Goal: Information Seeking & Learning: Check status

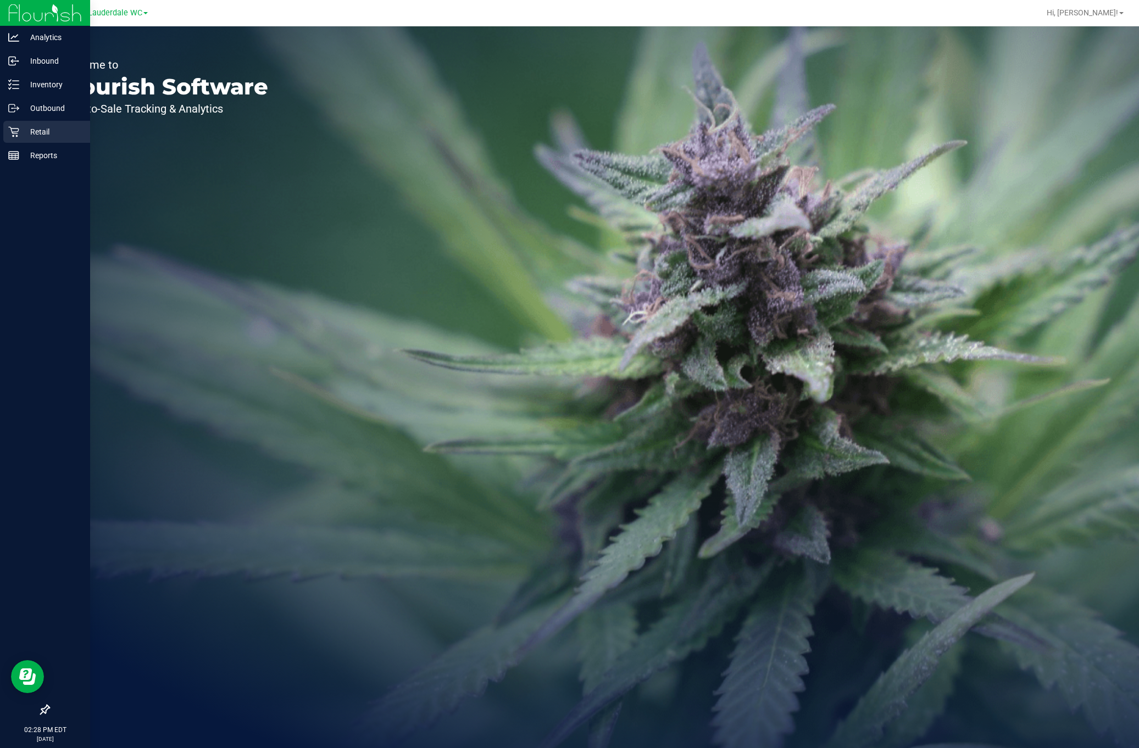
click at [35, 137] on p "Retail" at bounding box center [52, 131] width 66 height 13
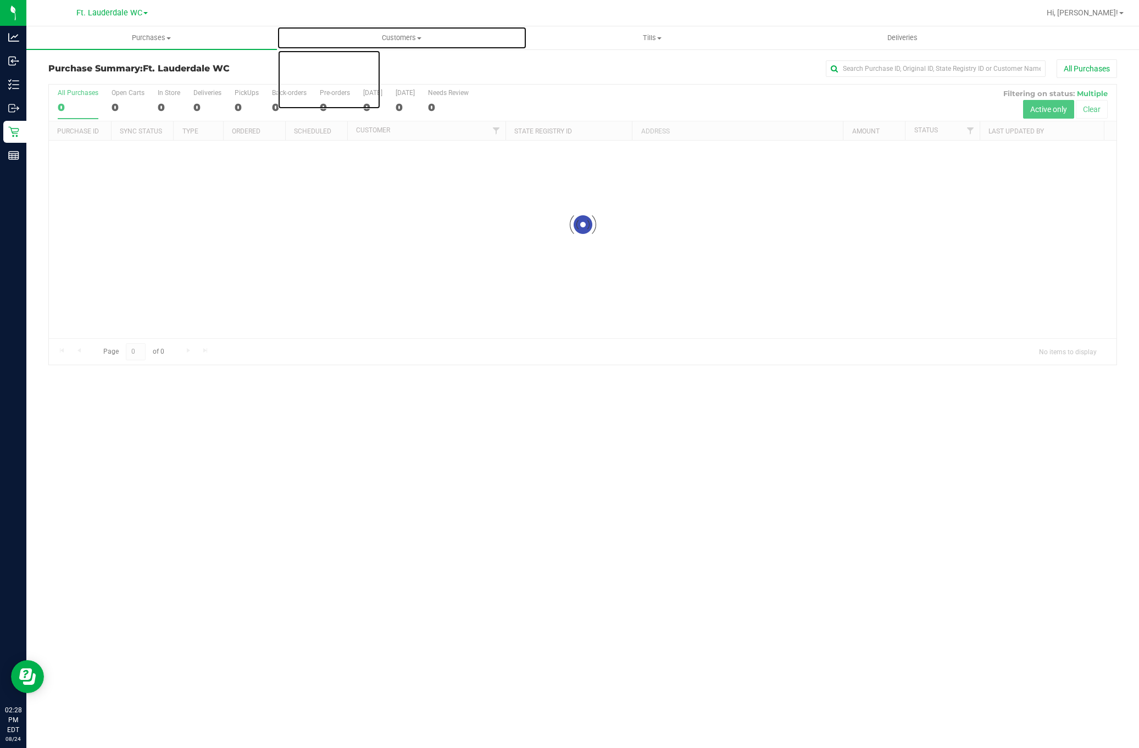
click at [310, 42] on span "Customers" at bounding box center [402, 38] width 249 height 10
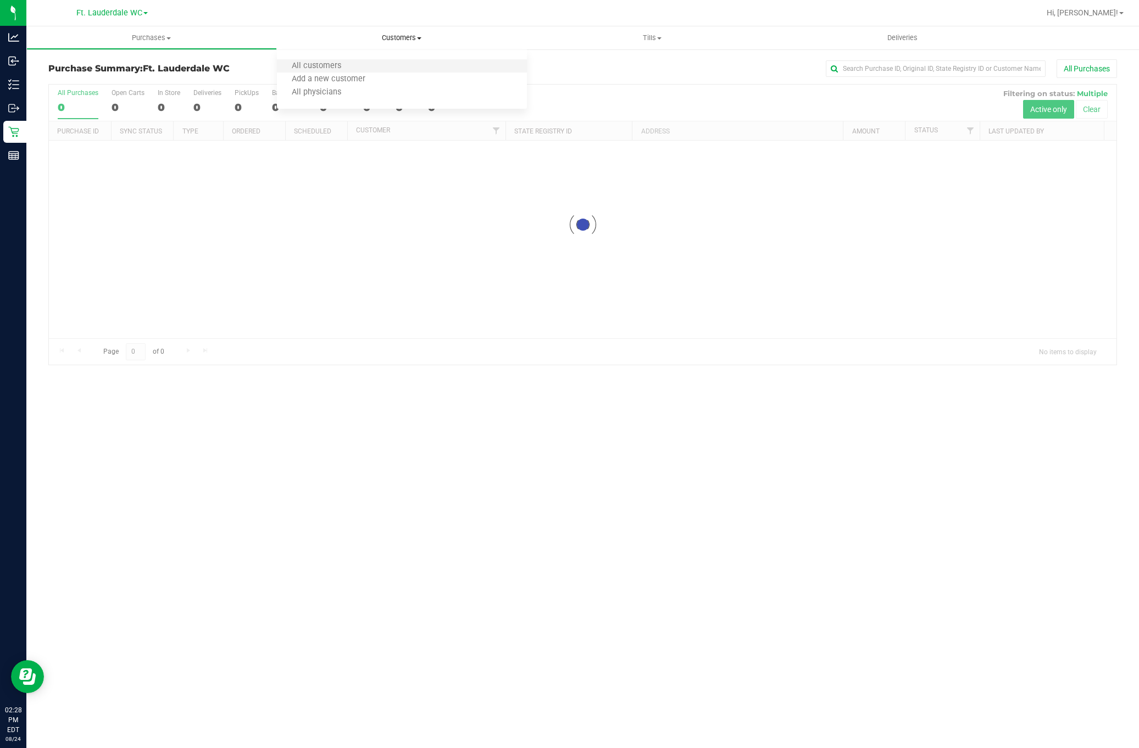
click at [324, 60] on li "All customers" at bounding box center [402, 66] width 251 height 13
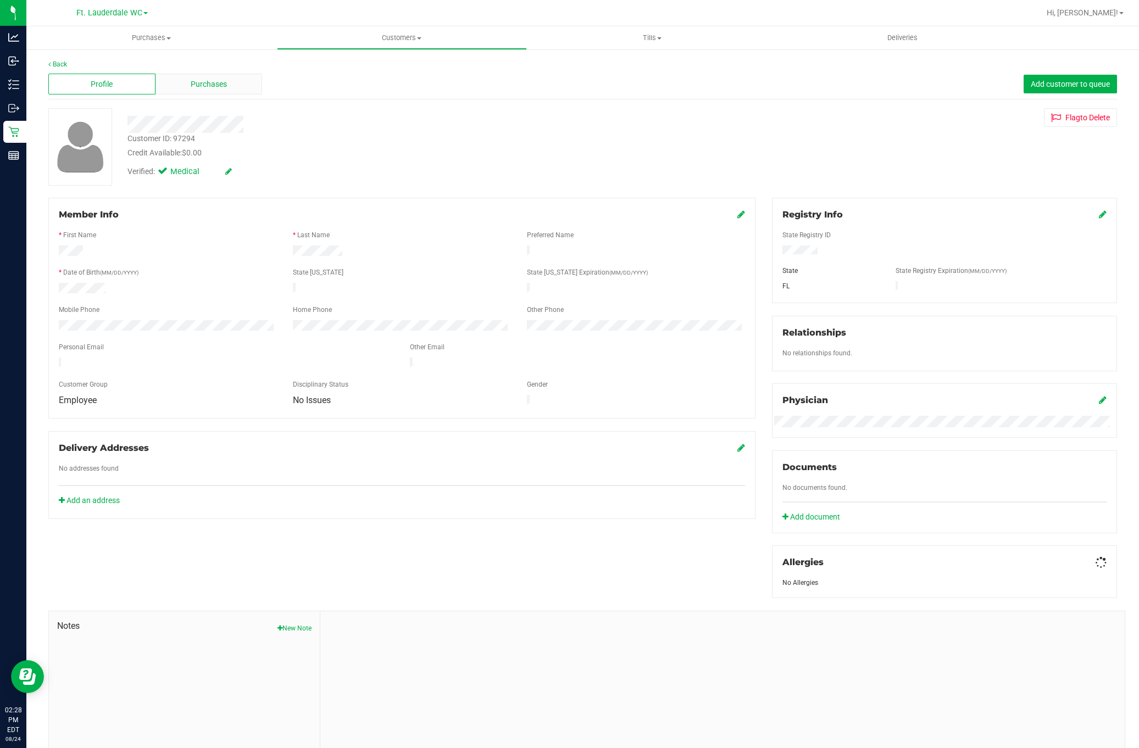
click at [225, 93] on div "Purchases" at bounding box center [209, 84] width 107 height 21
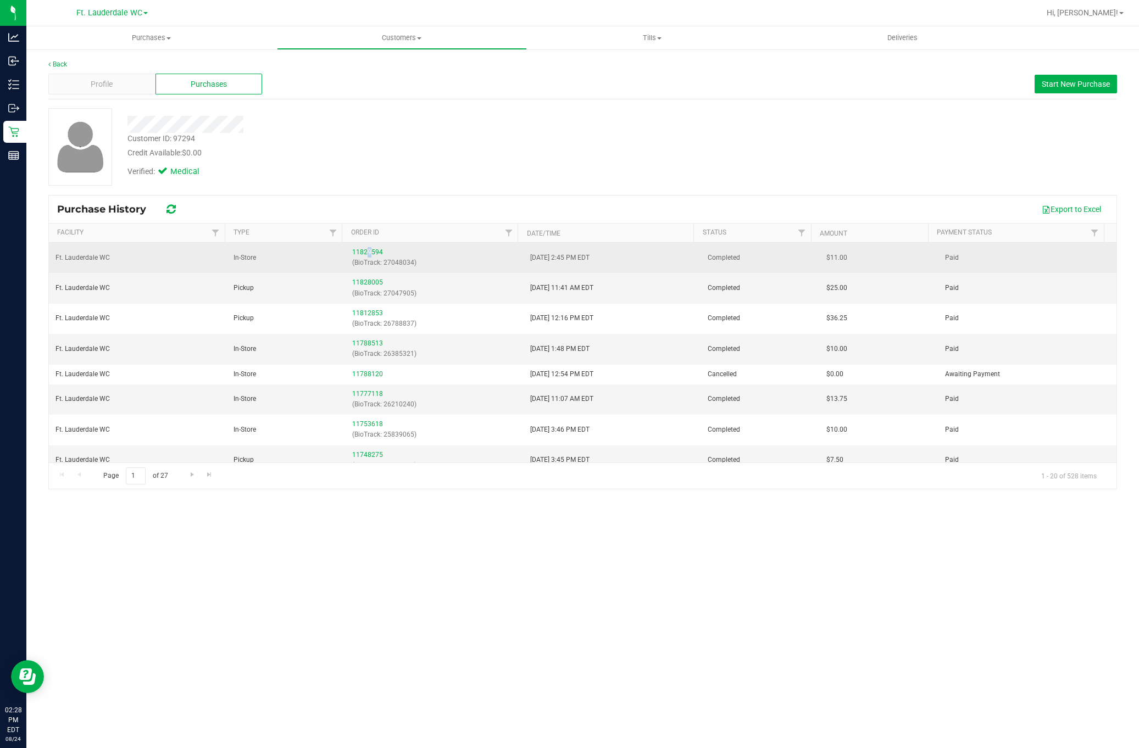
click at [366, 249] on div "11829594 (BioTrack: 27048034)" at bounding box center [434, 257] width 165 height 21
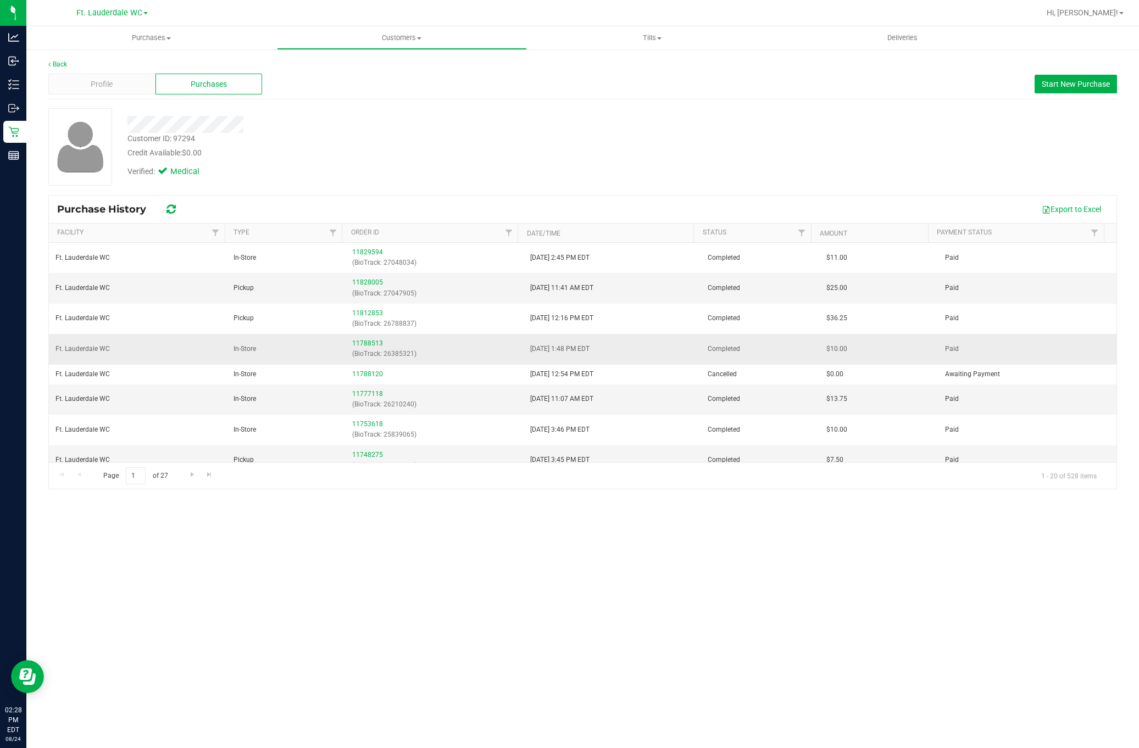
click at [462, 362] on td "11788513 (BioTrack: 26385321)" at bounding box center [435, 349] width 178 height 30
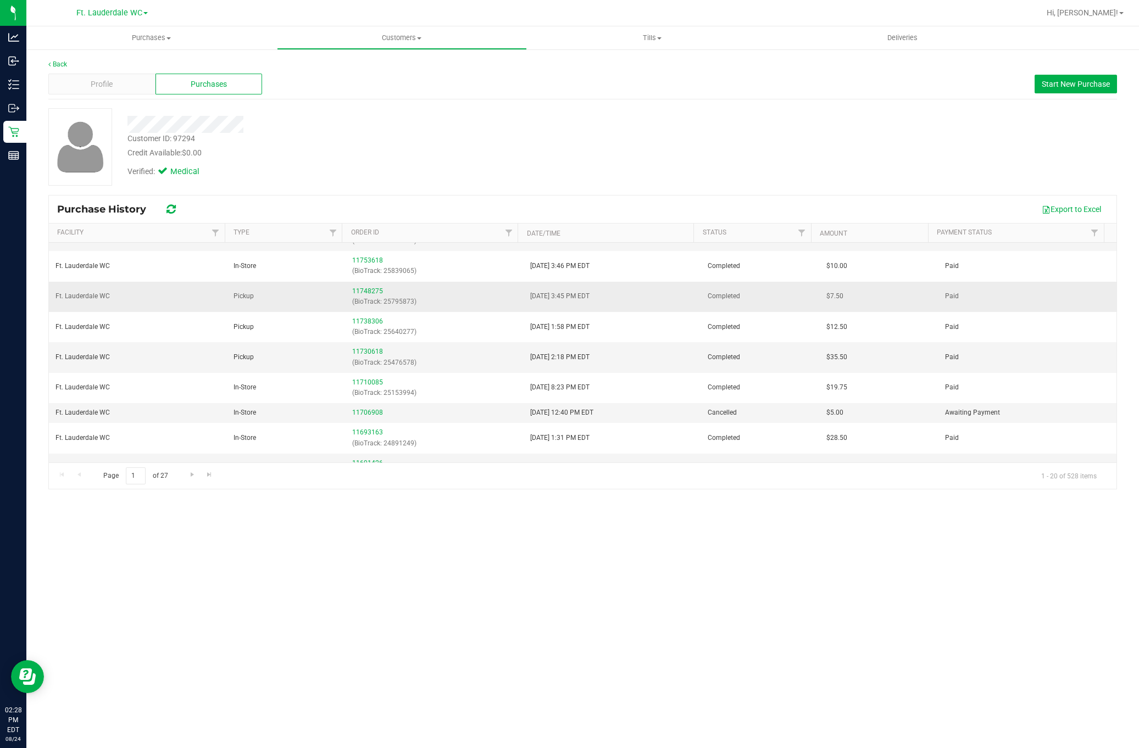
scroll to position [165, 0]
click at [374, 354] on link "11730618" at bounding box center [367, 351] width 31 height 8
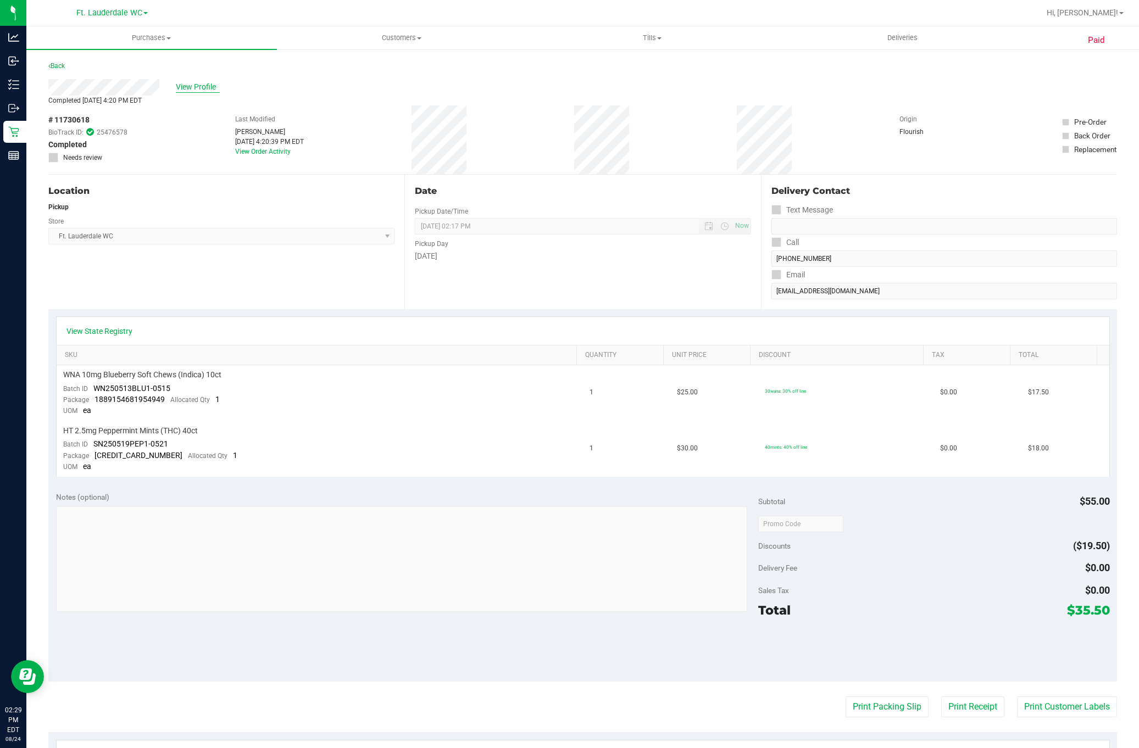
click at [187, 90] on span "View Profile" at bounding box center [198, 87] width 44 height 12
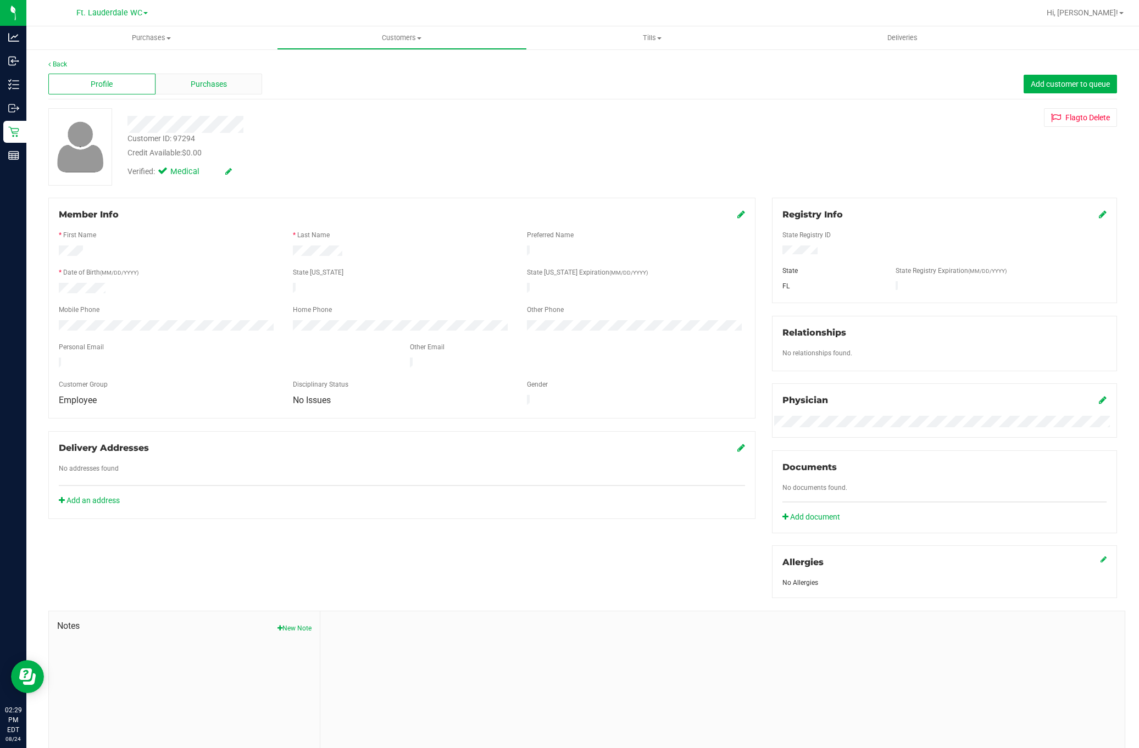
click at [204, 91] on div "Purchases" at bounding box center [209, 84] width 107 height 21
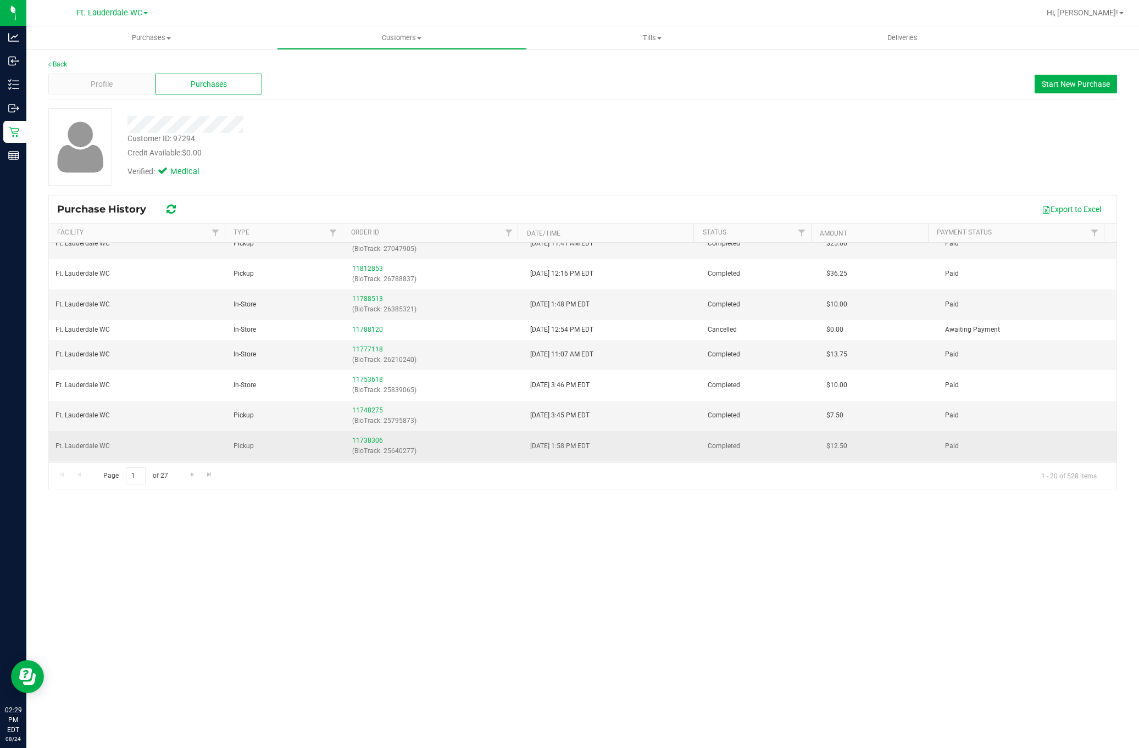
scroll to position [82, 0]
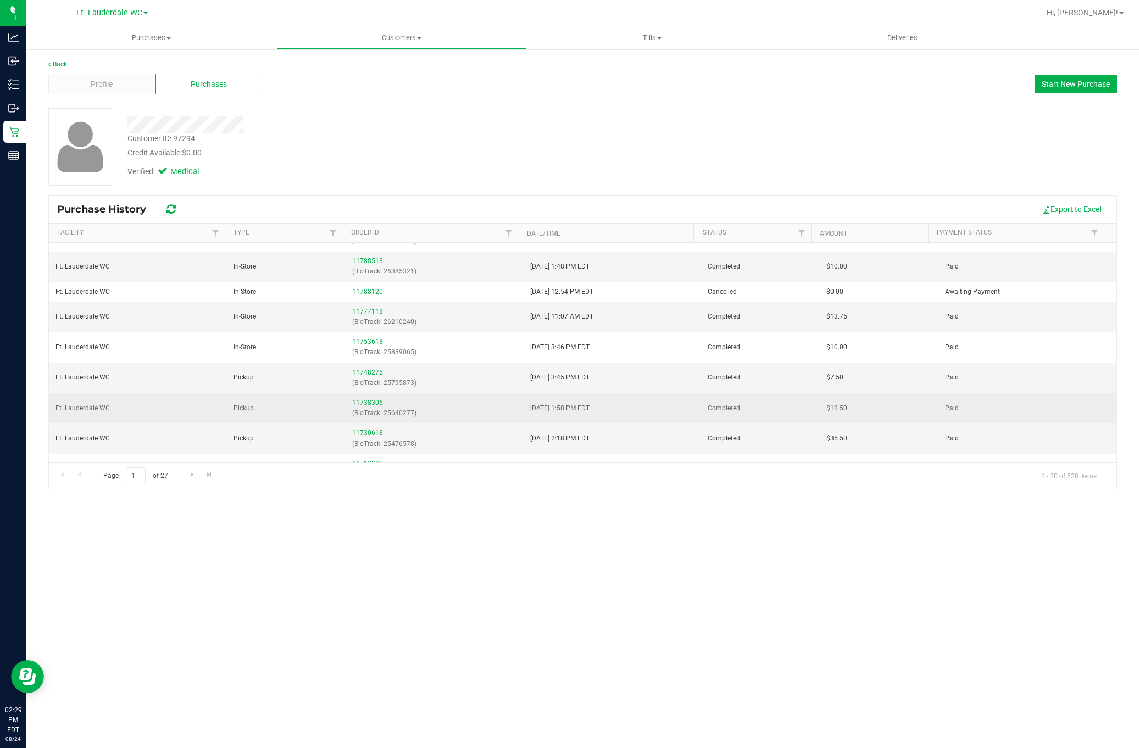
click at [367, 404] on link "11738306" at bounding box center [367, 403] width 31 height 8
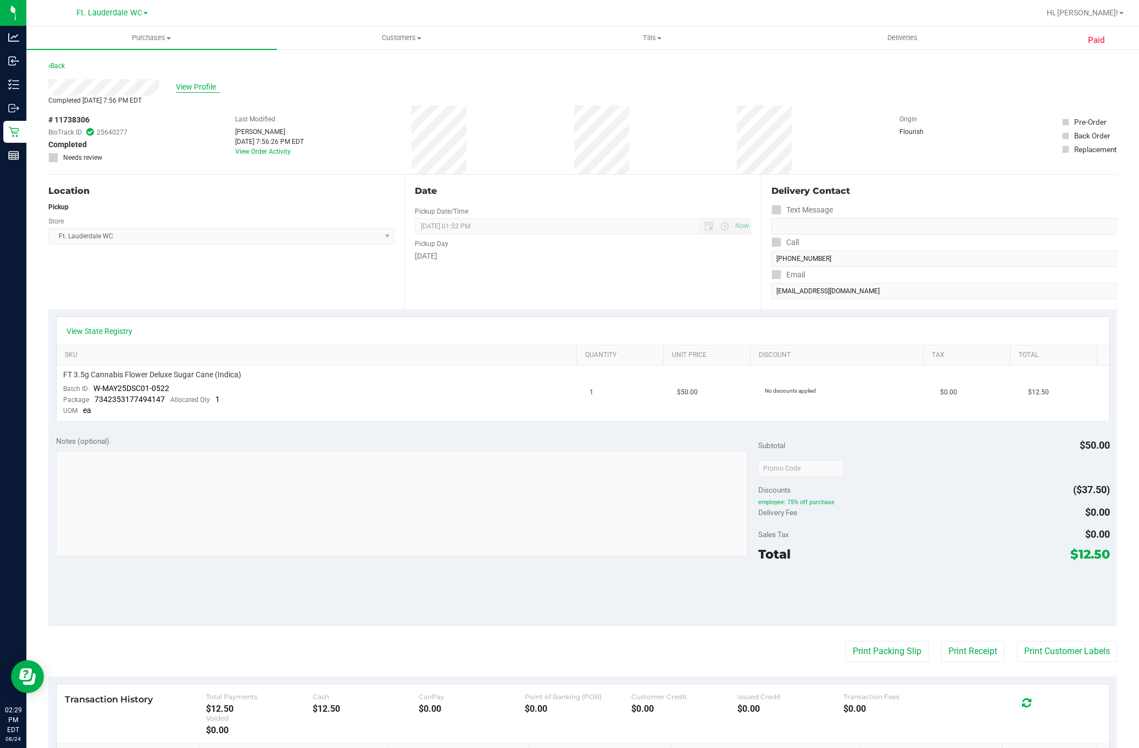
click at [200, 92] on span "View Profile" at bounding box center [198, 87] width 44 height 12
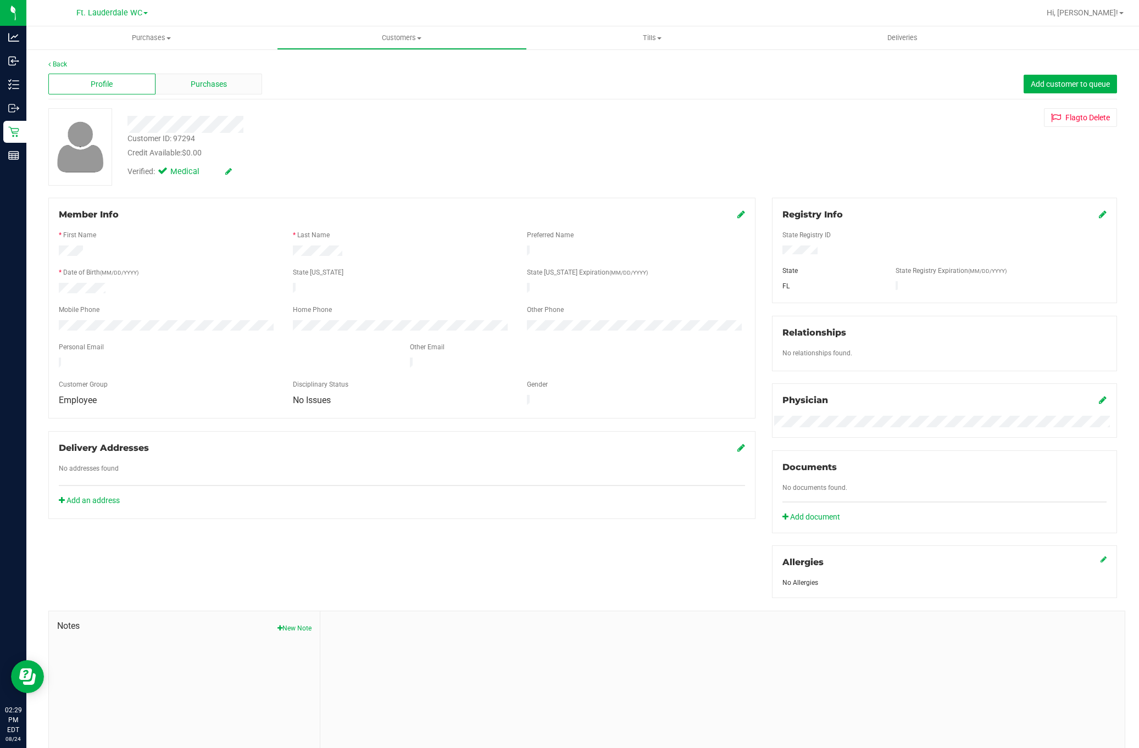
click at [190, 75] on div "Purchases" at bounding box center [209, 84] width 107 height 21
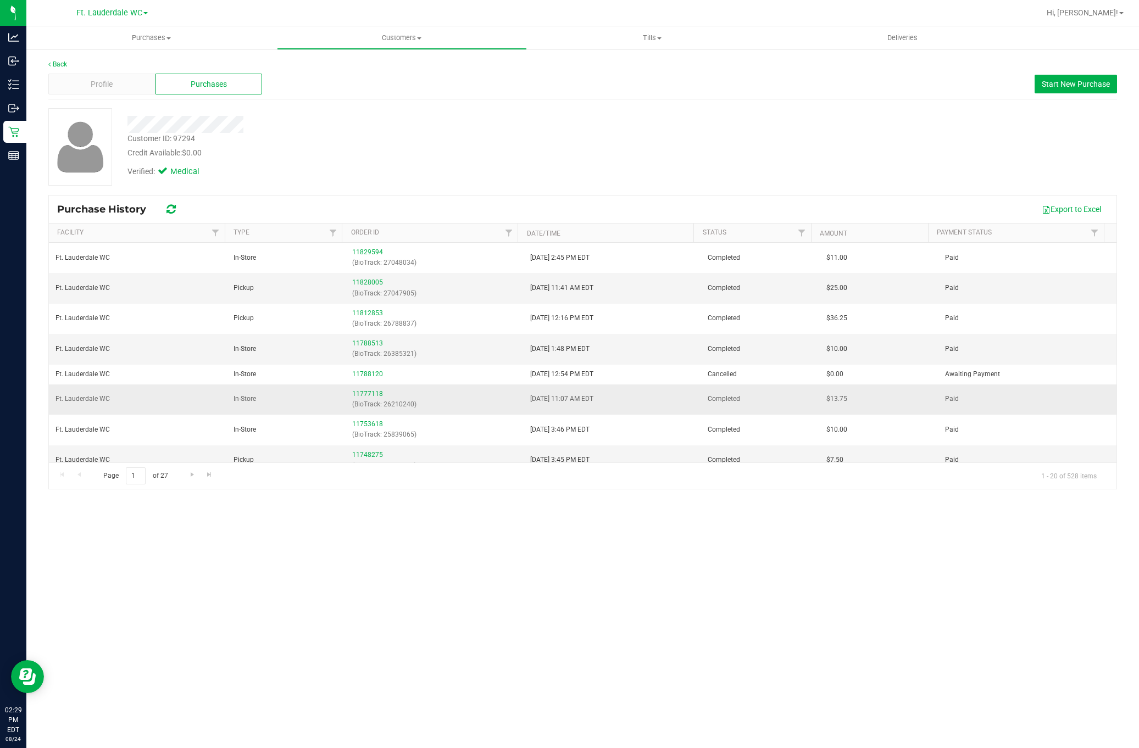
scroll to position [82, 0]
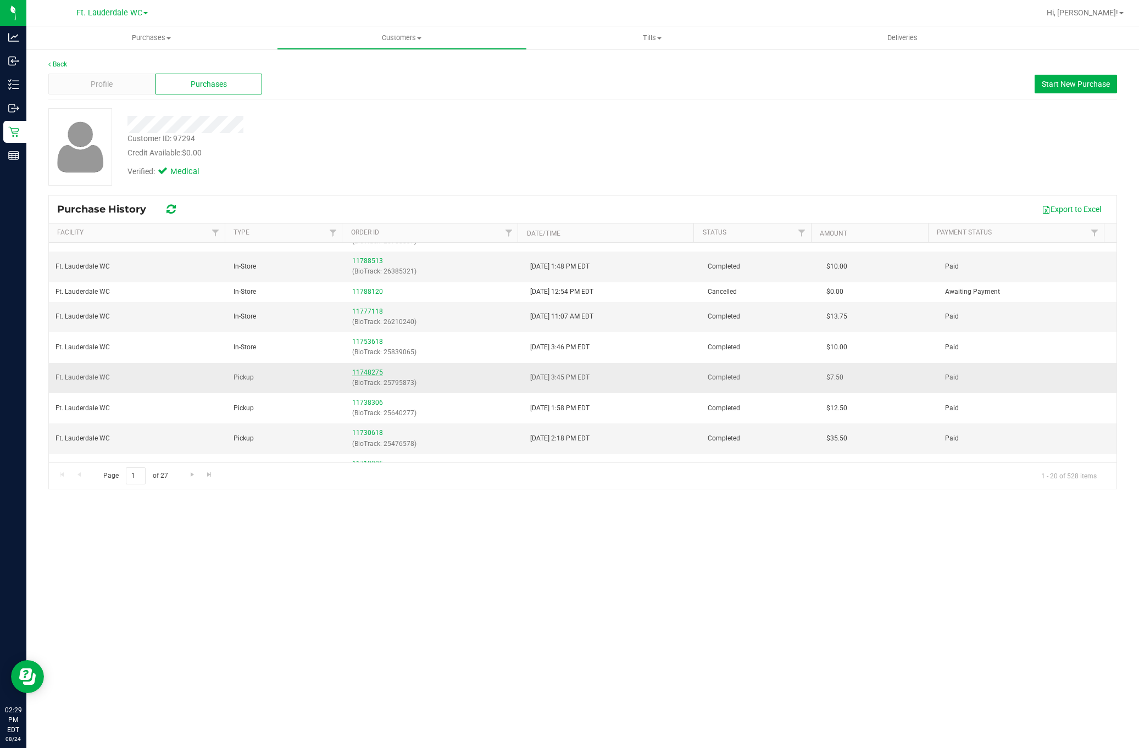
click at [360, 374] on link "11748275" at bounding box center [367, 373] width 31 height 8
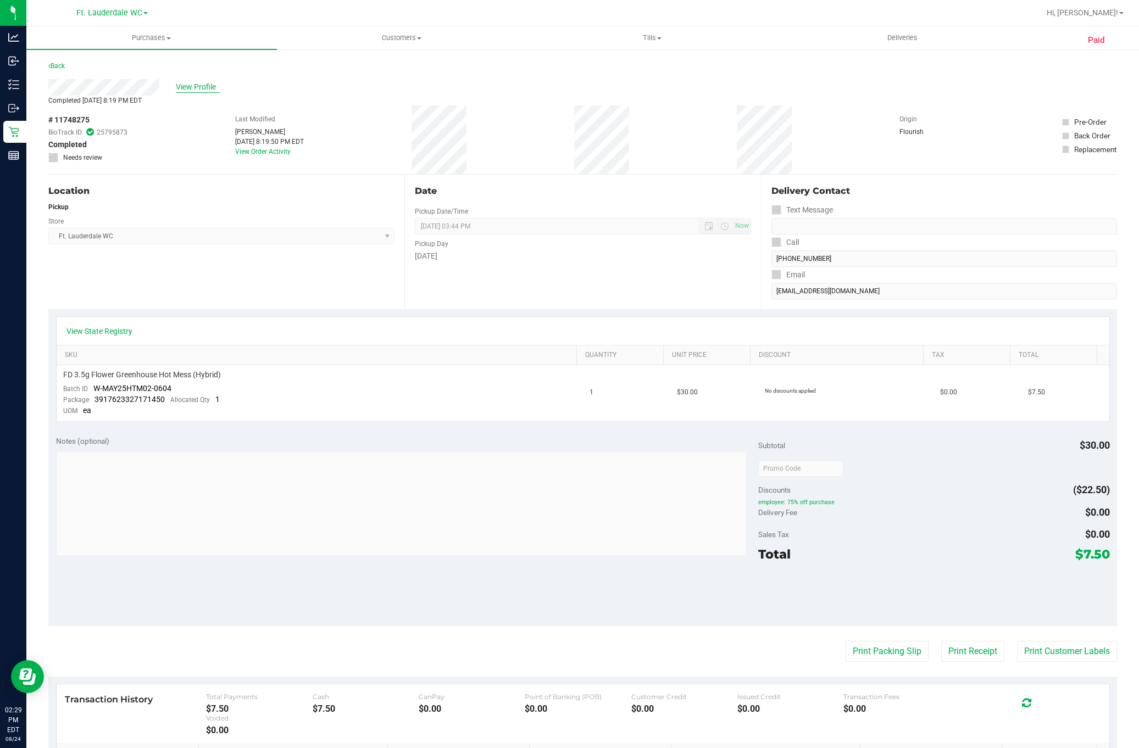
click at [205, 84] on span "View Profile" at bounding box center [198, 87] width 44 height 12
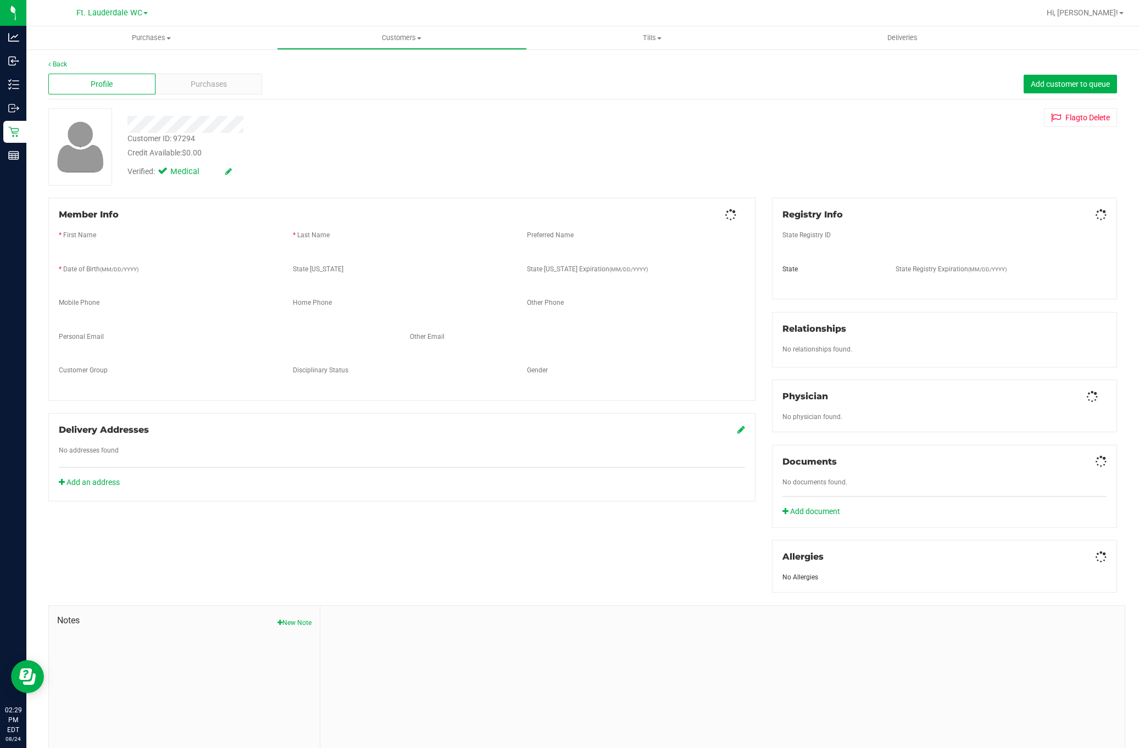
click at [191, 86] on span "Purchases" at bounding box center [209, 85] width 36 height 12
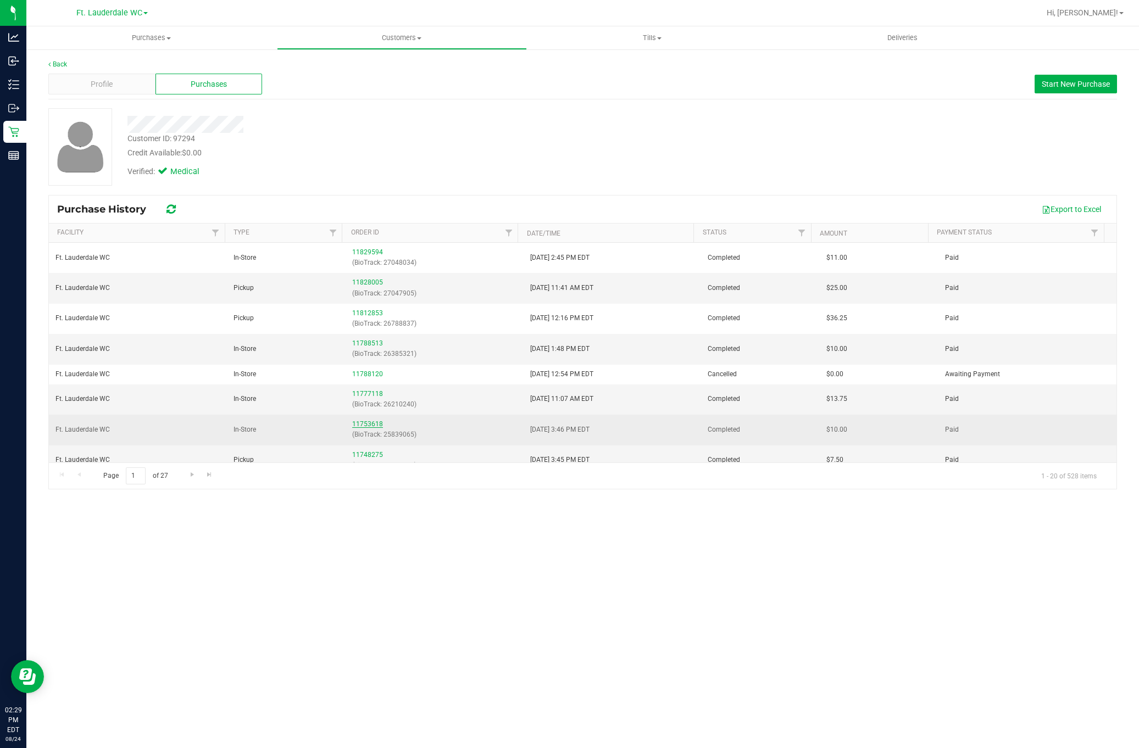
click at [358, 425] on link "11753618" at bounding box center [367, 424] width 31 height 8
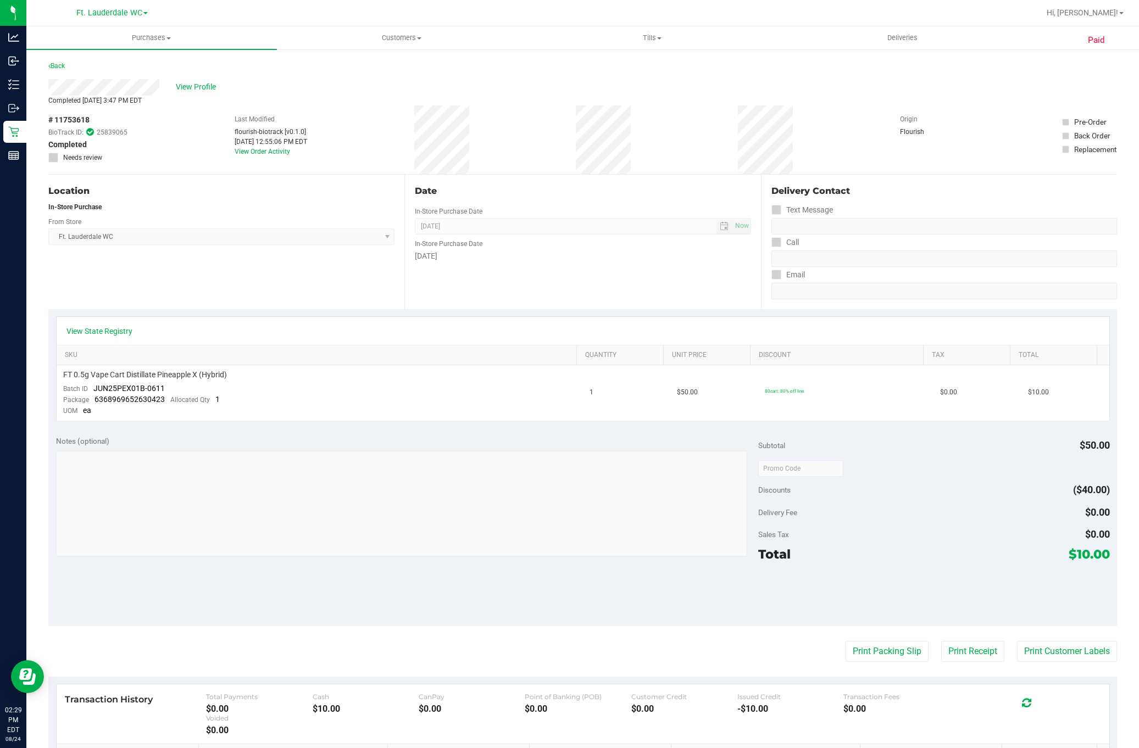
click at [213, 80] on div "View Profile" at bounding box center [582, 87] width 1069 height 16
click at [206, 86] on span "View Profile" at bounding box center [198, 87] width 44 height 12
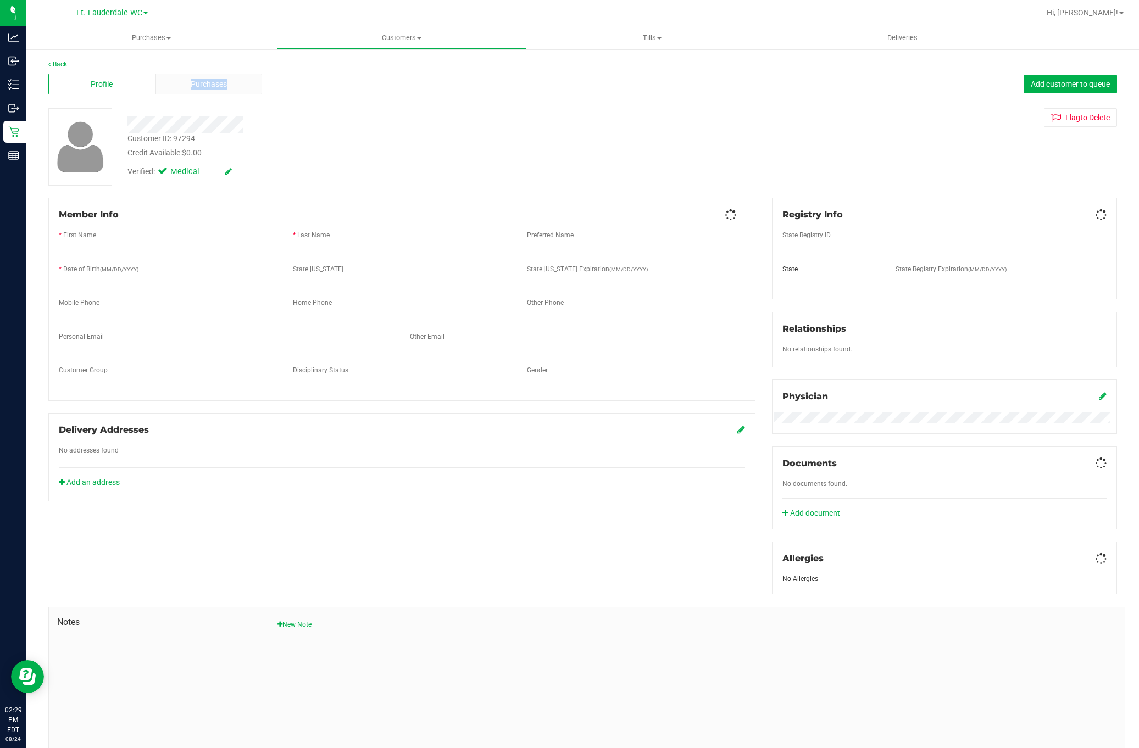
click at [185, 86] on div "Purchases" at bounding box center [209, 84] width 107 height 21
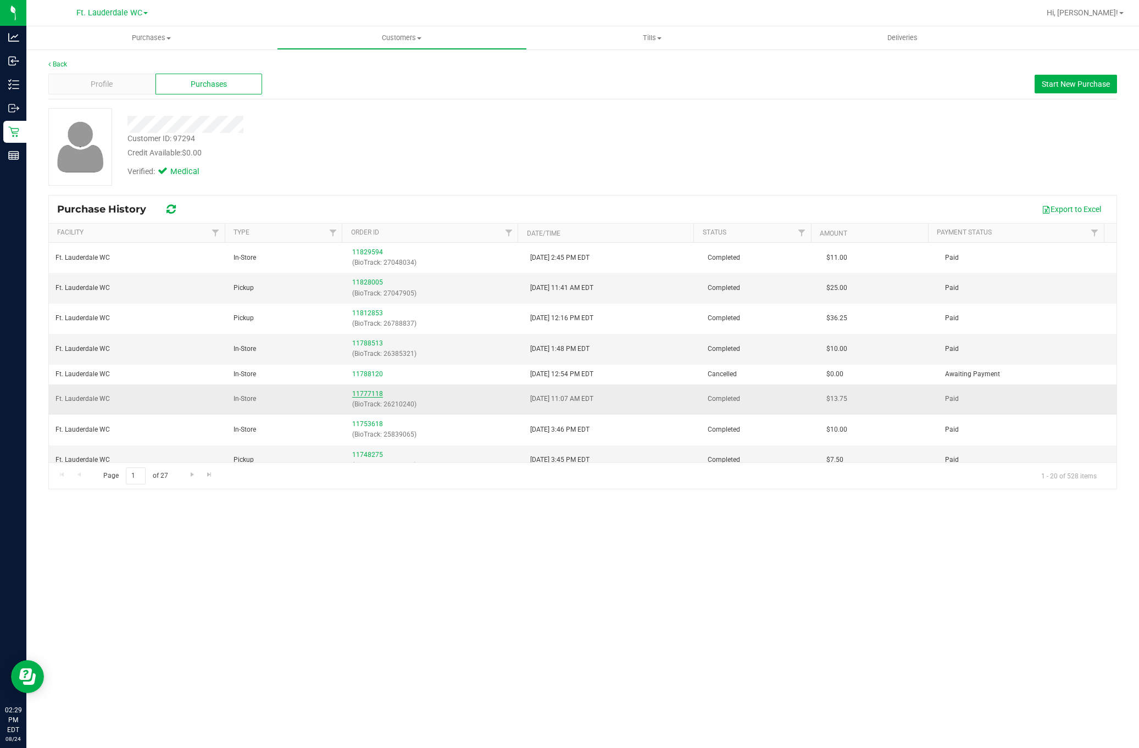
click at [375, 398] on link "11777118" at bounding box center [367, 394] width 31 height 8
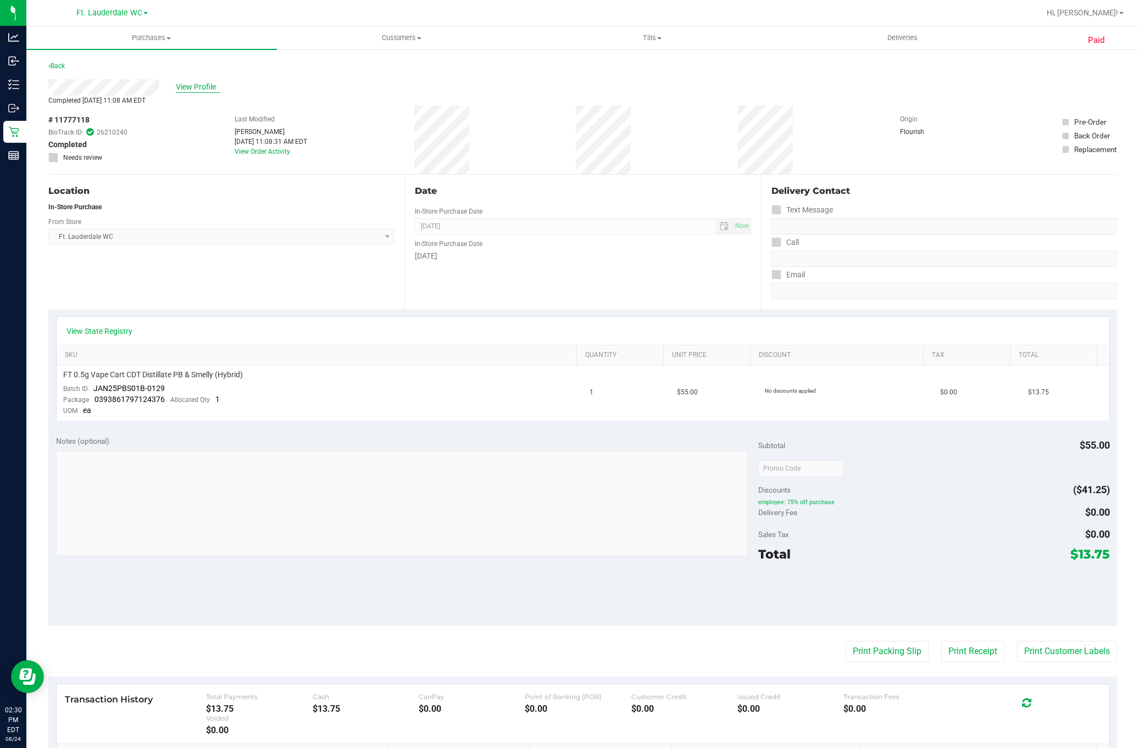
click at [191, 81] on span "View Profile" at bounding box center [198, 87] width 44 height 12
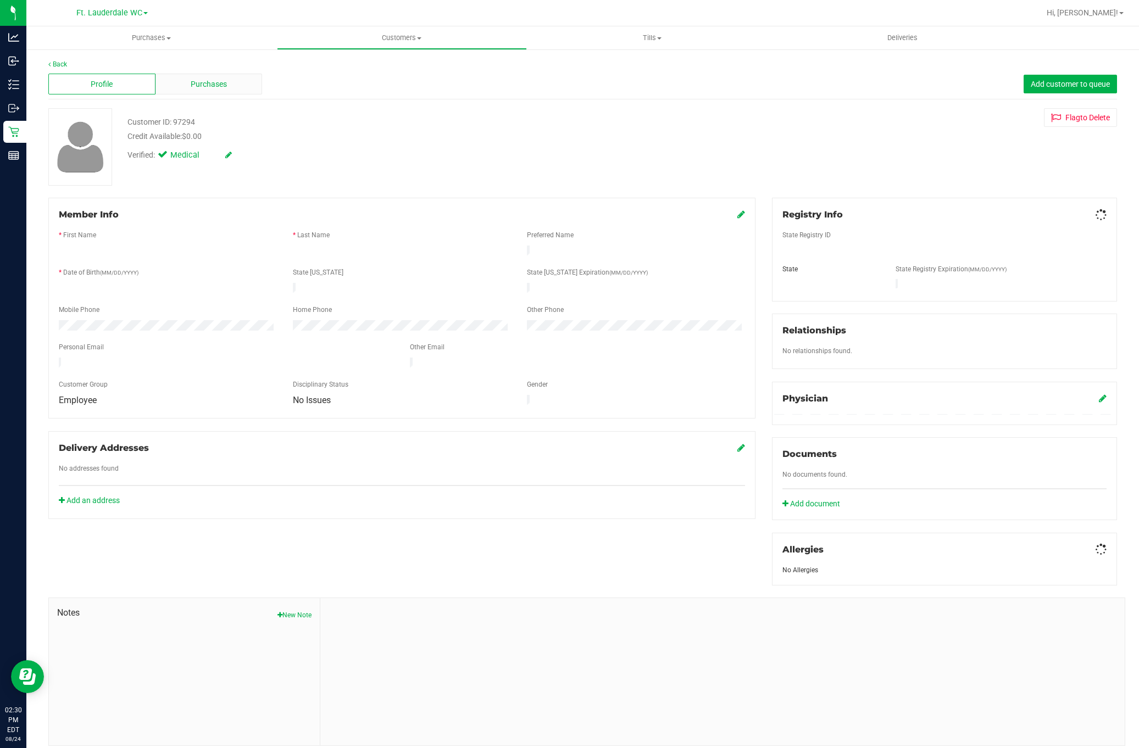
click at [184, 88] on div "Purchases" at bounding box center [209, 84] width 107 height 21
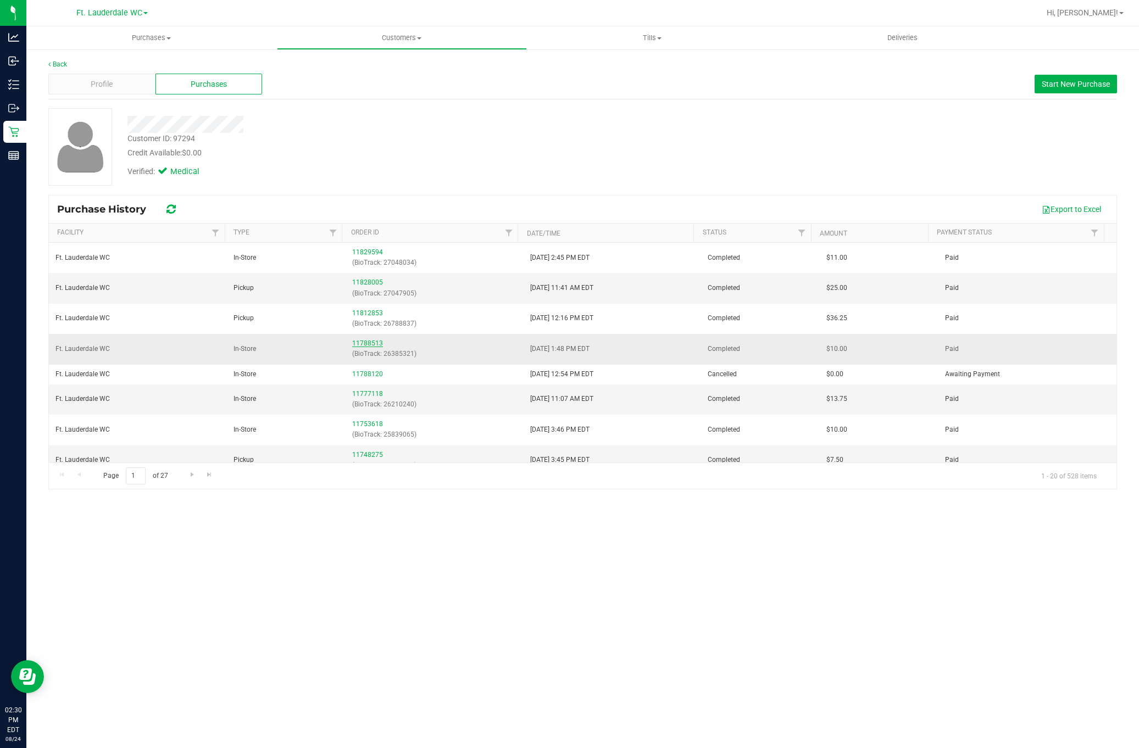
click at [362, 347] on link "11788513" at bounding box center [367, 344] width 31 height 8
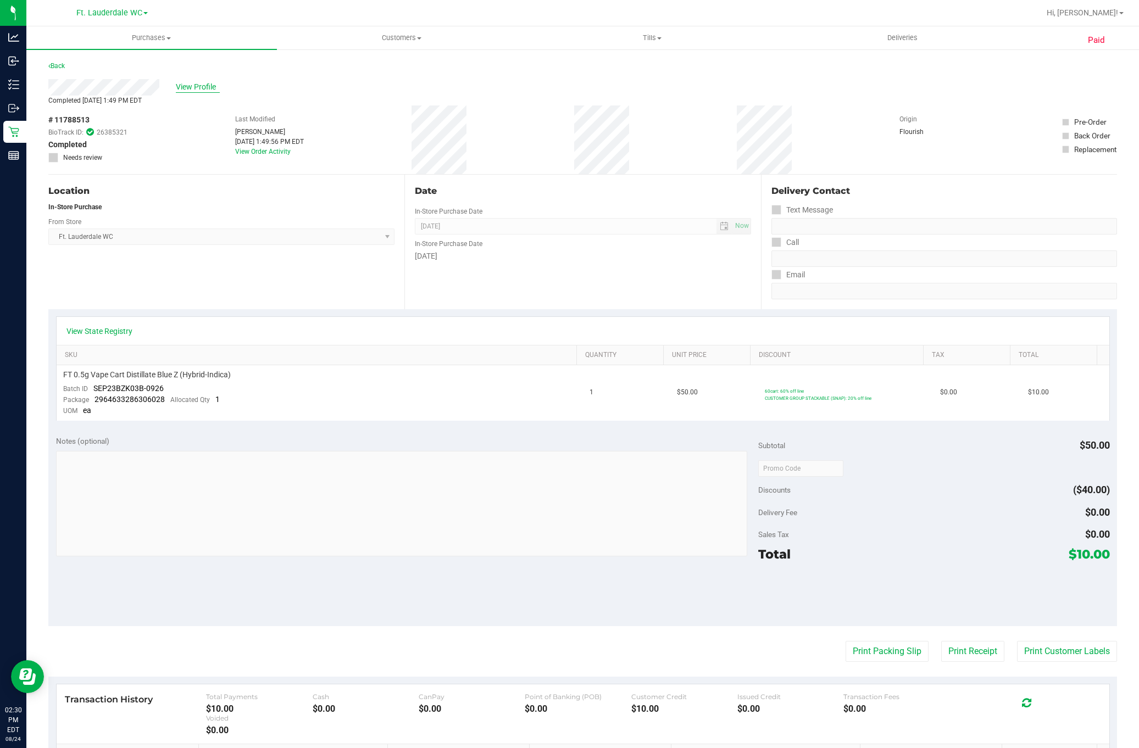
click at [185, 88] on span "View Profile" at bounding box center [198, 87] width 44 height 12
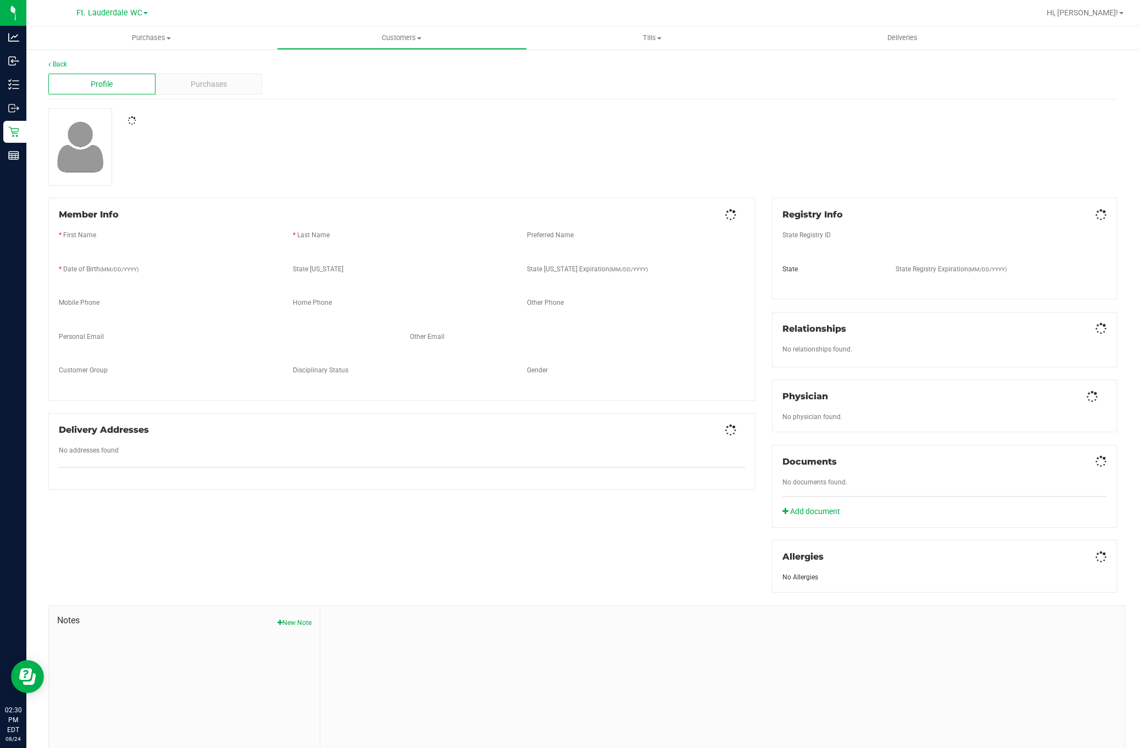
click at [185, 88] on div "Purchases" at bounding box center [209, 84] width 107 height 21
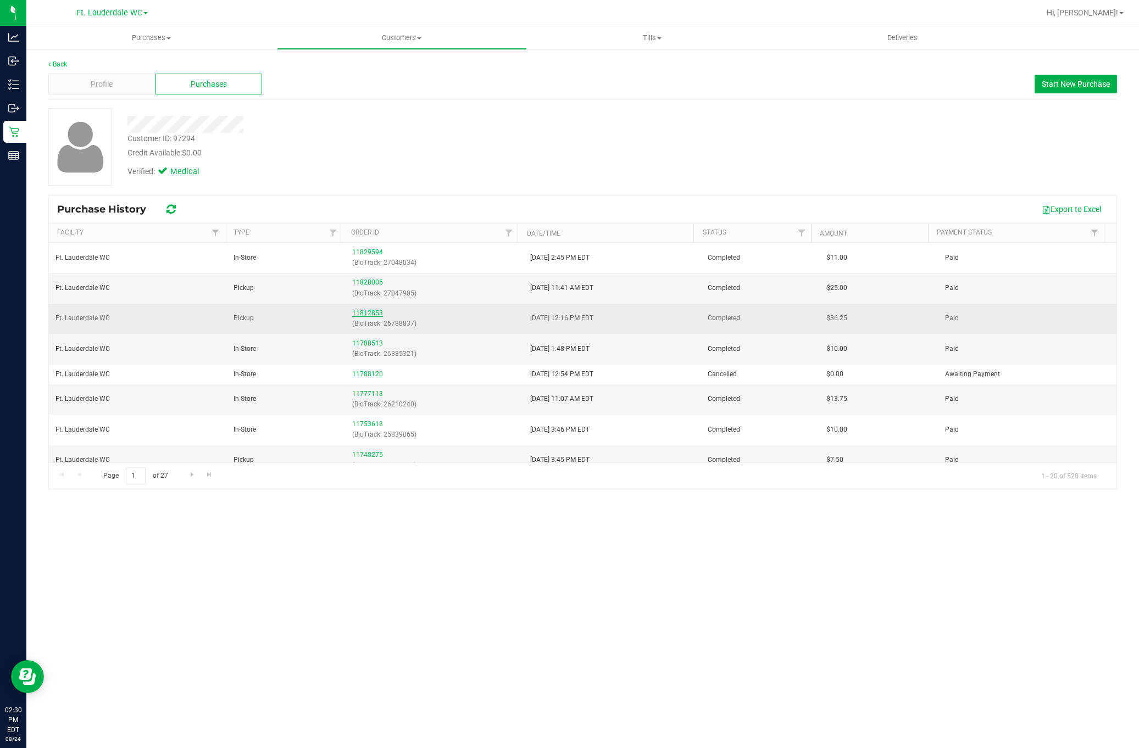
click at [358, 317] on link "11812853" at bounding box center [367, 313] width 31 height 8
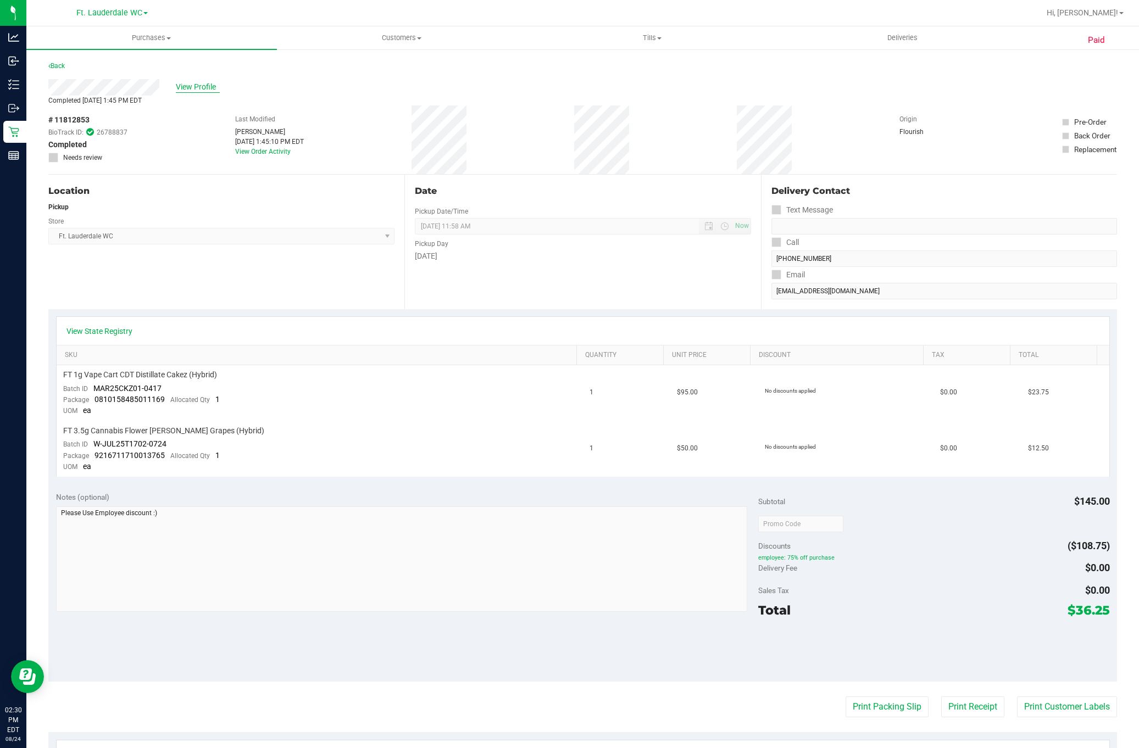
click at [212, 82] on span "View Profile" at bounding box center [198, 87] width 44 height 12
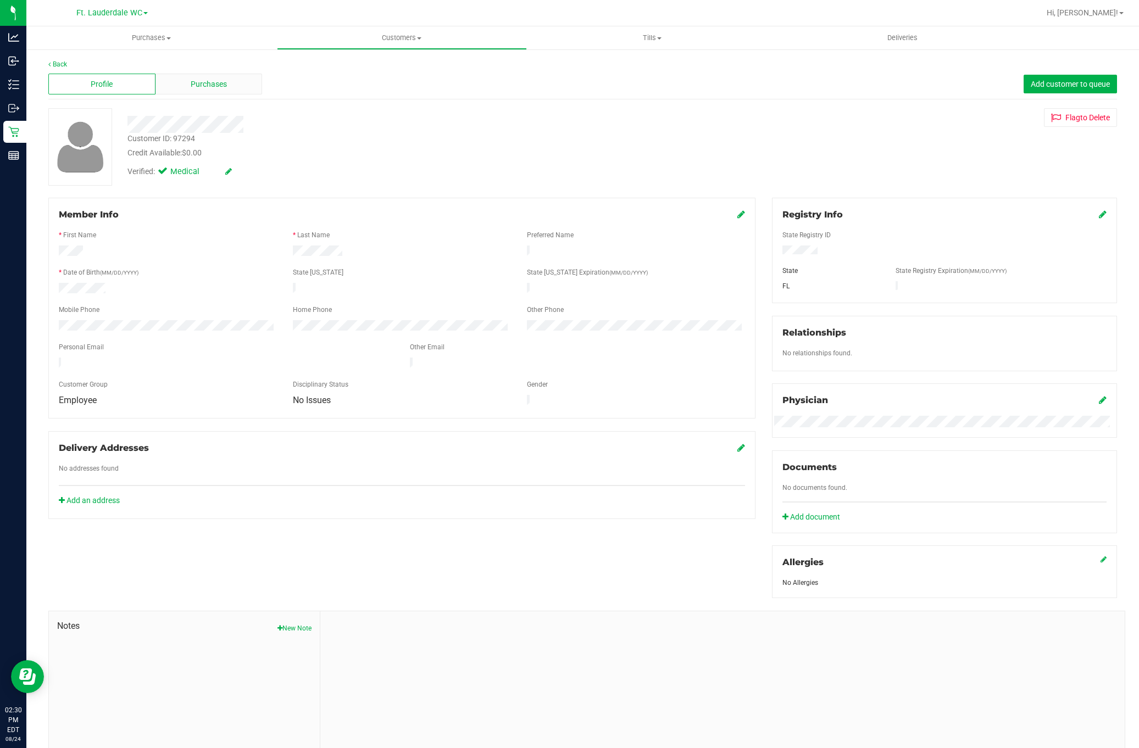
click at [209, 92] on div "Purchases" at bounding box center [209, 84] width 107 height 21
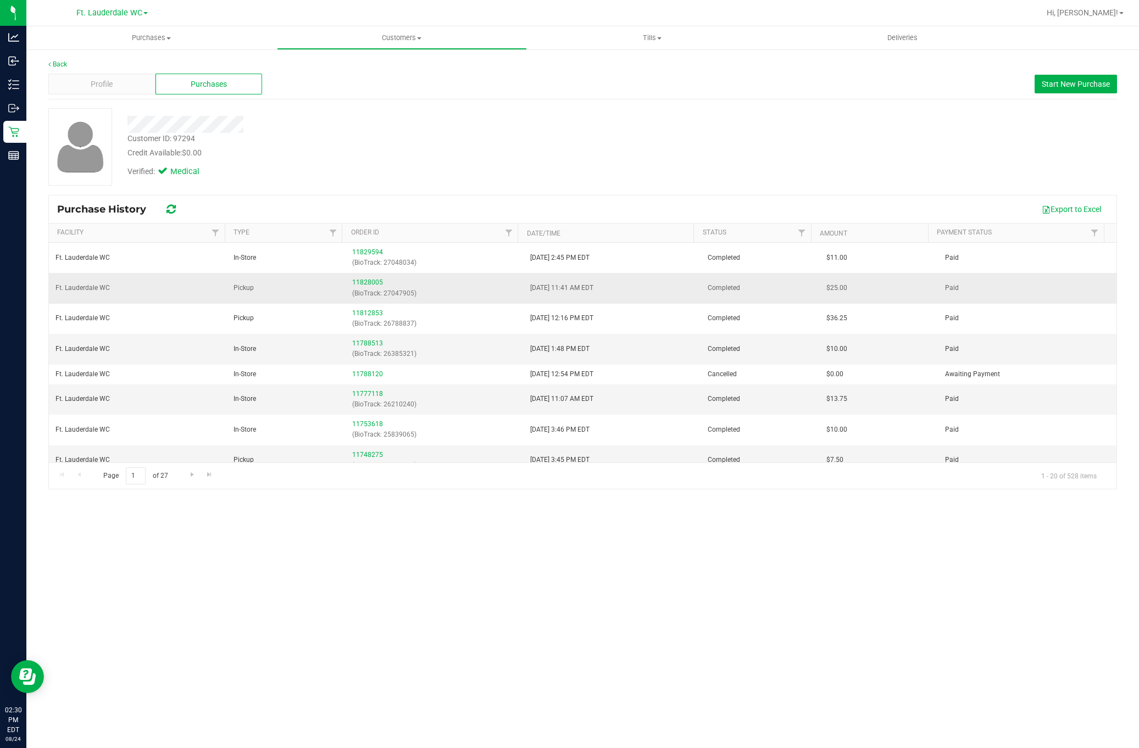
click at [364, 290] on p "(BioTrack: 27047905)" at bounding box center [434, 293] width 165 height 10
click at [364, 284] on link "11828005" at bounding box center [367, 283] width 31 height 8
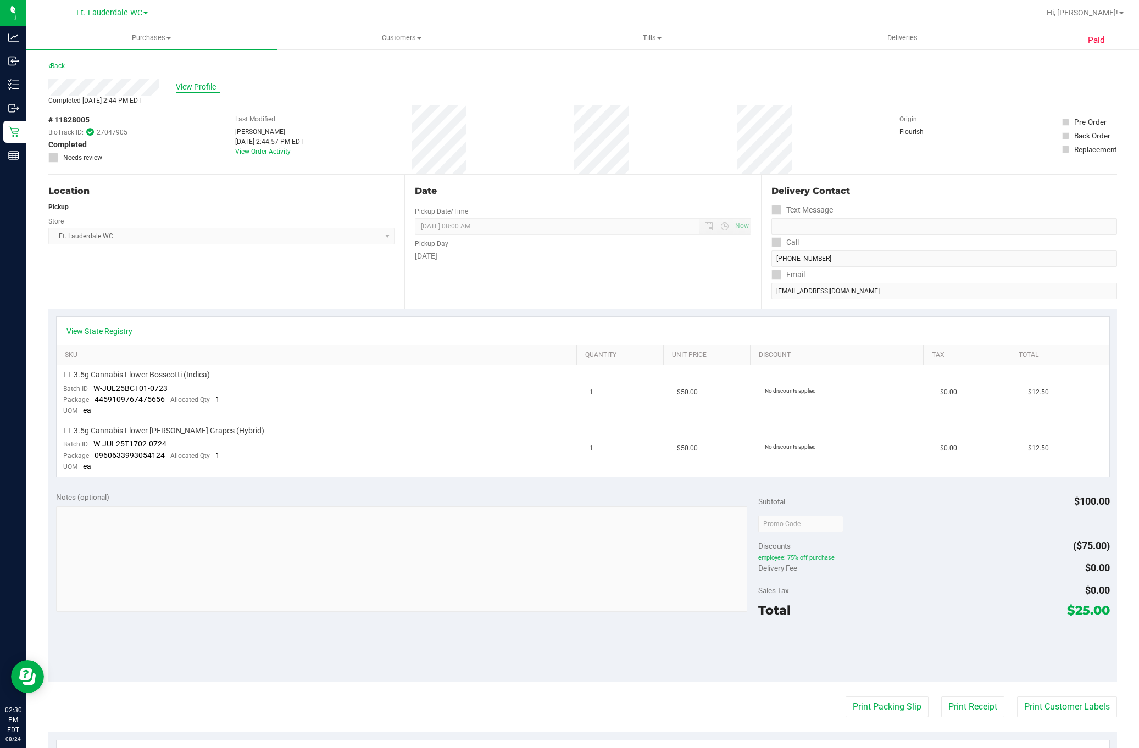
click at [195, 84] on span "View Profile" at bounding box center [198, 87] width 44 height 12
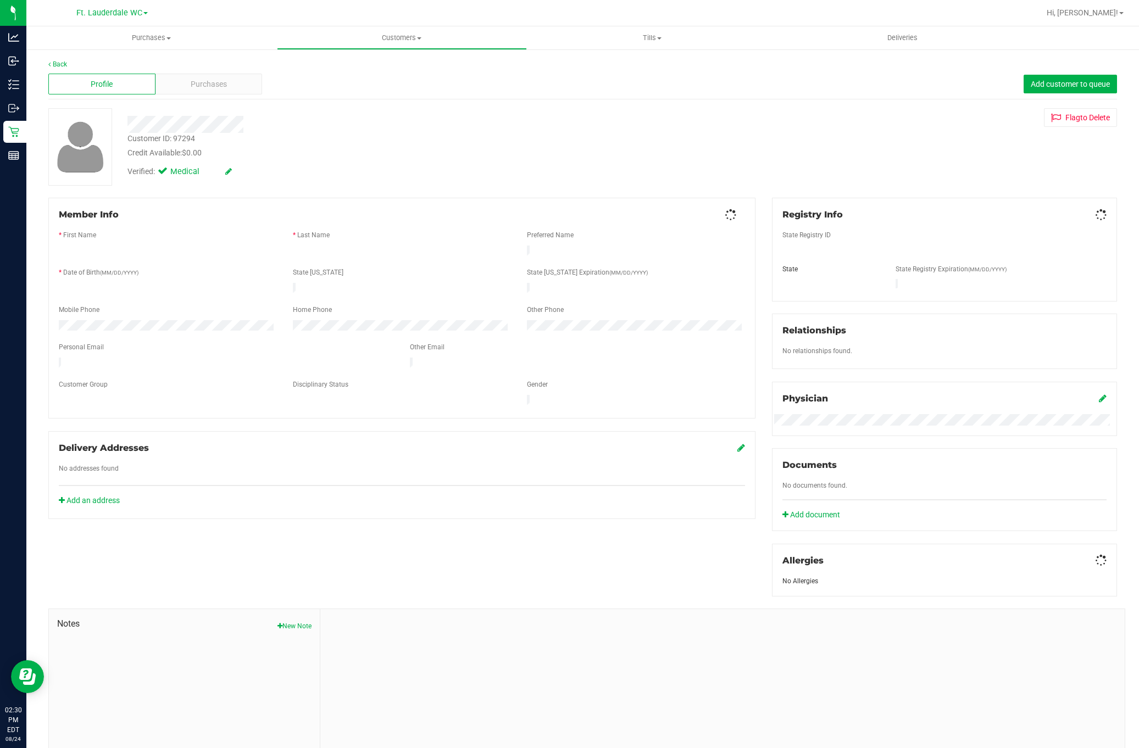
click at [181, 87] on div "Purchases" at bounding box center [209, 84] width 107 height 21
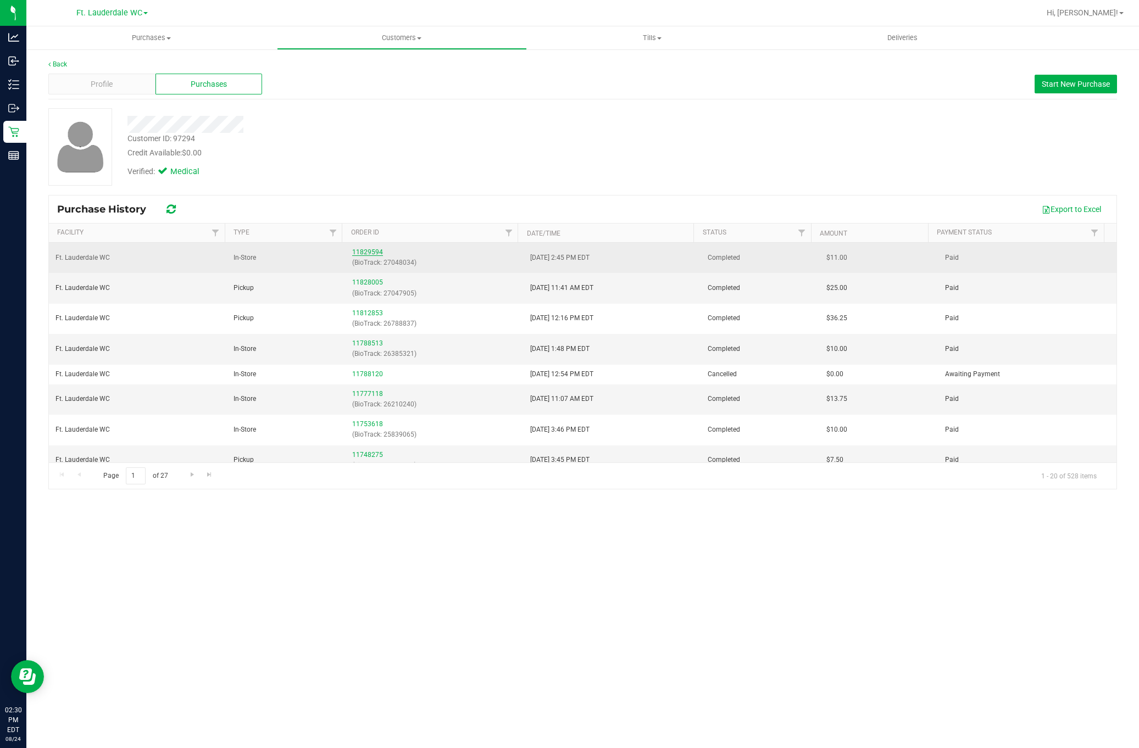
click at [356, 254] on link "11829594" at bounding box center [367, 252] width 31 height 8
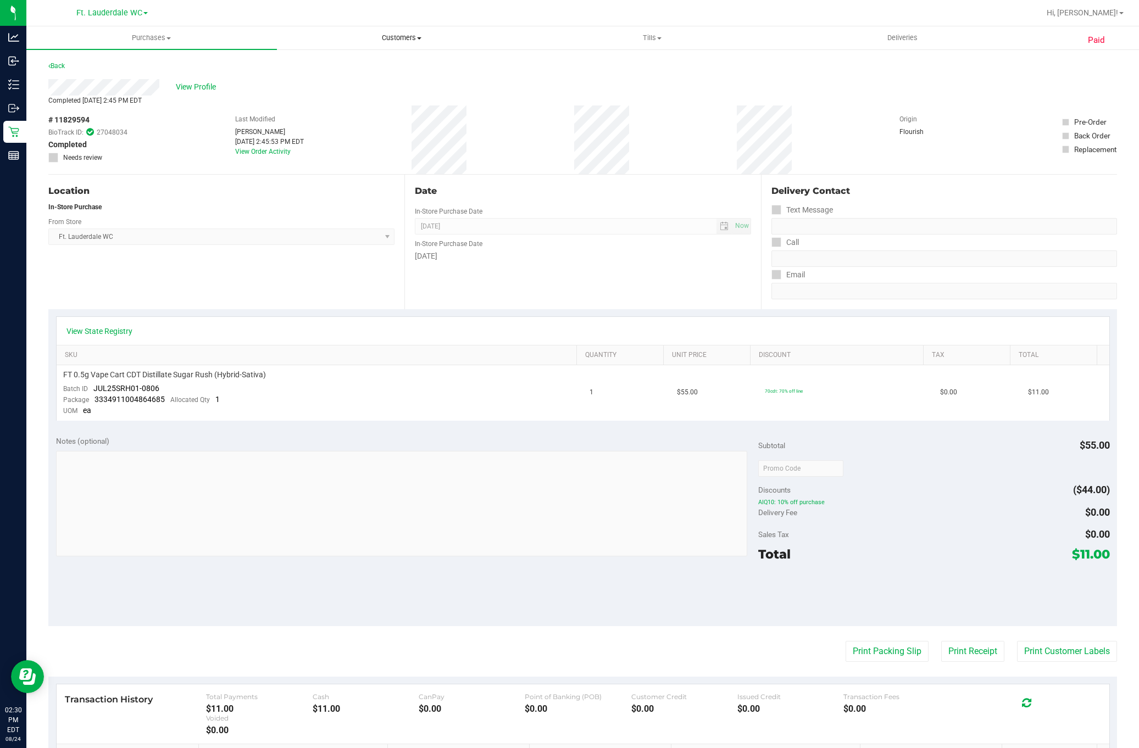
click at [365, 33] on span "Customers" at bounding box center [402, 38] width 249 height 10
click at [366, 65] on li "All customers" at bounding box center [402, 66] width 251 height 13
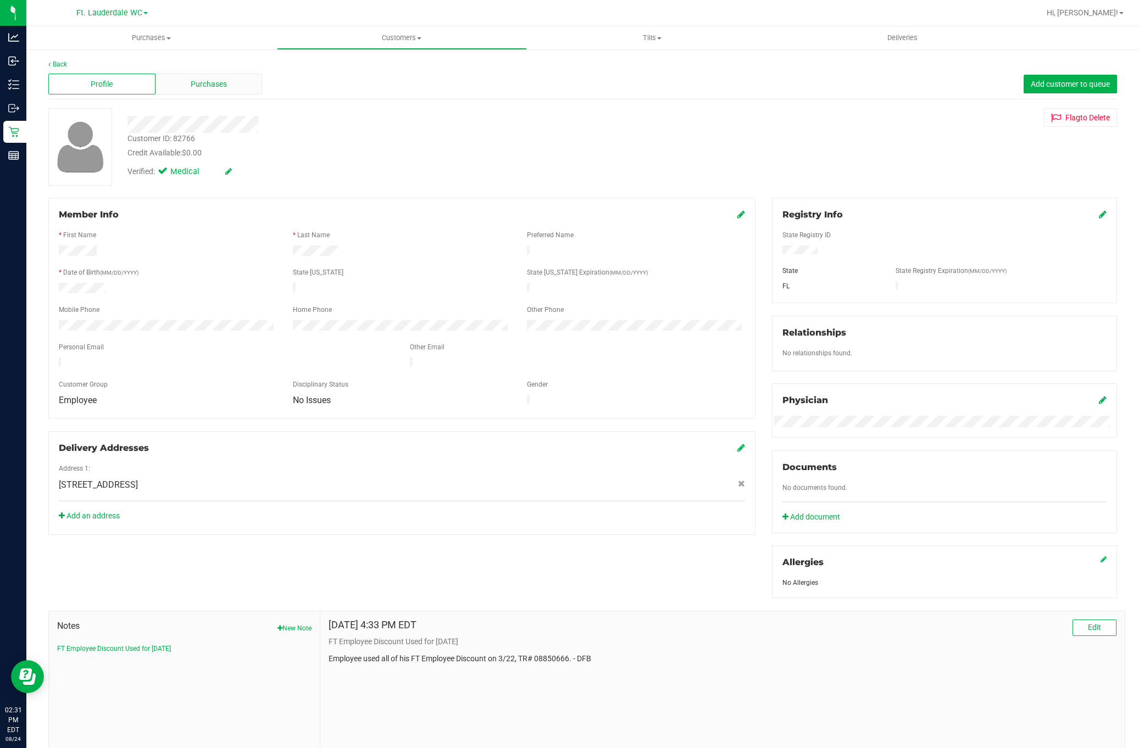
click at [165, 87] on div "Purchases" at bounding box center [209, 84] width 107 height 21
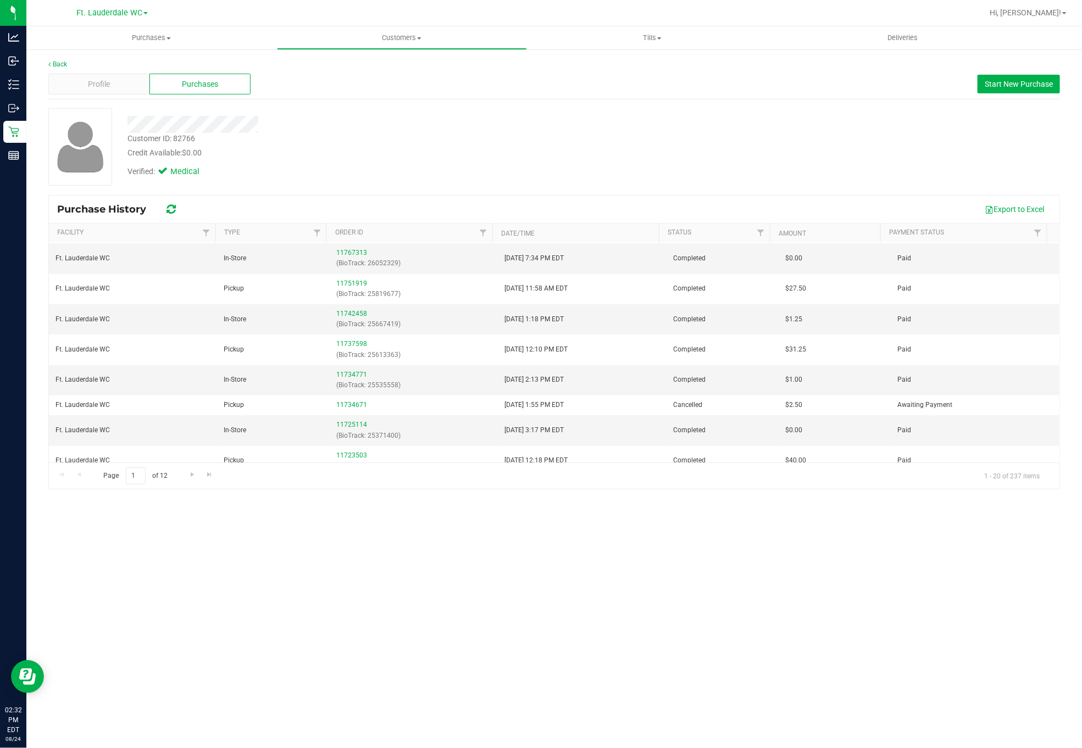
scroll to position [94, 0]
click at [352, 424] on link "11725114" at bounding box center [351, 422] width 31 height 8
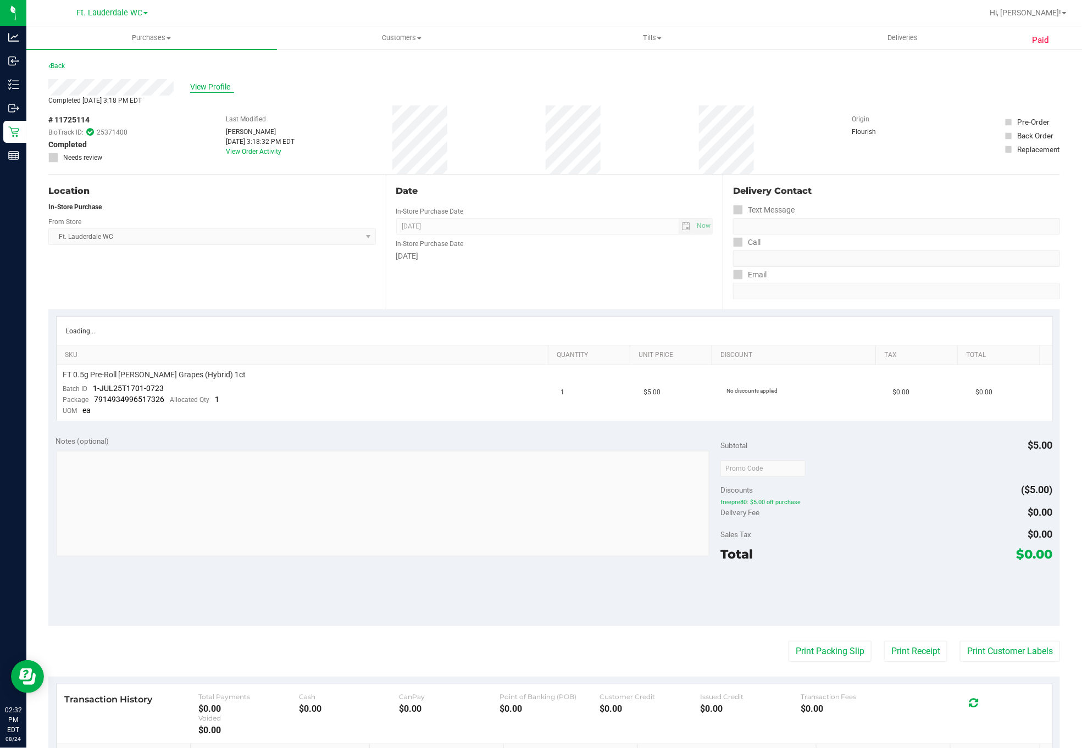
click at [193, 90] on span "View Profile" at bounding box center [212, 87] width 44 height 12
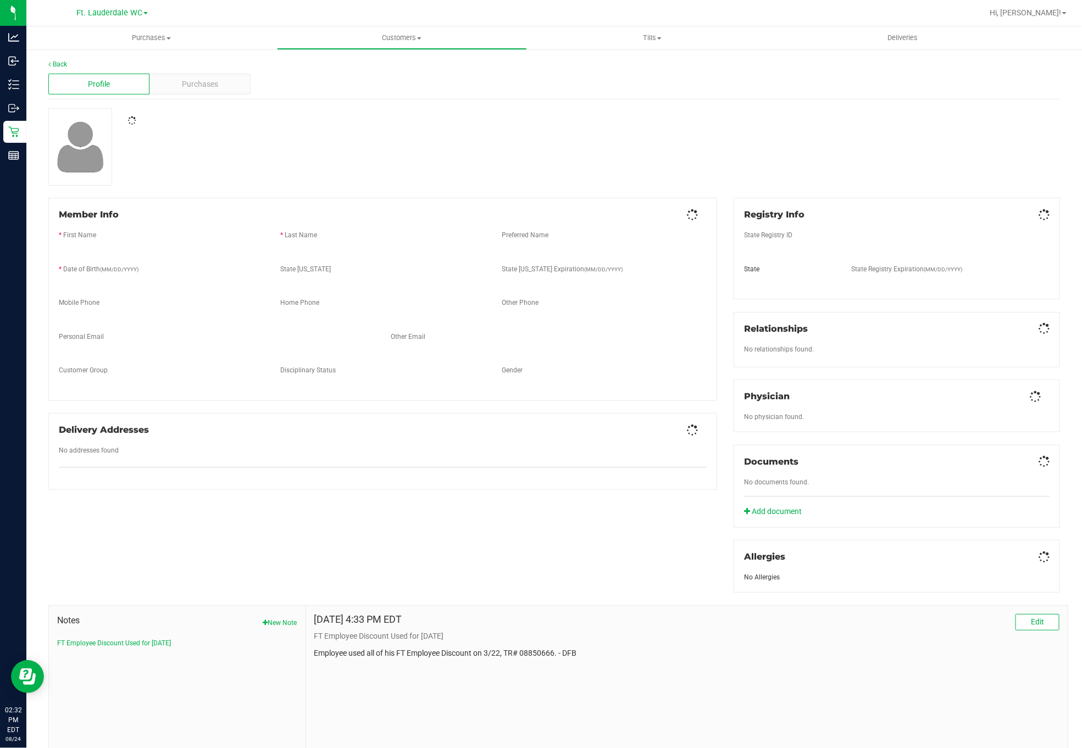
click at [198, 85] on span "Purchases" at bounding box center [200, 85] width 36 height 12
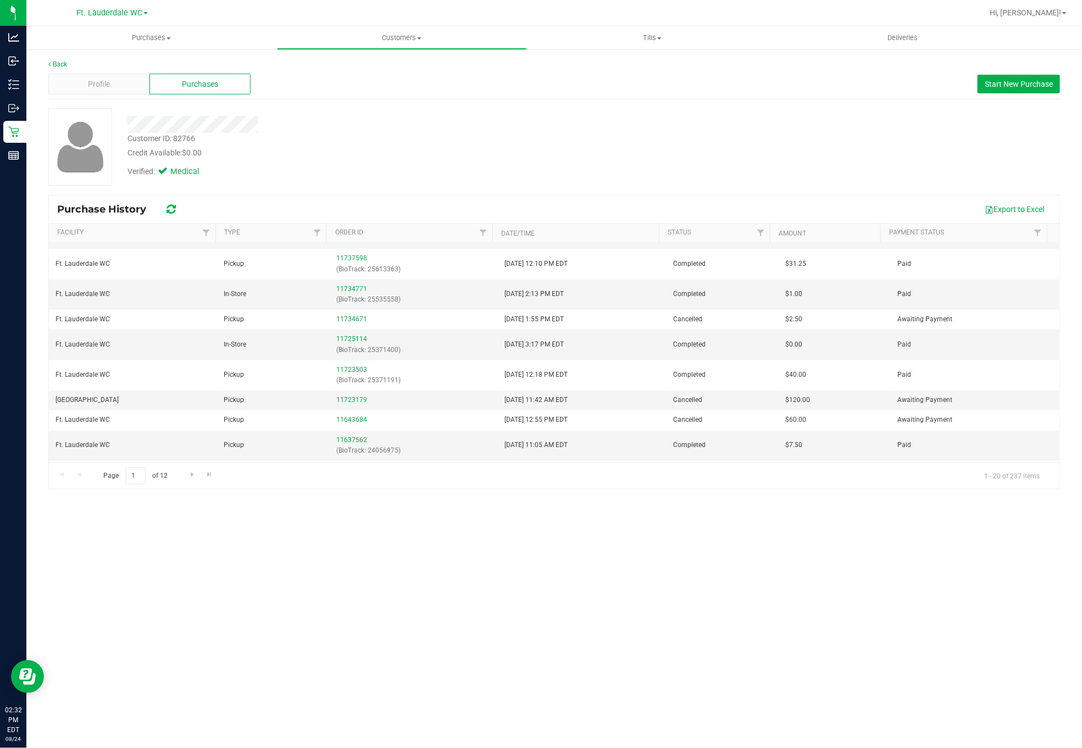
scroll to position [177, 0]
click at [350, 399] on div "11723179" at bounding box center [414, 400] width 156 height 10
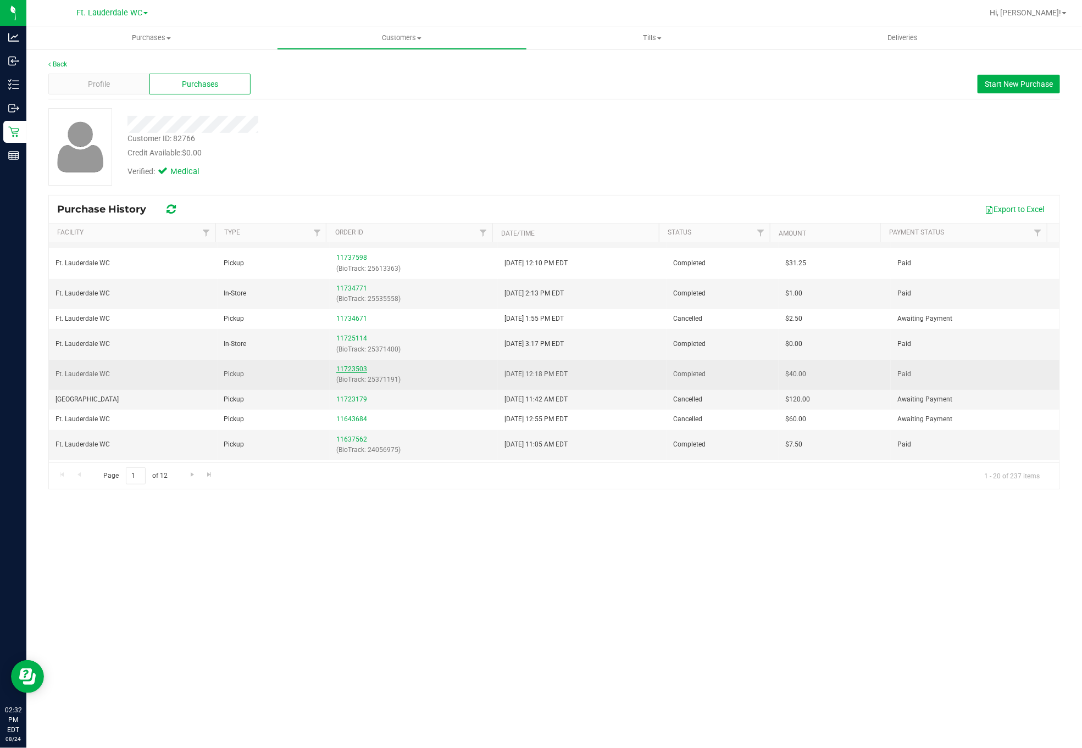
click at [354, 373] on link "11723503" at bounding box center [351, 369] width 31 height 8
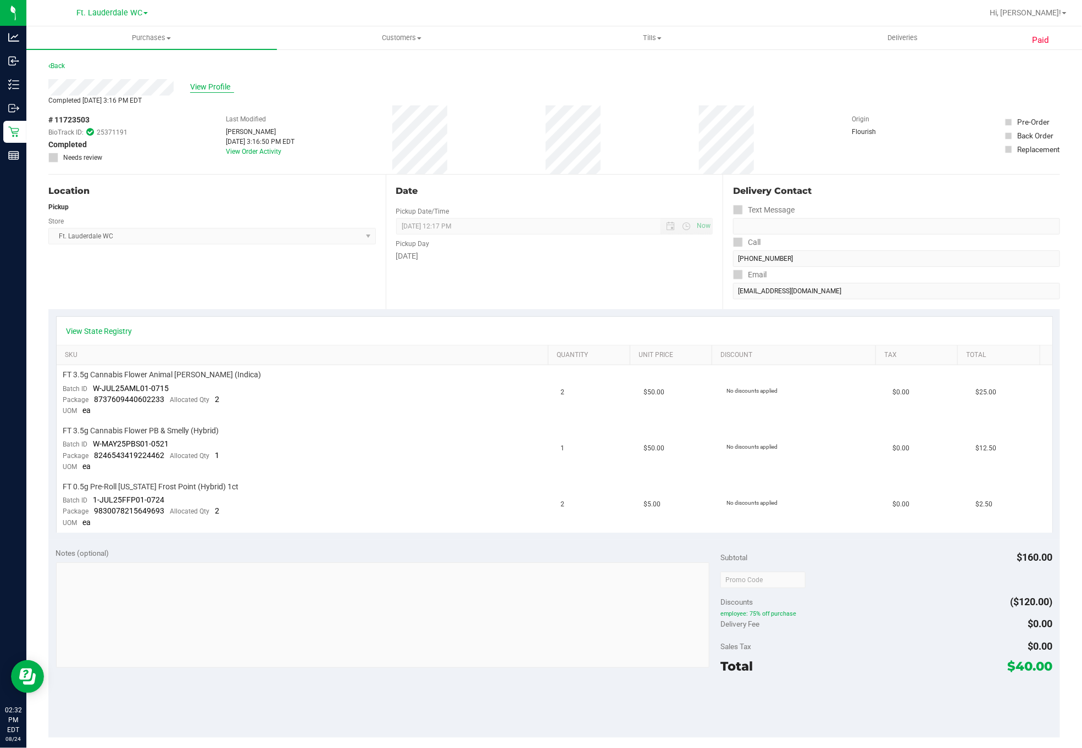
click at [228, 89] on span "View Profile" at bounding box center [212, 87] width 44 height 12
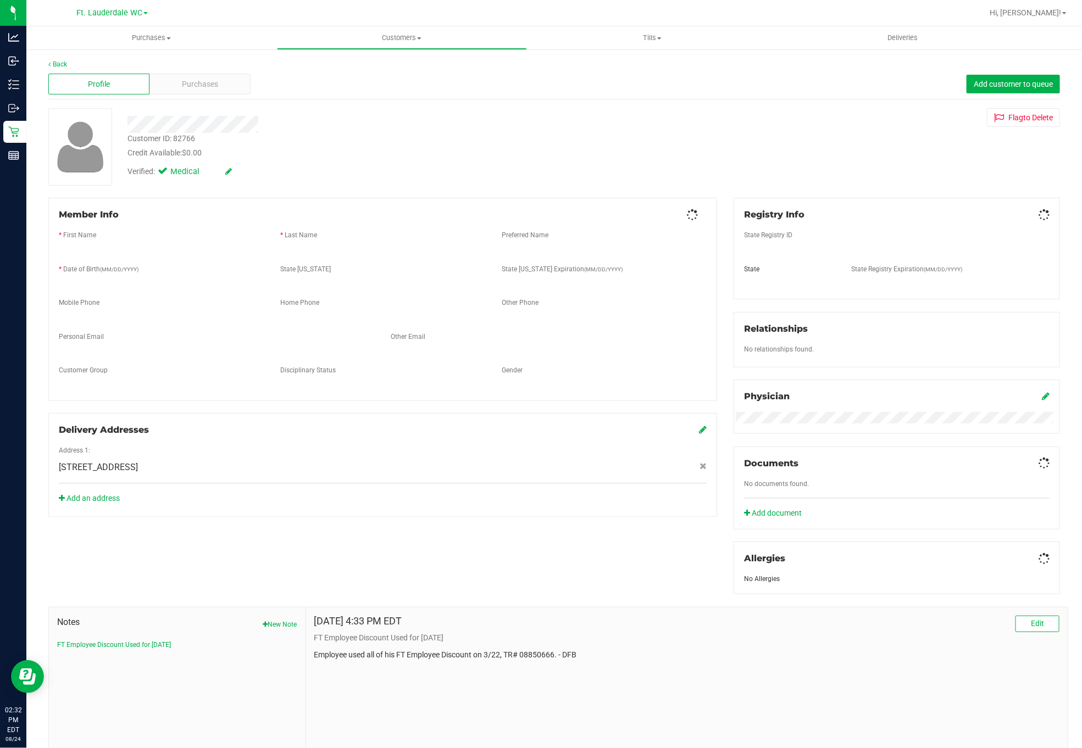
click at [210, 87] on span "Purchases" at bounding box center [200, 85] width 36 height 12
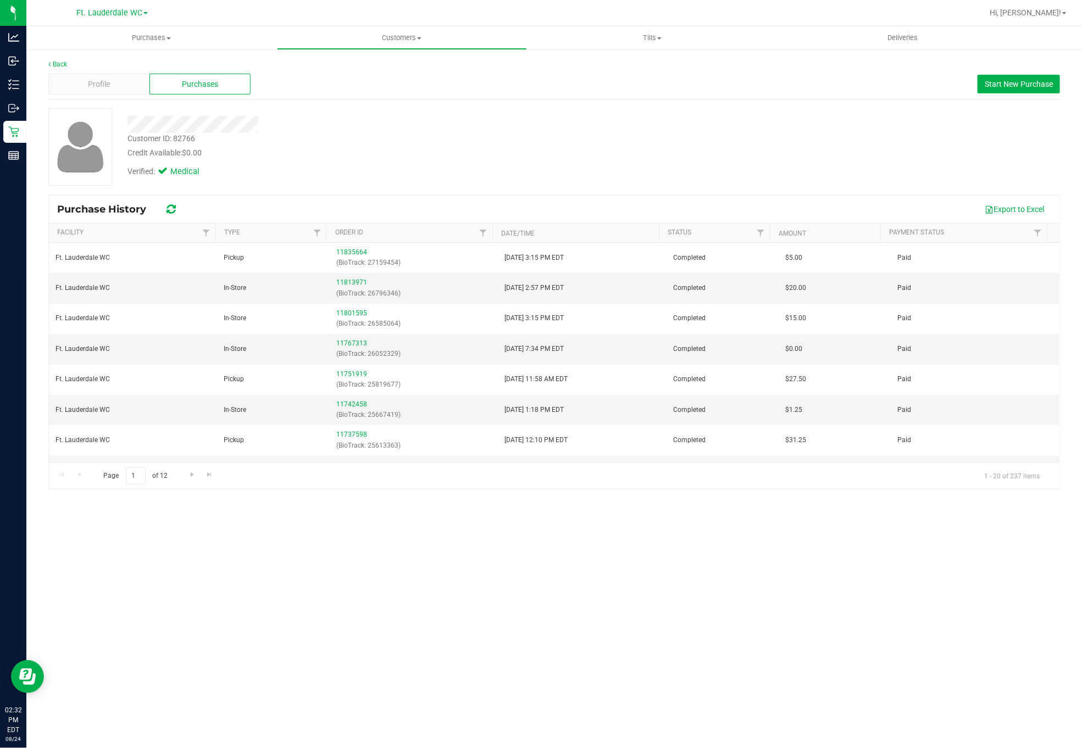
click at [389, 76] on div "Profile Purchases Start New Purchase" at bounding box center [554, 84] width 1012 height 30
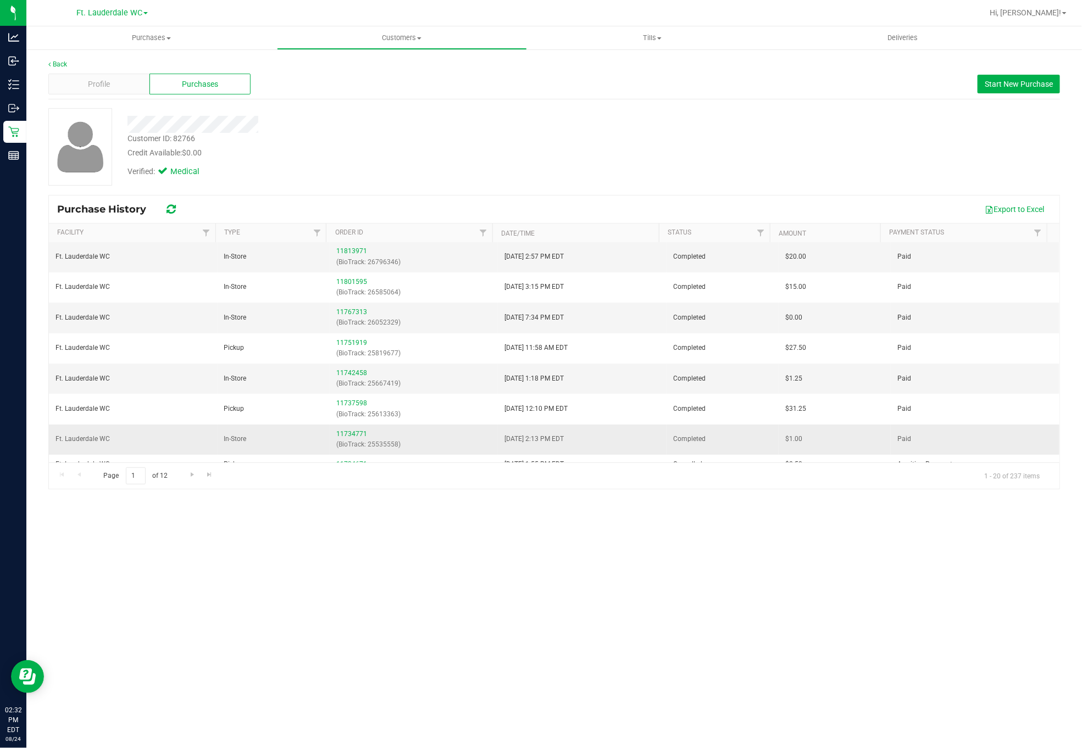
scroll to position [82, 0]
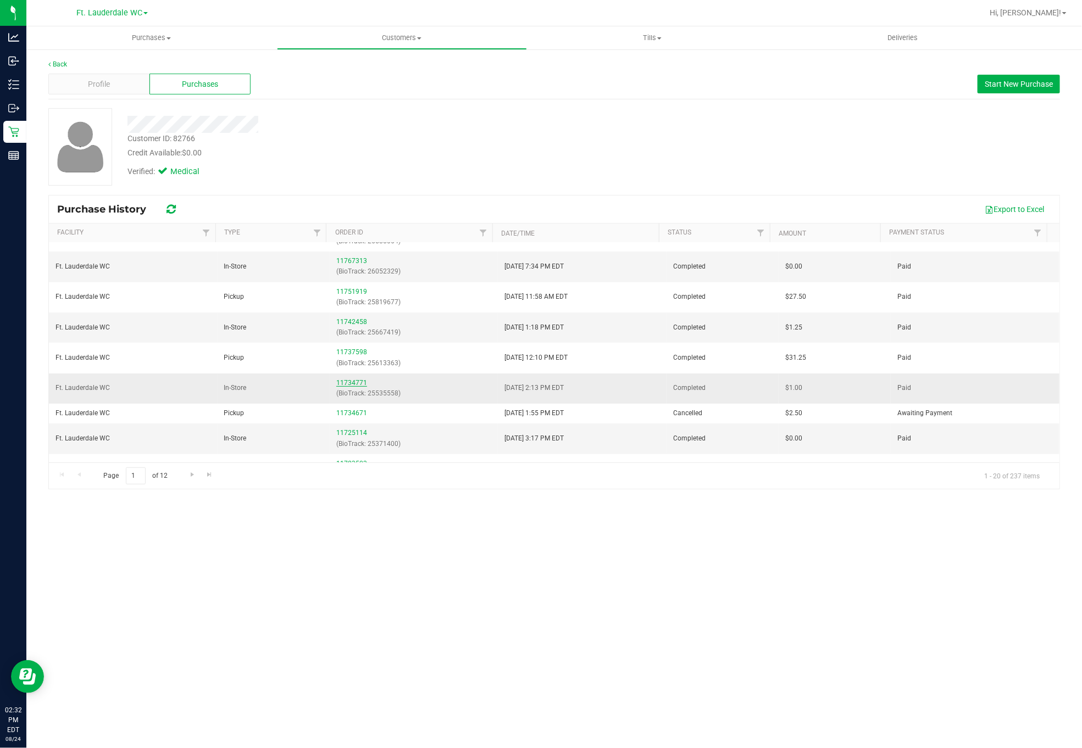
click at [354, 387] on link "11734771" at bounding box center [351, 383] width 31 height 8
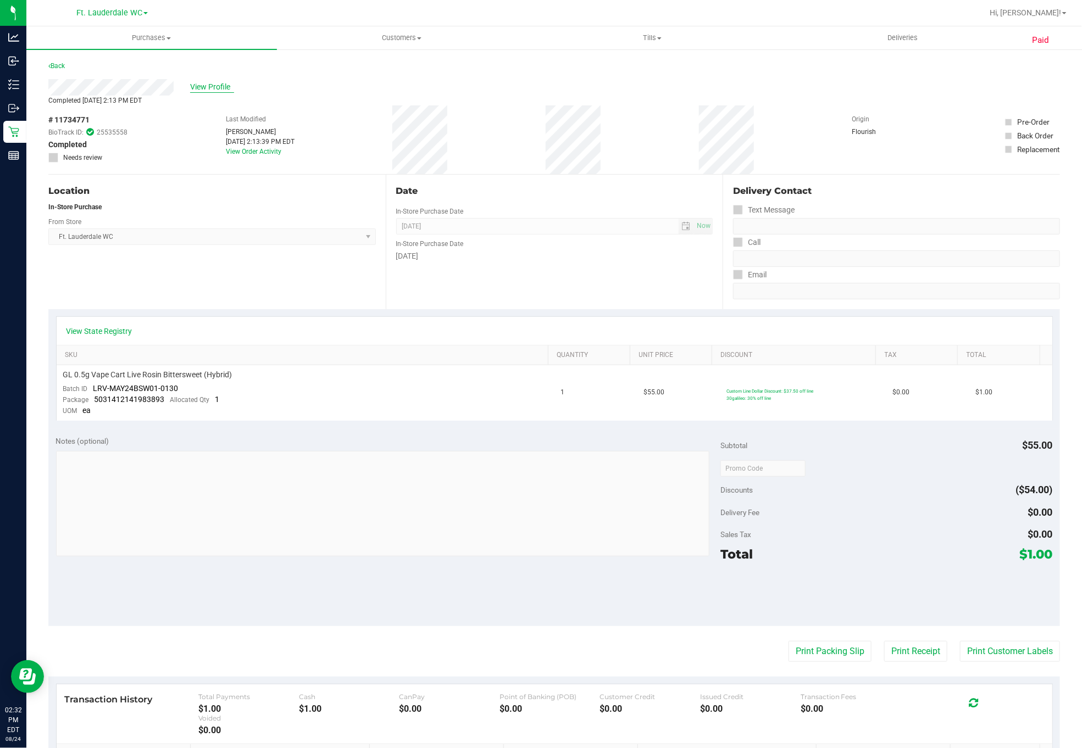
click at [213, 87] on span "View Profile" at bounding box center [212, 87] width 44 height 12
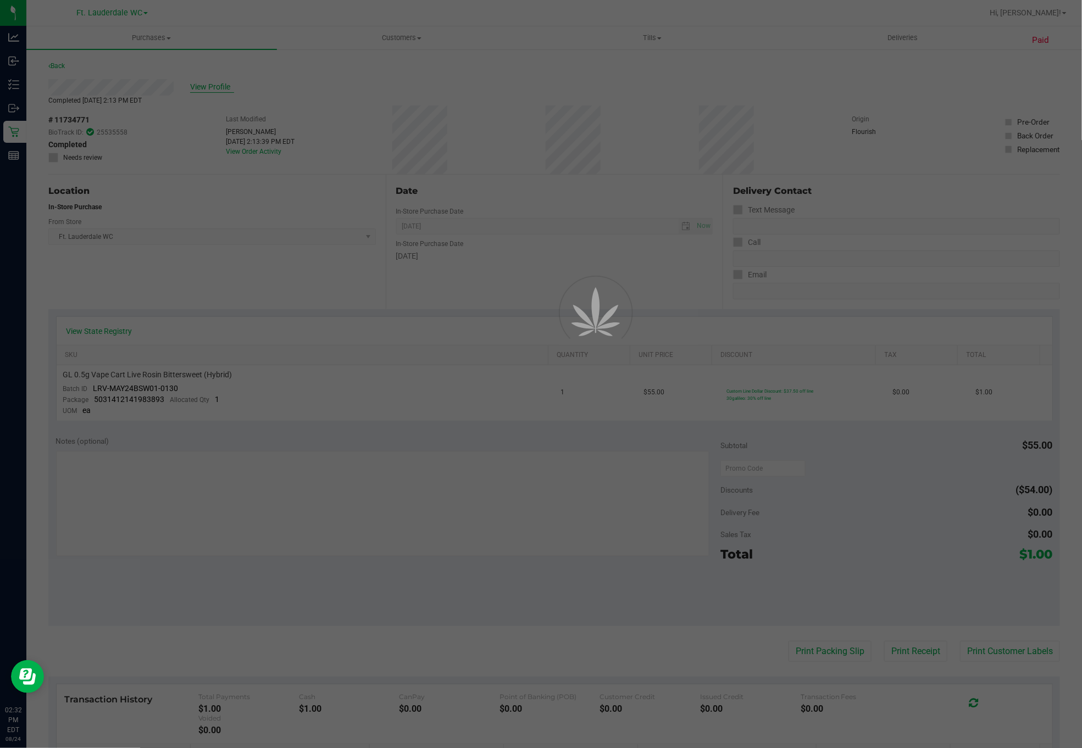
click at [213, 87] on div at bounding box center [541, 374] width 1082 height 748
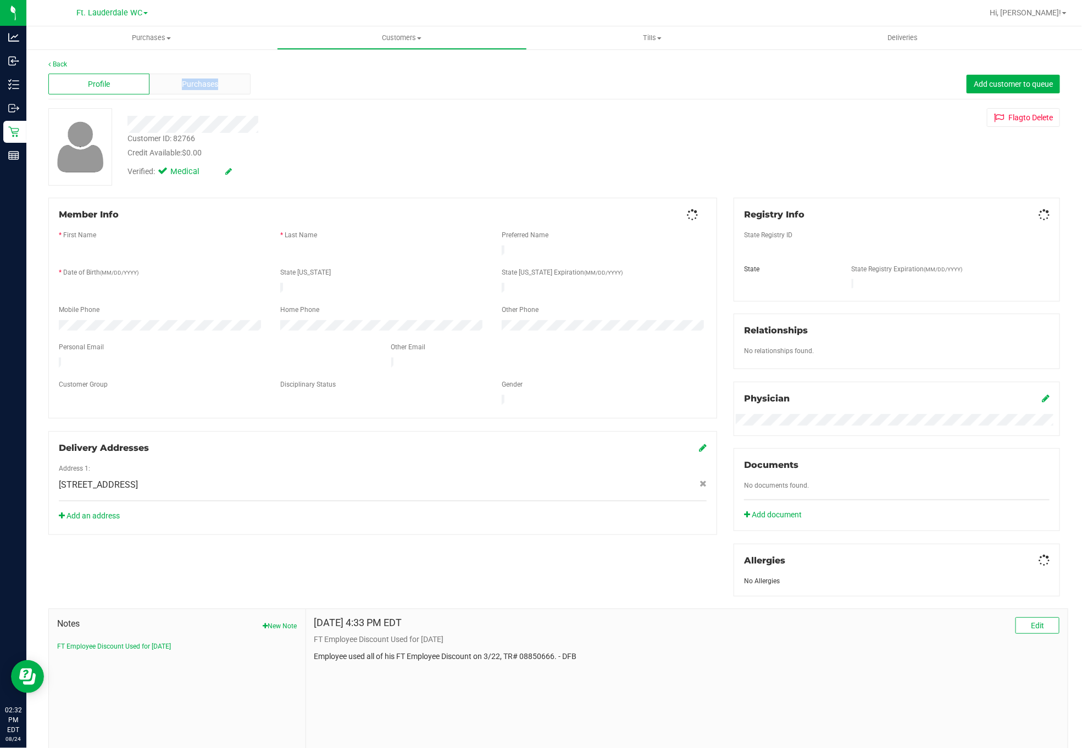
click at [213, 87] on span "Purchases" at bounding box center [200, 85] width 36 height 12
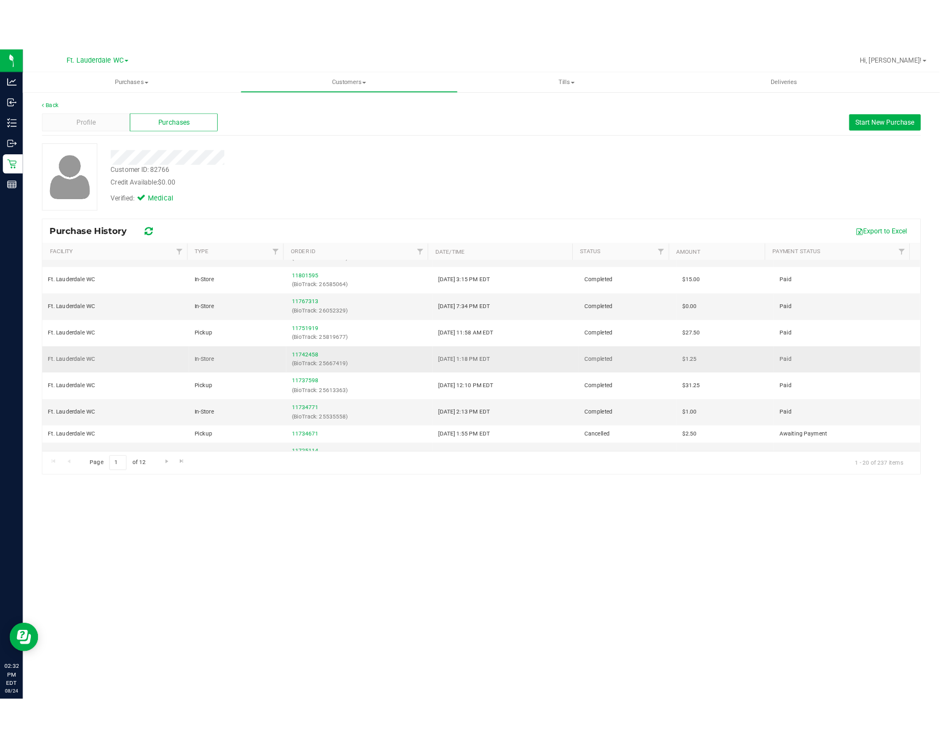
scroll to position [82, 0]
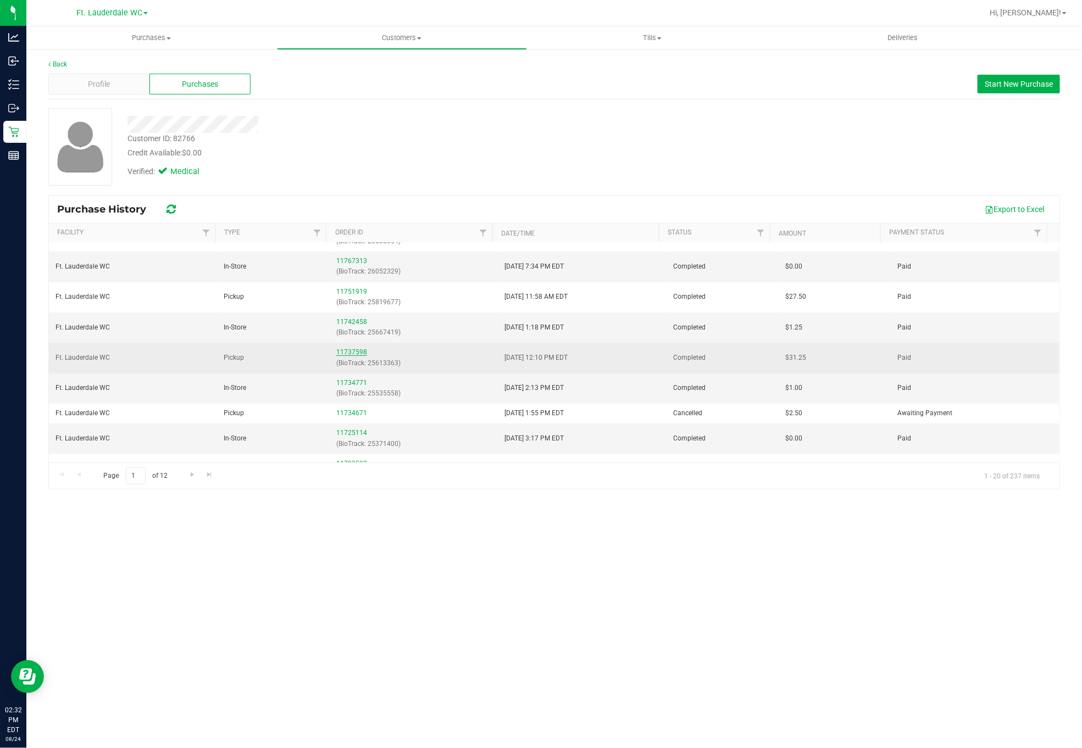
click at [342, 353] on link "11737598" at bounding box center [351, 352] width 31 height 8
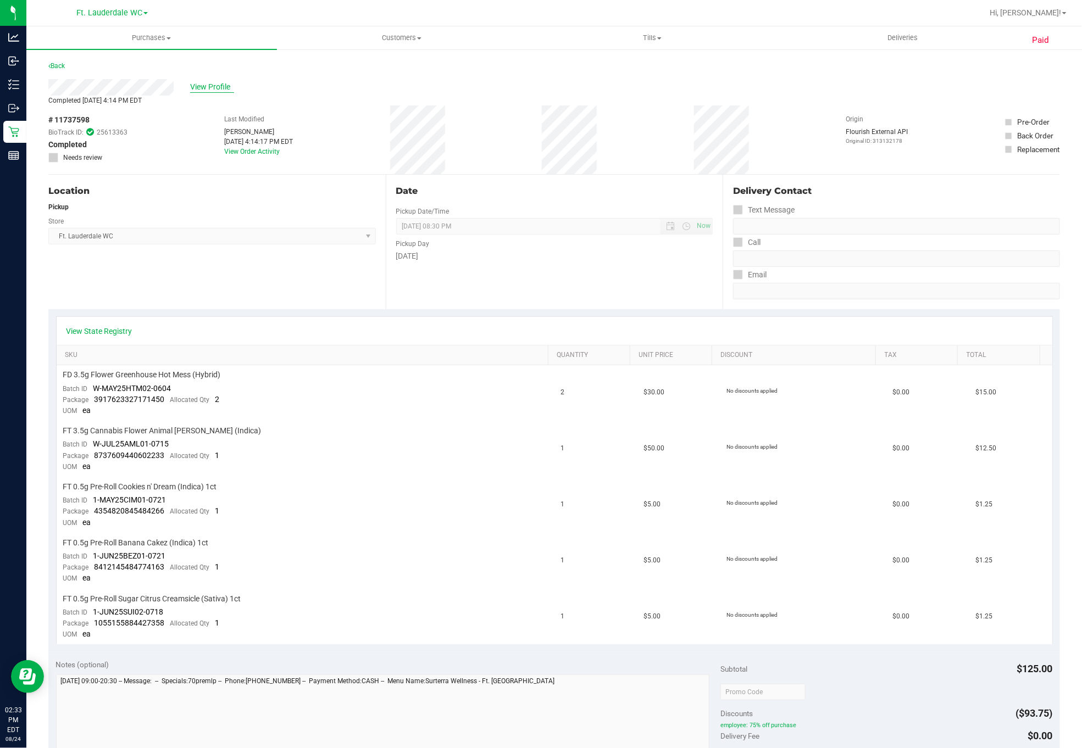
click at [224, 86] on span "View Profile" at bounding box center [212, 87] width 44 height 12
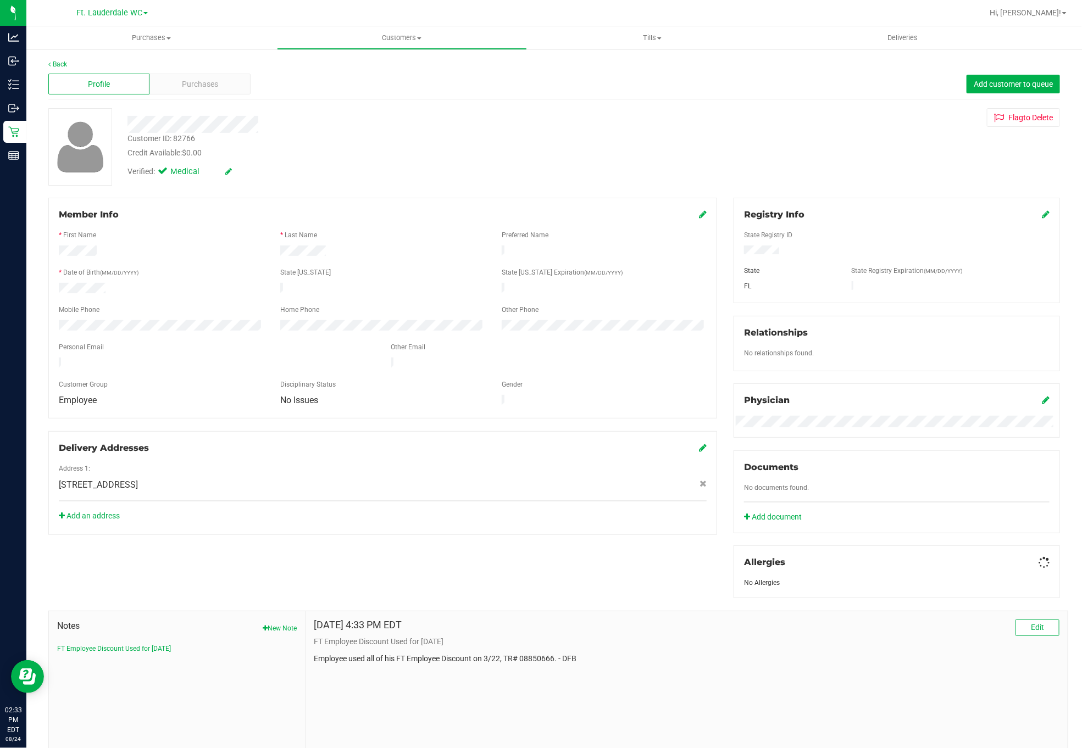
click at [224, 86] on div "Purchases" at bounding box center [199, 84] width 101 height 21
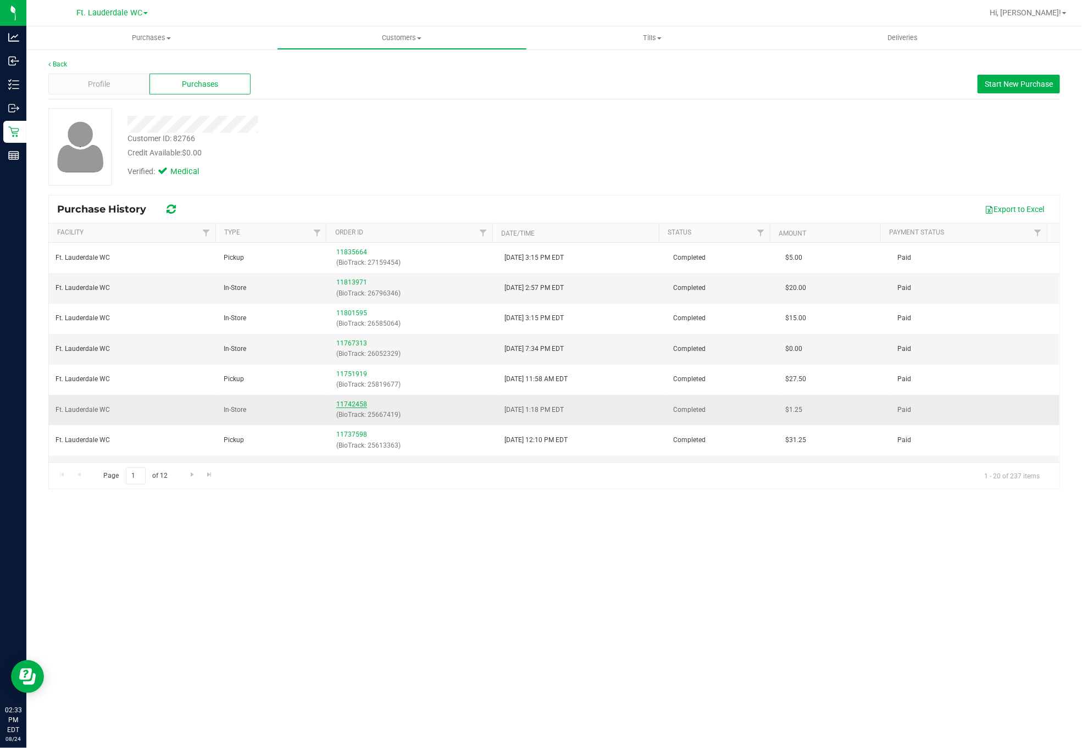
click at [358, 404] on link "11742458" at bounding box center [351, 405] width 31 height 8
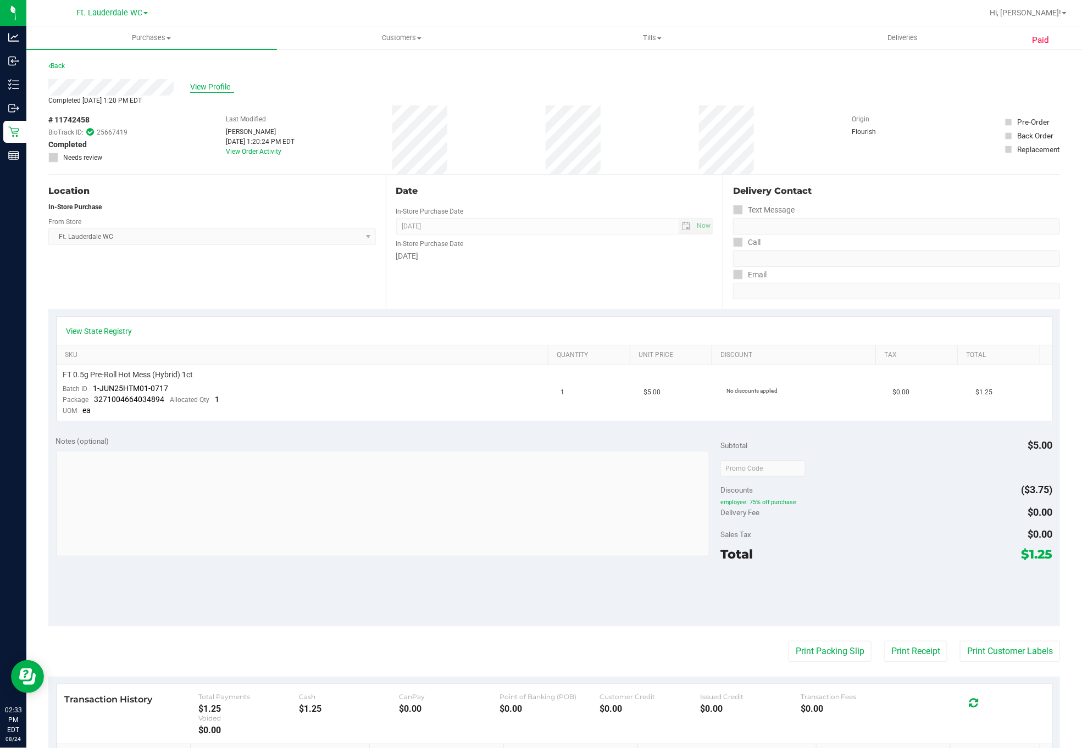
click at [210, 86] on span "View Profile" at bounding box center [212, 87] width 44 height 12
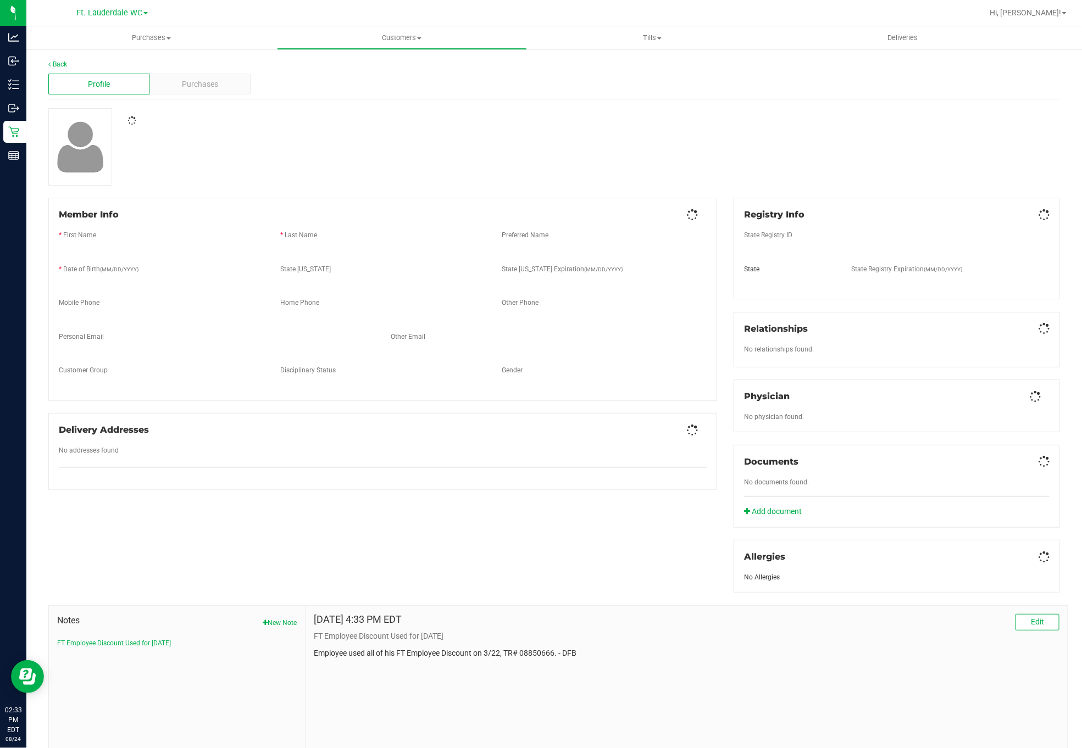
click at [210, 86] on span "Purchases" at bounding box center [200, 85] width 36 height 12
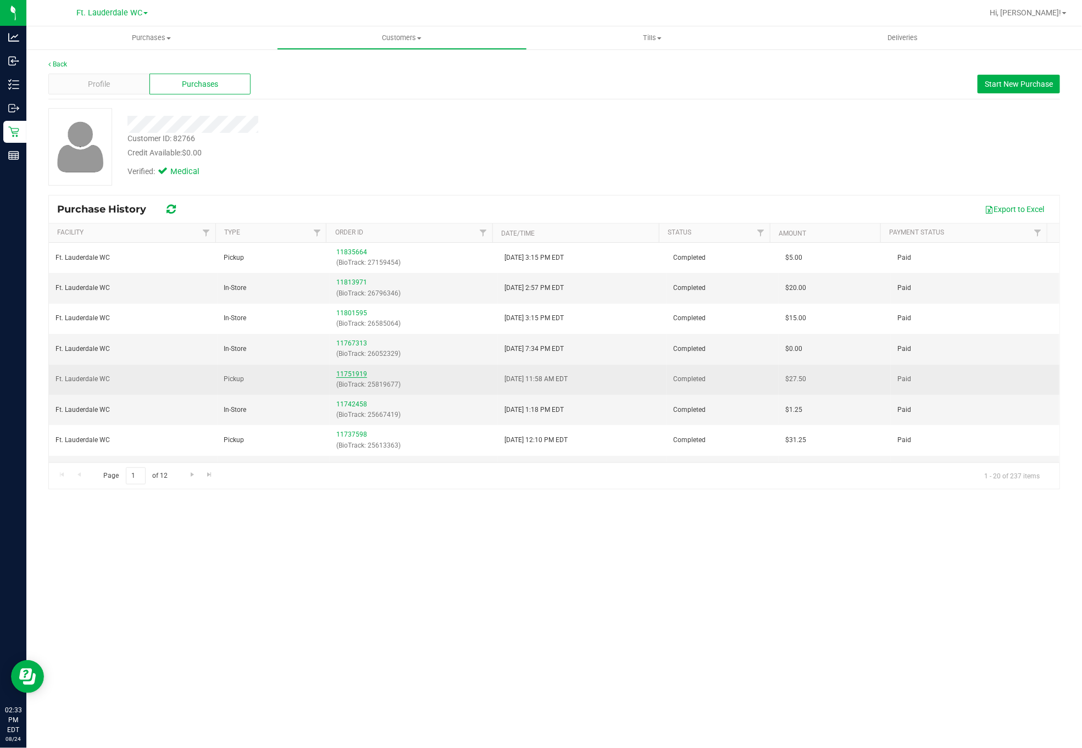
click at [355, 378] on link "11751919" at bounding box center [351, 374] width 31 height 8
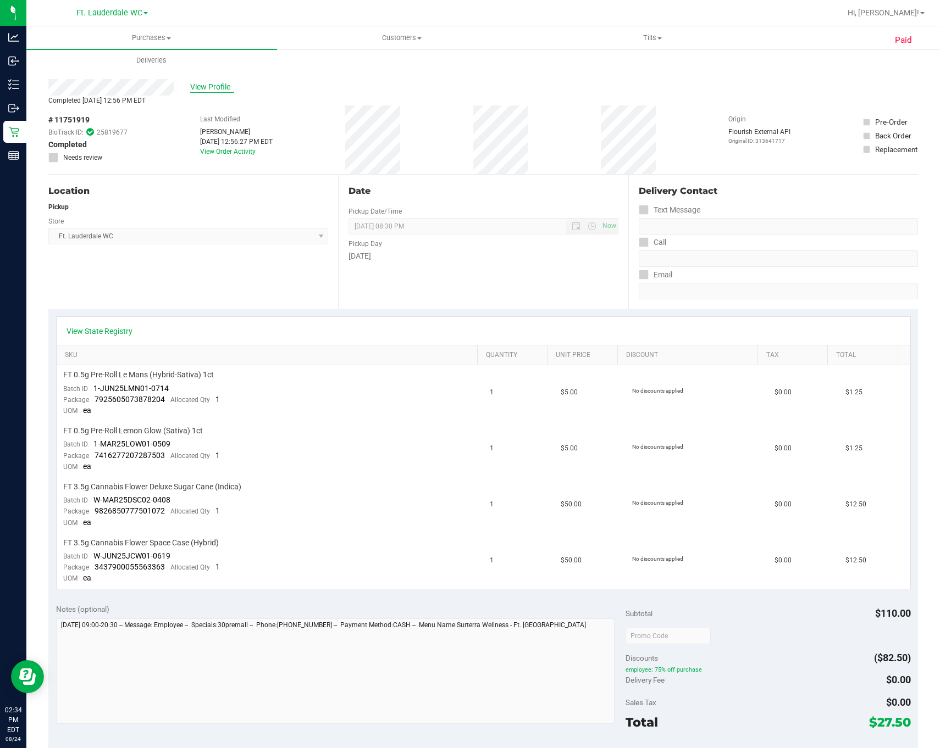
click at [211, 82] on span "View Profile" at bounding box center [212, 87] width 44 height 12
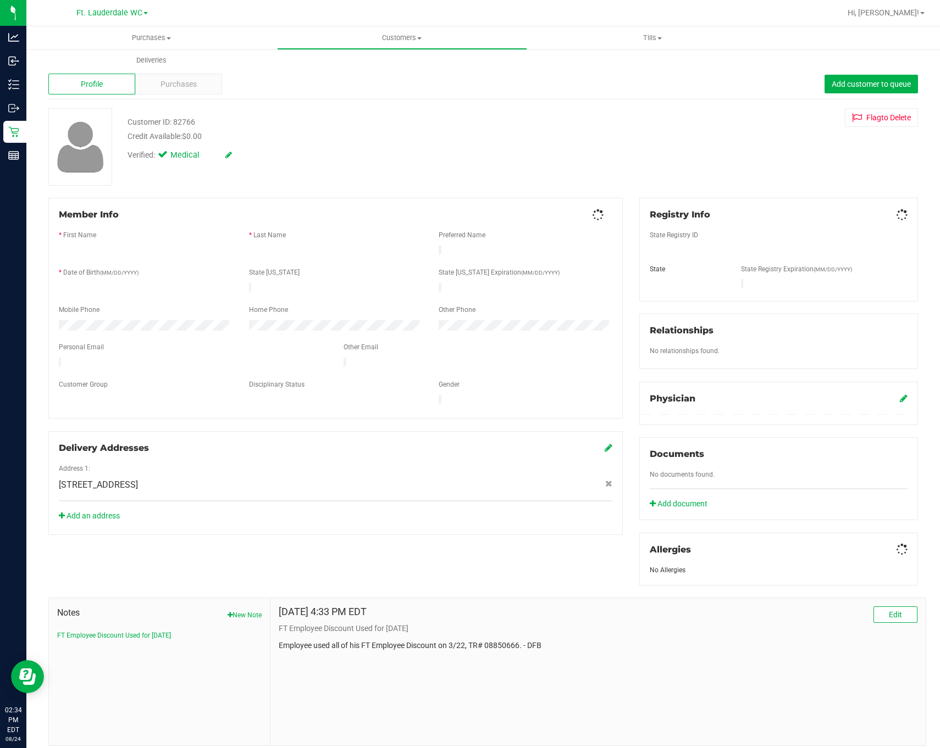
click at [211, 82] on div "Purchases" at bounding box center [178, 84] width 87 height 21
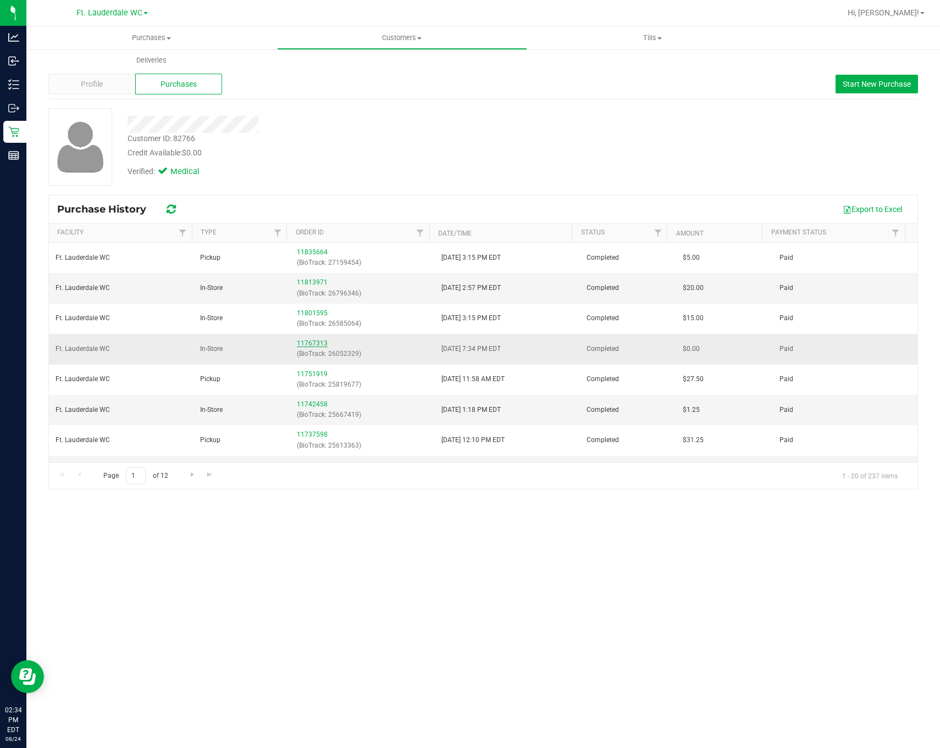
click at [313, 345] on link "11767313" at bounding box center [312, 344] width 31 height 8
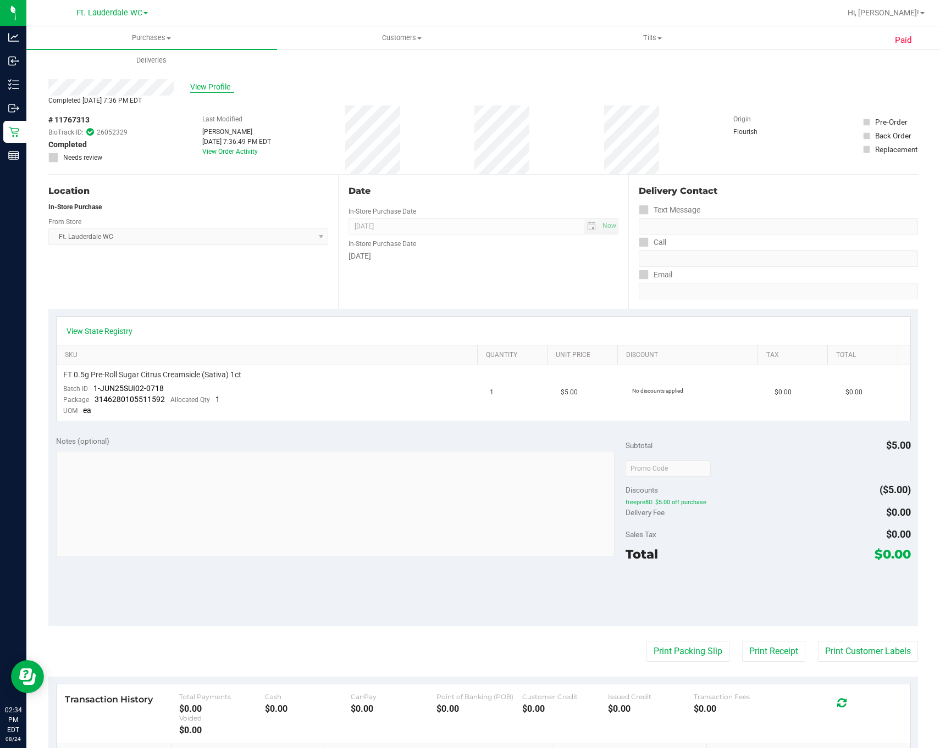
click at [203, 86] on span "View Profile" at bounding box center [212, 87] width 44 height 12
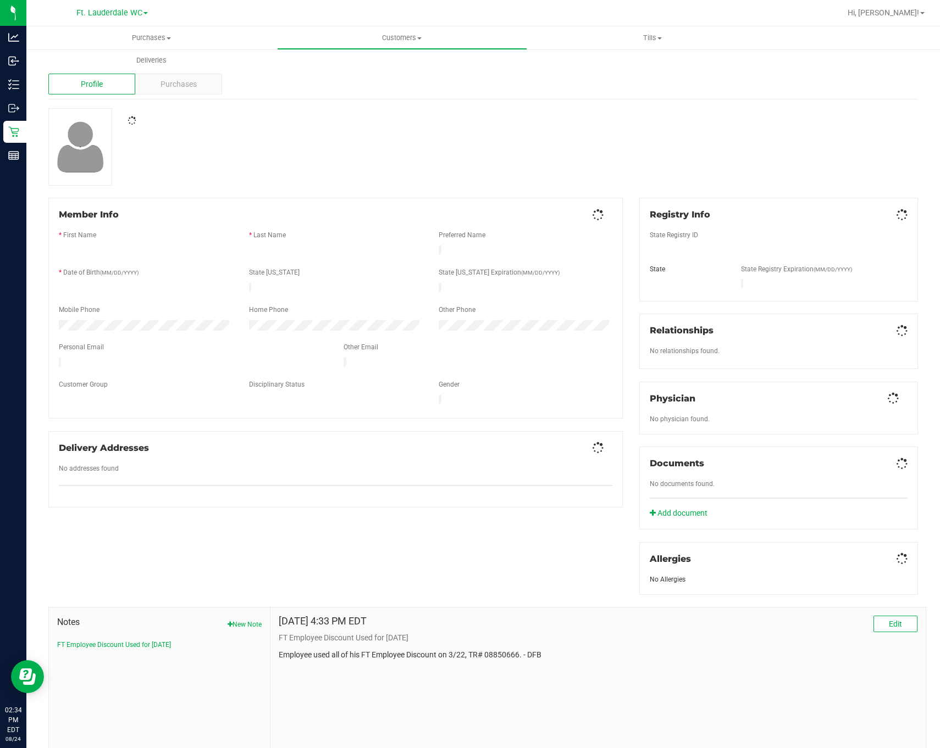
click at [203, 86] on div "Purchases" at bounding box center [178, 84] width 87 height 21
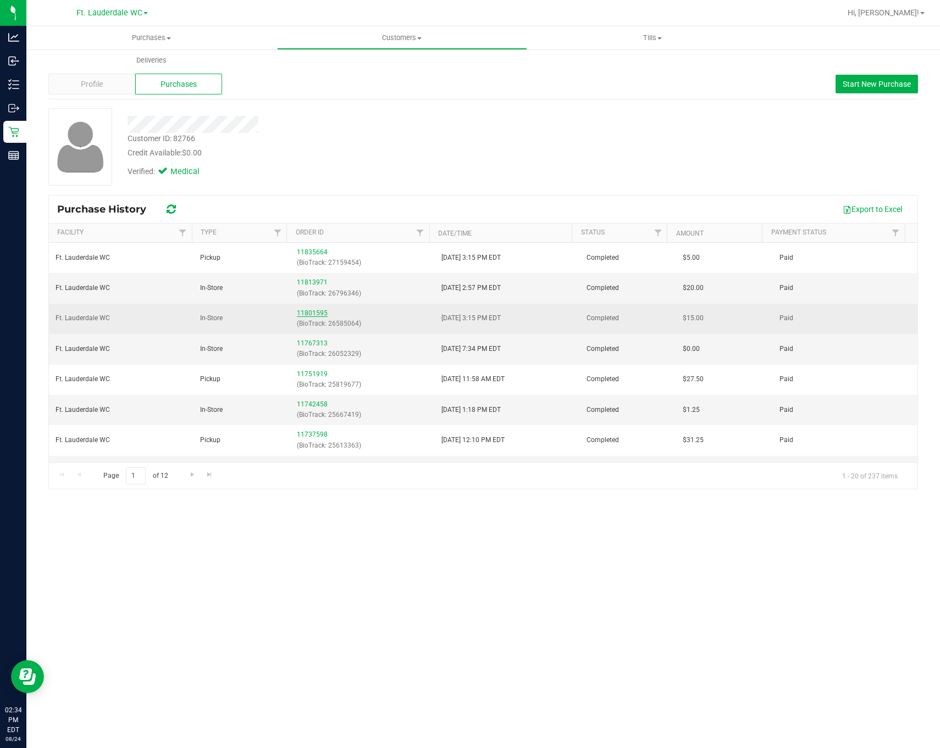
click at [302, 312] on link "11801595" at bounding box center [312, 313] width 31 height 8
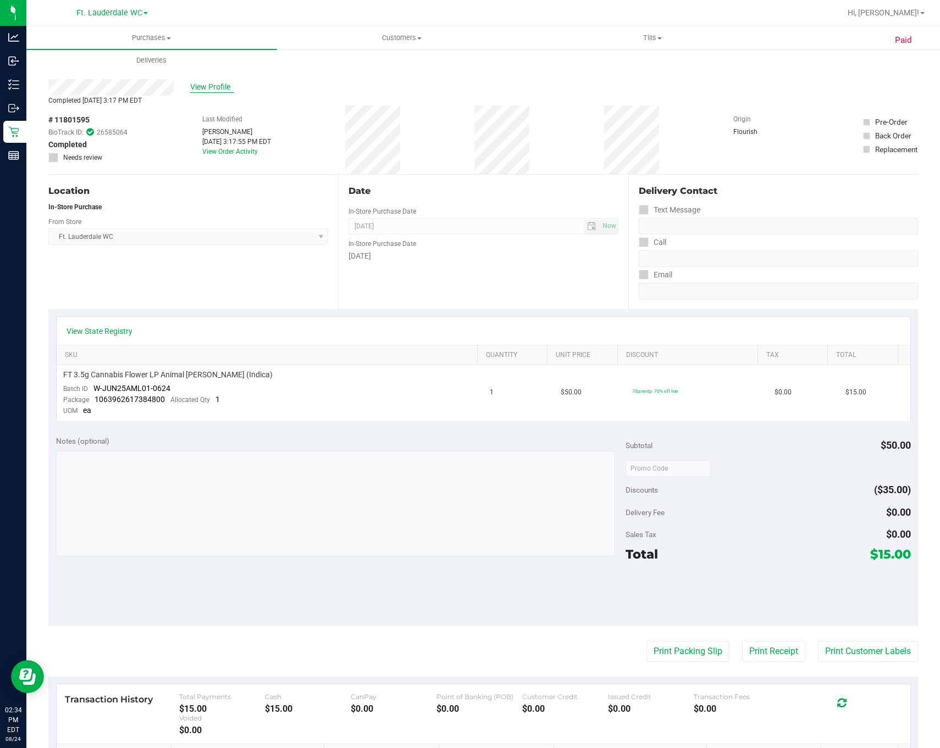
click at [213, 87] on span "View Profile" at bounding box center [212, 87] width 44 height 12
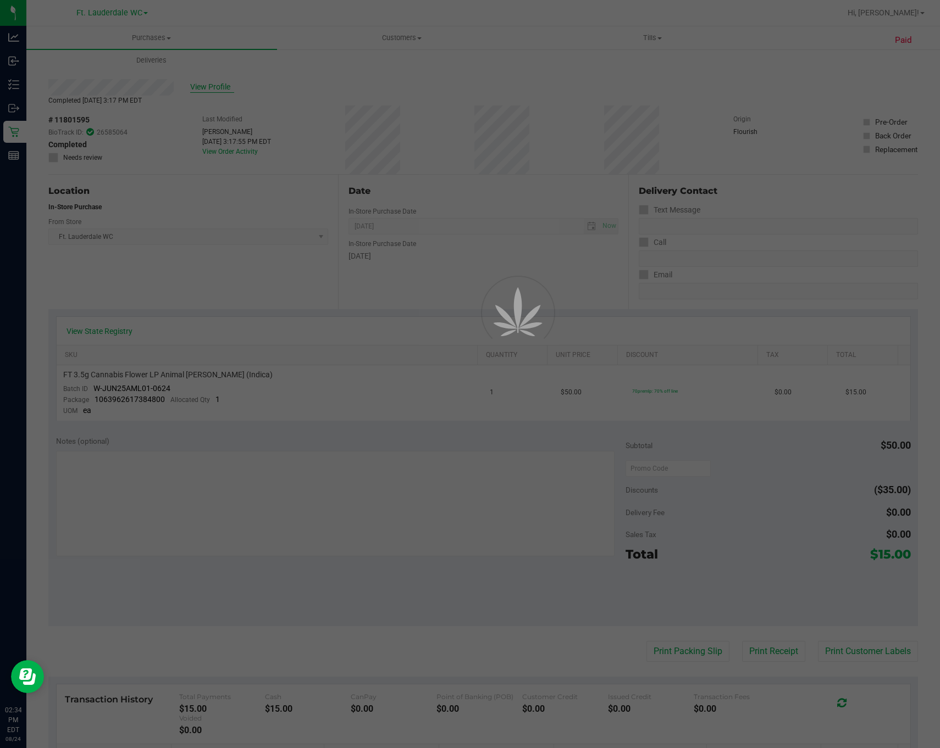
click at [213, 87] on div at bounding box center [470, 374] width 940 height 748
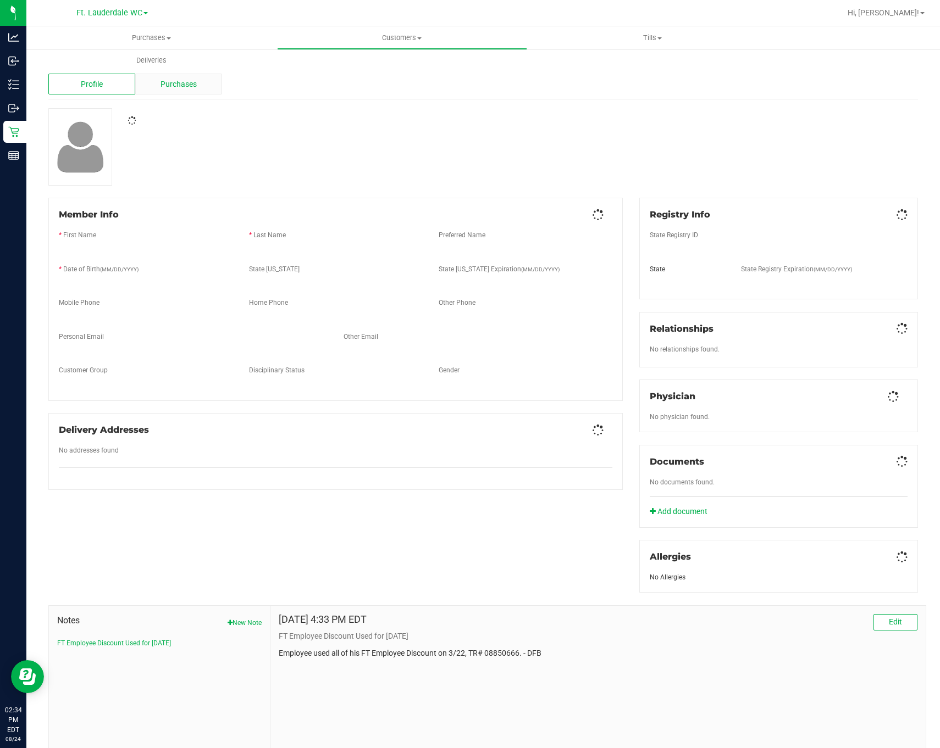
click at [214, 87] on div "Purchases" at bounding box center [178, 84] width 87 height 21
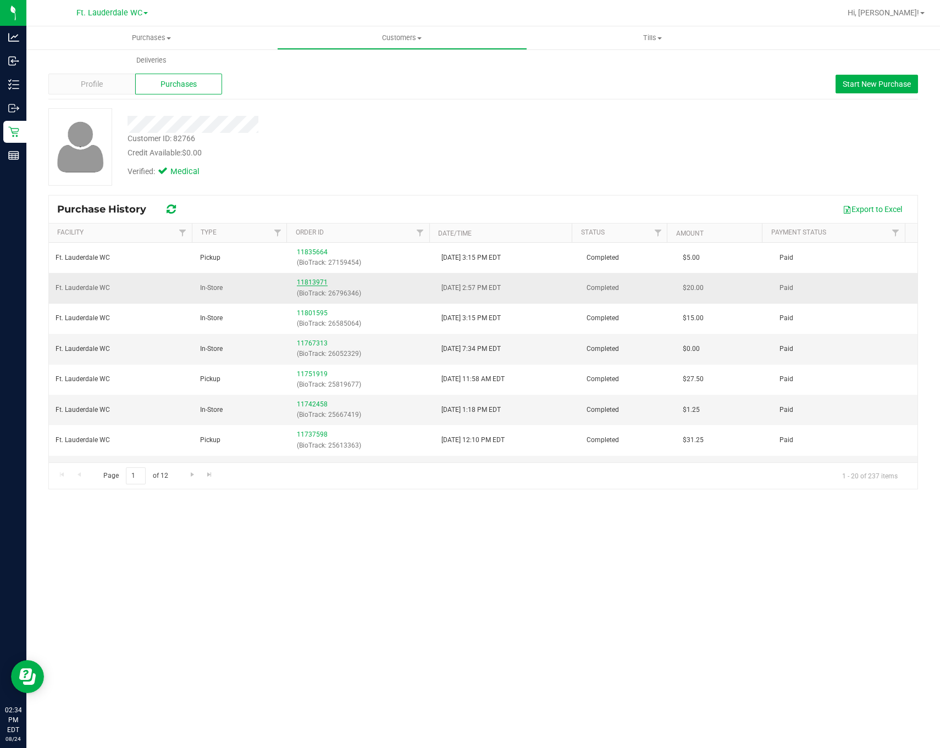
click at [297, 284] on link "11813971" at bounding box center [312, 283] width 31 height 8
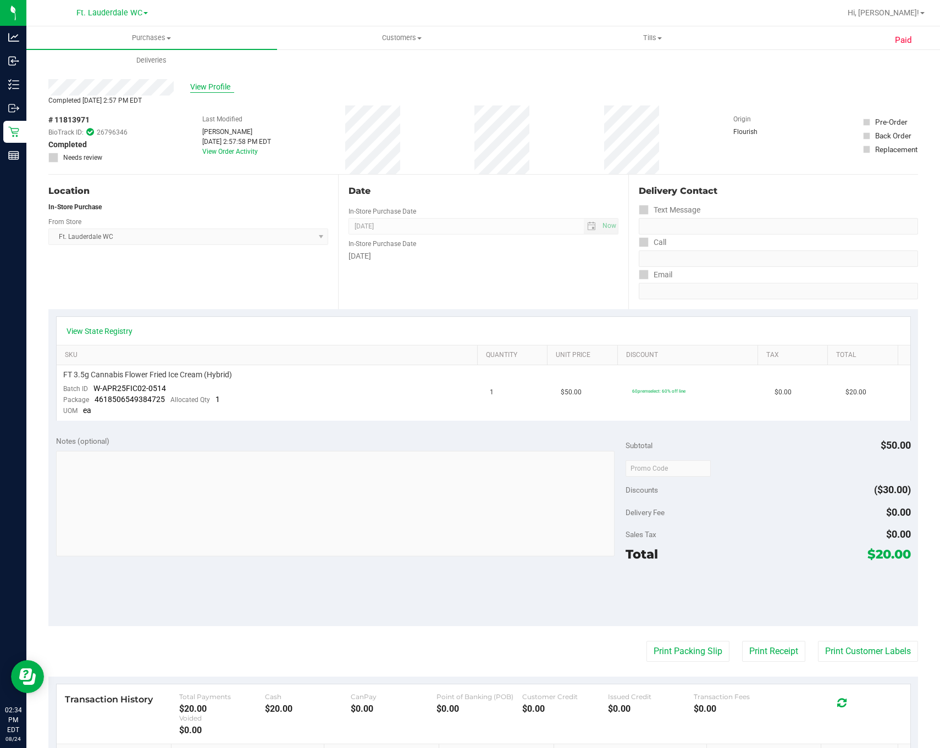
click at [217, 90] on span "View Profile" at bounding box center [212, 87] width 44 height 12
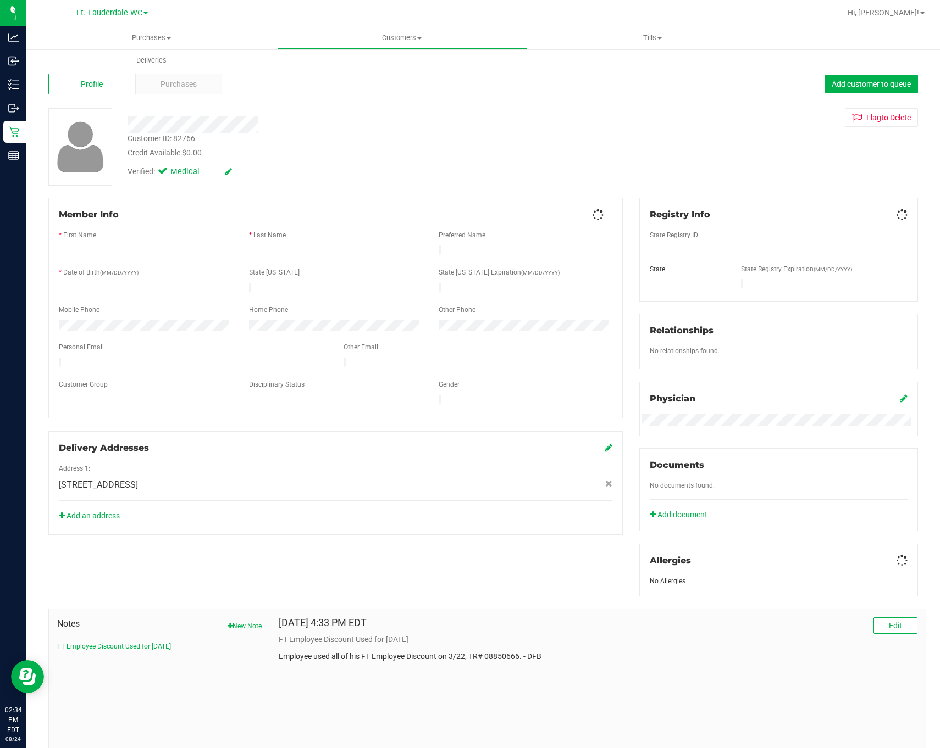
click at [213, 90] on div "Purchases" at bounding box center [178, 84] width 87 height 21
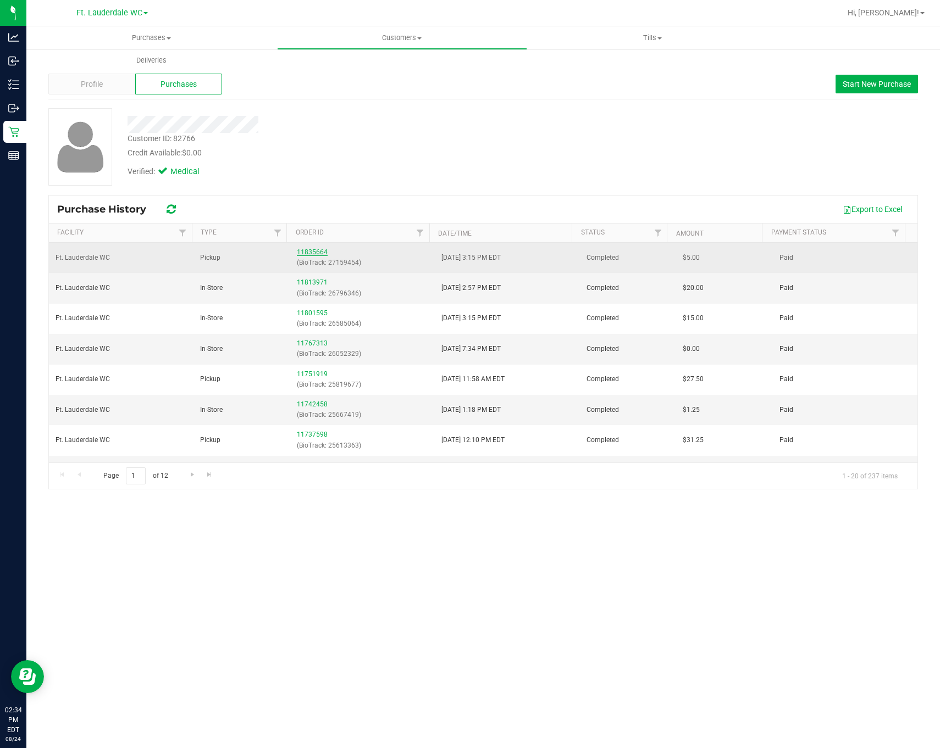
click at [315, 253] on link "11835664" at bounding box center [312, 252] width 31 height 8
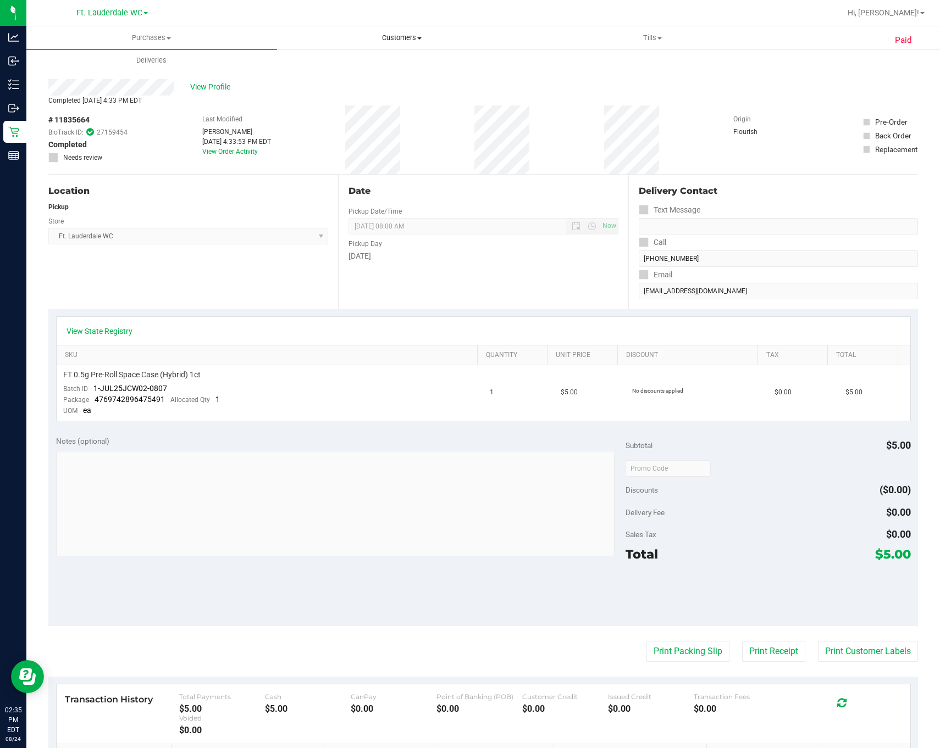
click at [348, 30] on uib-tab-heading "Customers All customers Add a new customer All physicians" at bounding box center [402, 38] width 249 height 22
click at [342, 66] on span "All customers" at bounding box center [316, 66] width 79 height 9
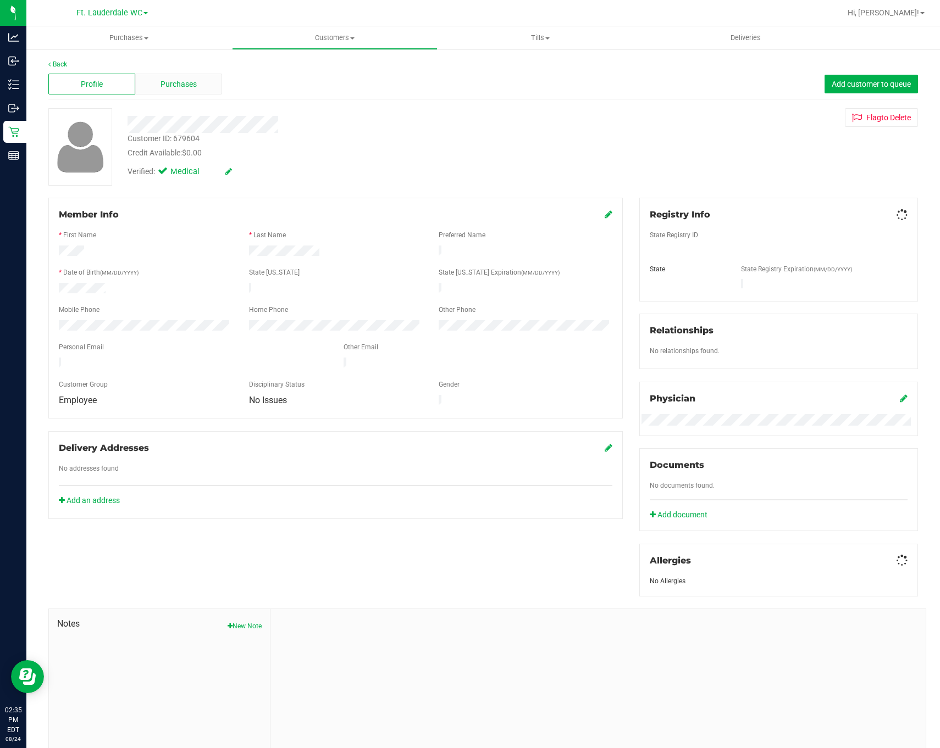
click at [198, 82] on div "Purchases" at bounding box center [178, 84] width 87 height 21
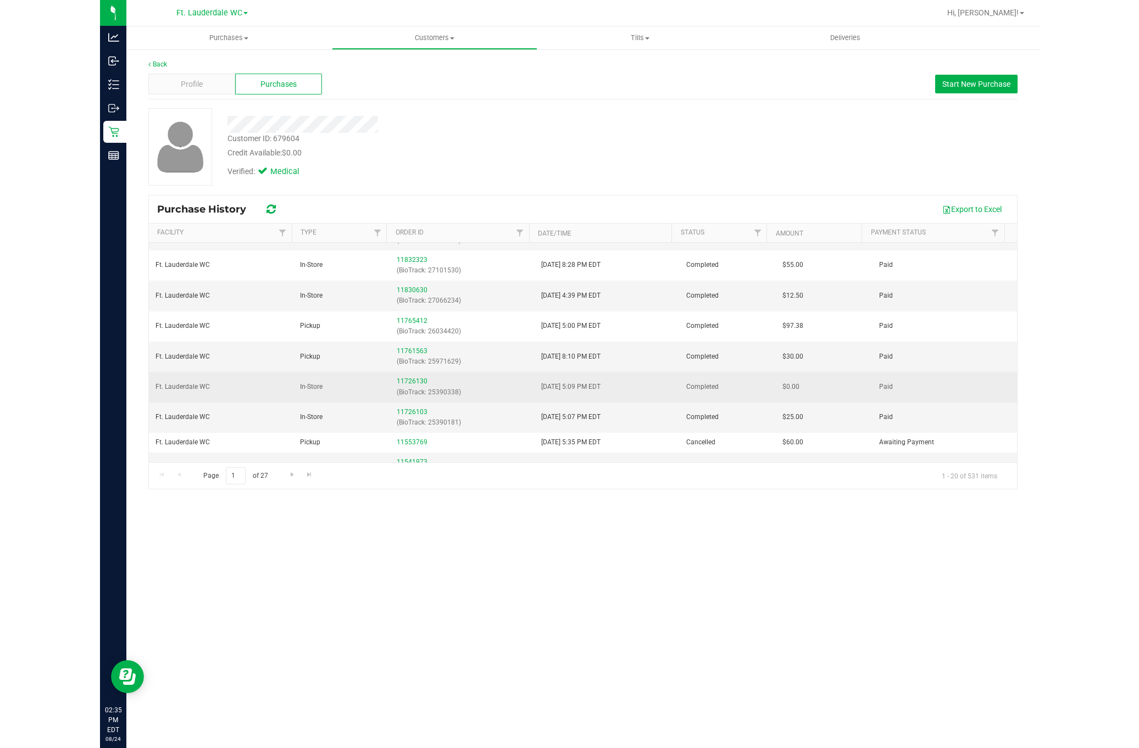
scroll to position [82, 0]
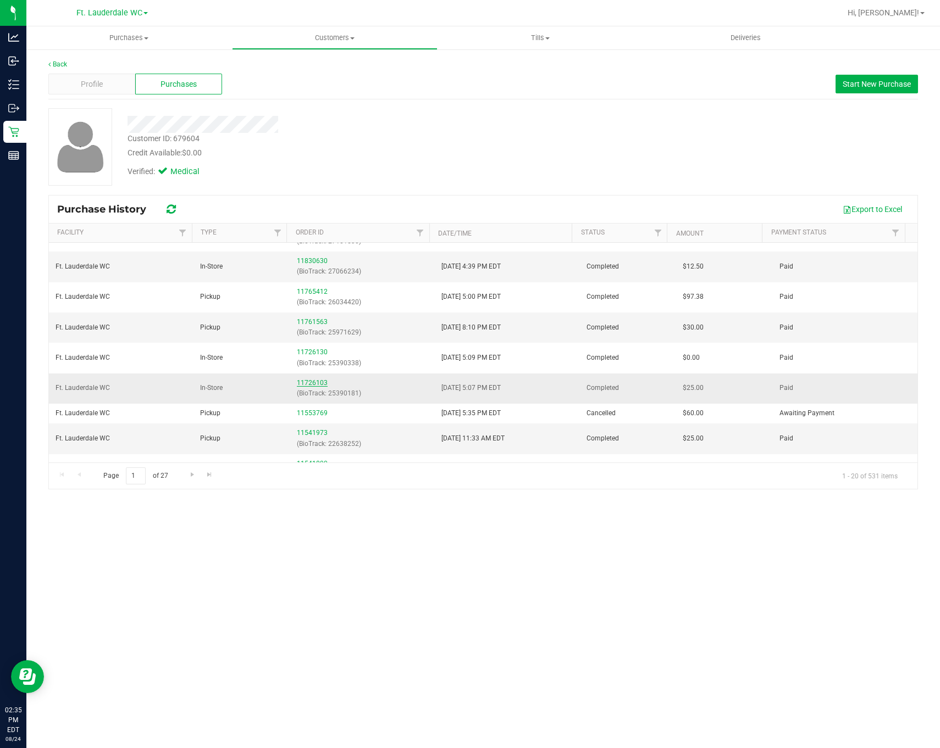
click at [314, 386] on link "11726103" at bounding box center [312, 383] width 31 height 8
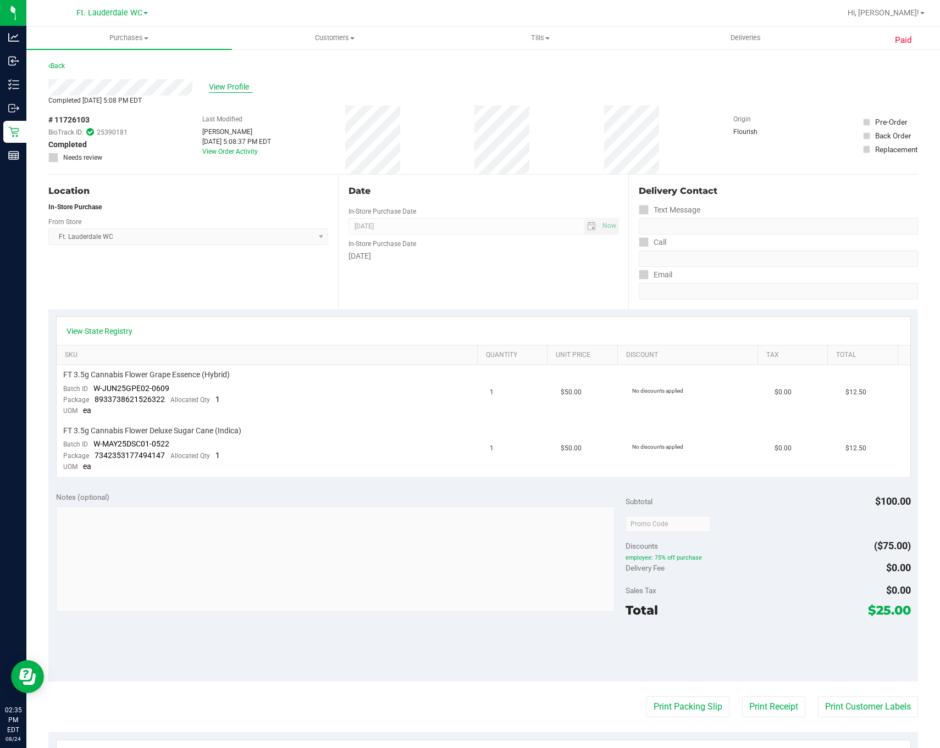
click at [239, 86] on span "View Profile" at bounding box center [231, 87] width 44 height 12
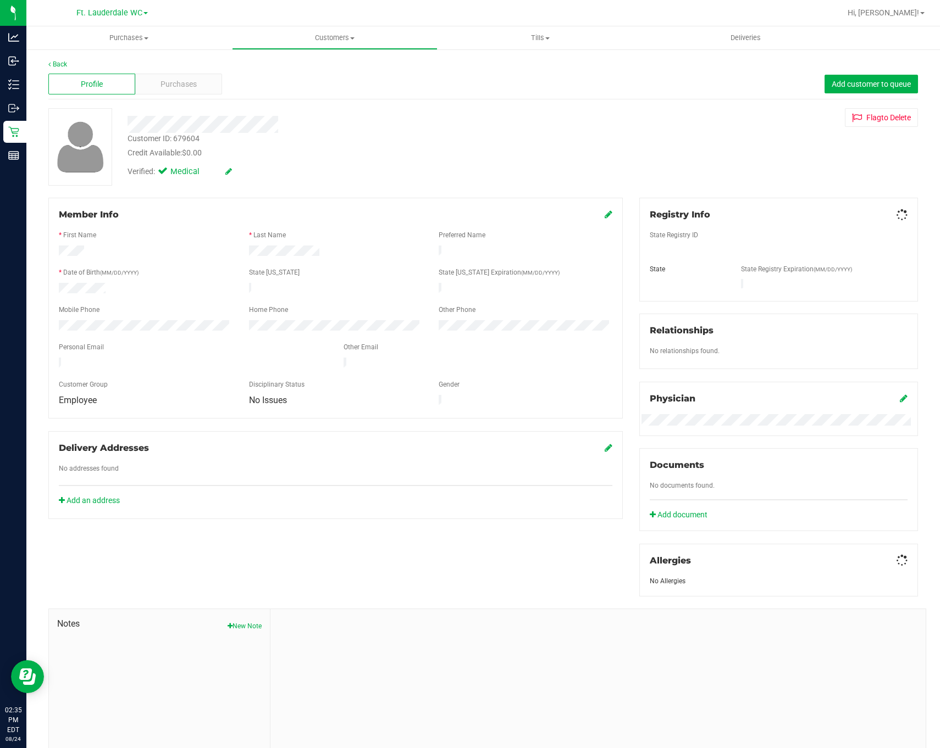
click at [218, 86] on div "Purchases" at bounding box center [178, 84] width 87 height 21
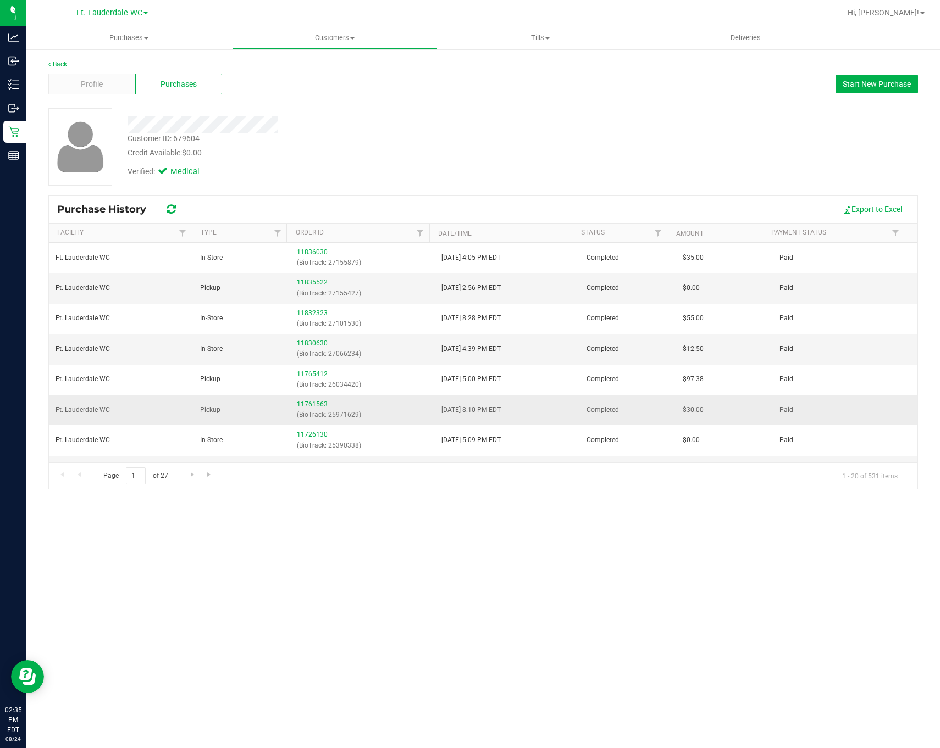
click at [310, 408] on link "11761563" at bounding box center [312, 405] width 31 height 8
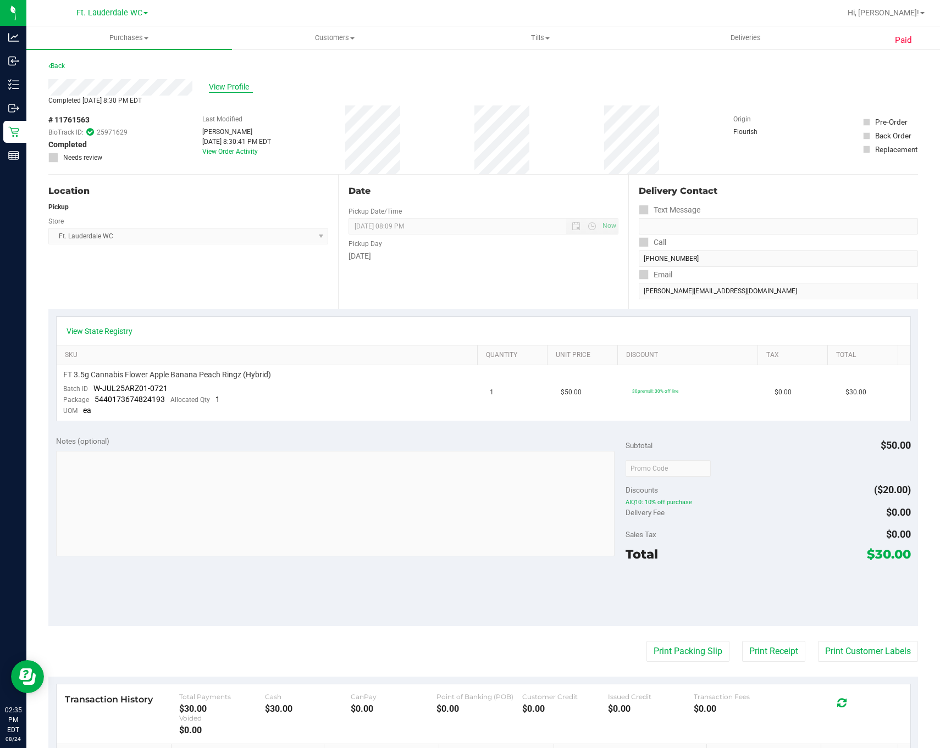
click at [241, 87] on span "View Profile" at bounding box center [231, 87] width 44 height 12
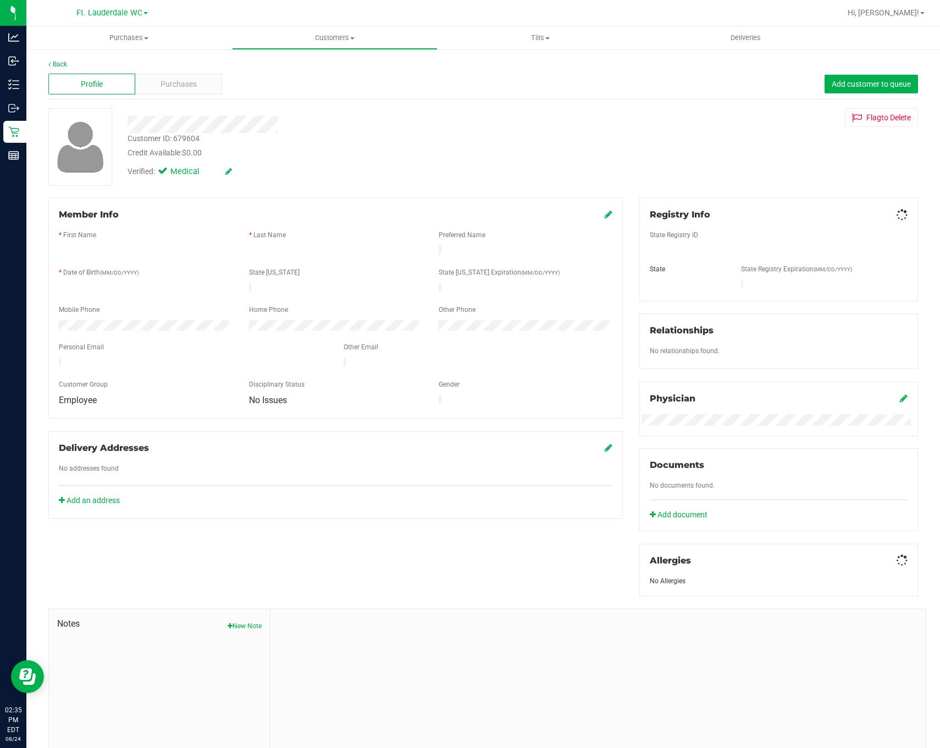
click at [241, 87] on div "Profile Purchases Add customer to queue" at bounding box center [482, 84] width 869 height 30
click at [187, 99] on div "Back Profile Purchases Add customer to queue Customer ID: 679604 Credit Availab…" at bounding box center [482, 409] width 869 height 700
click at [186, 88] on span "Purchases" at bounding box center [178, 85] width 36 height 12
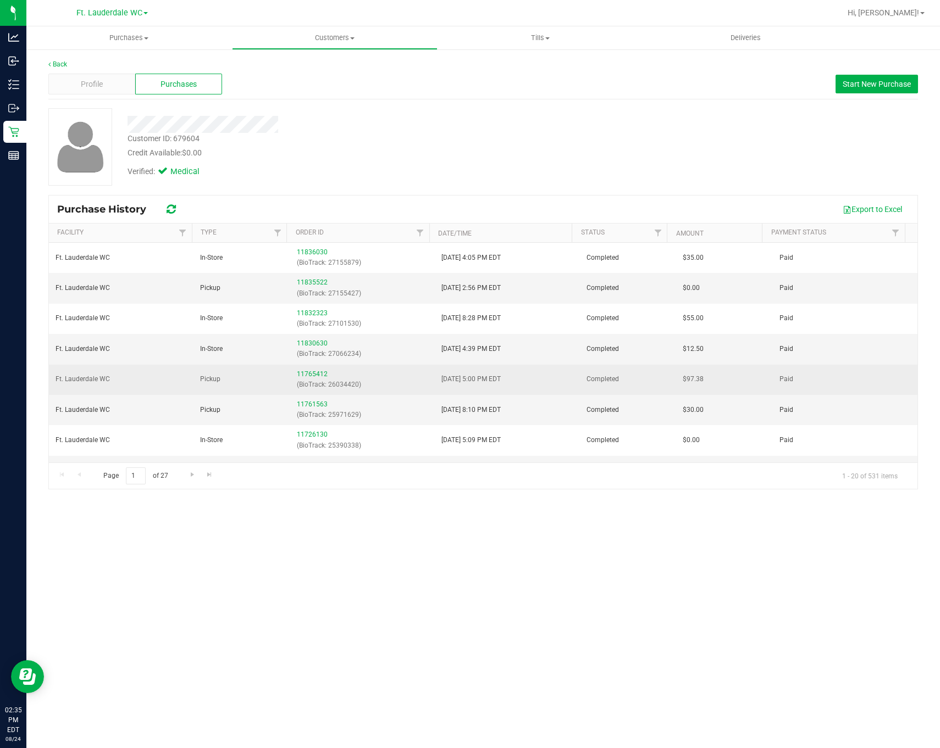
click at [323, 375] on div "11765412 (BioTrack: 26034420)" at bounding box center [362, 379] width 131 height 21
click at [320, 375] on link "11765412" at bounding box center [312, 374] width 31 height 8
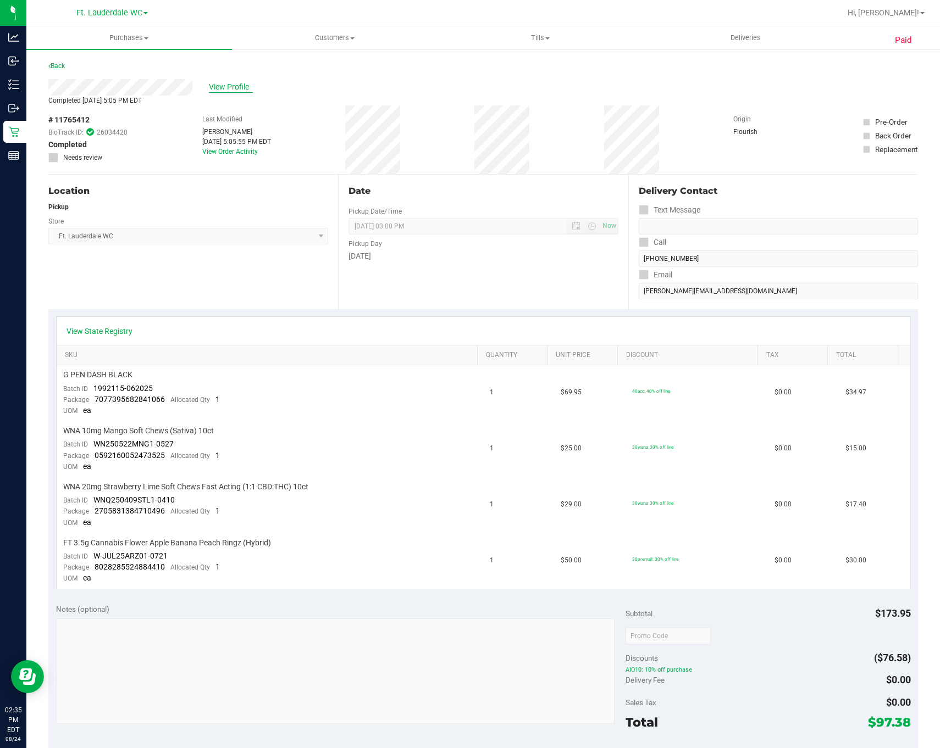
click at [228, 85] on span "View Profile" at bounding box center [231, 87] width 44 height 12
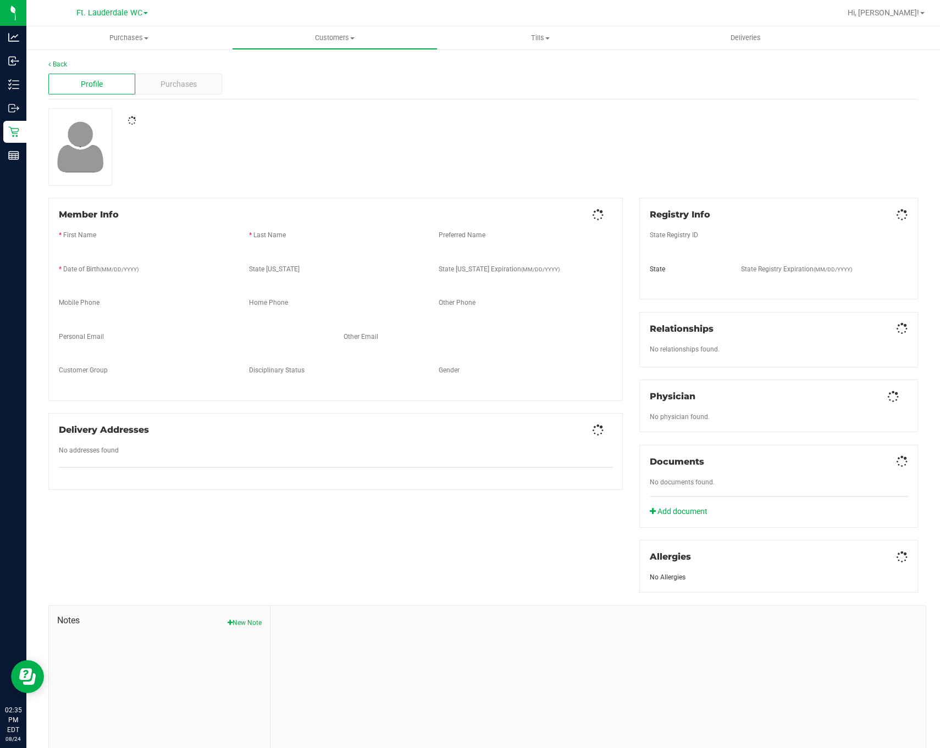
click at [204, 91] on div "Purchases" at bounding box center [178, 84] width 87 height 21
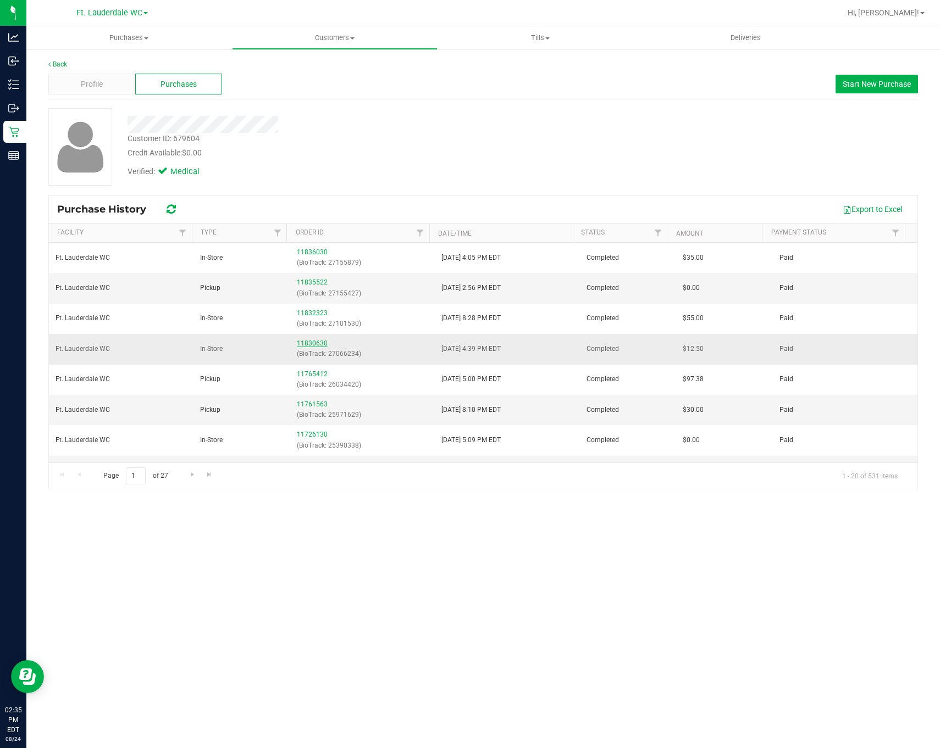
click at [317, 345] on link "11830630" at bounding box center [312, 344] width 31 height 8
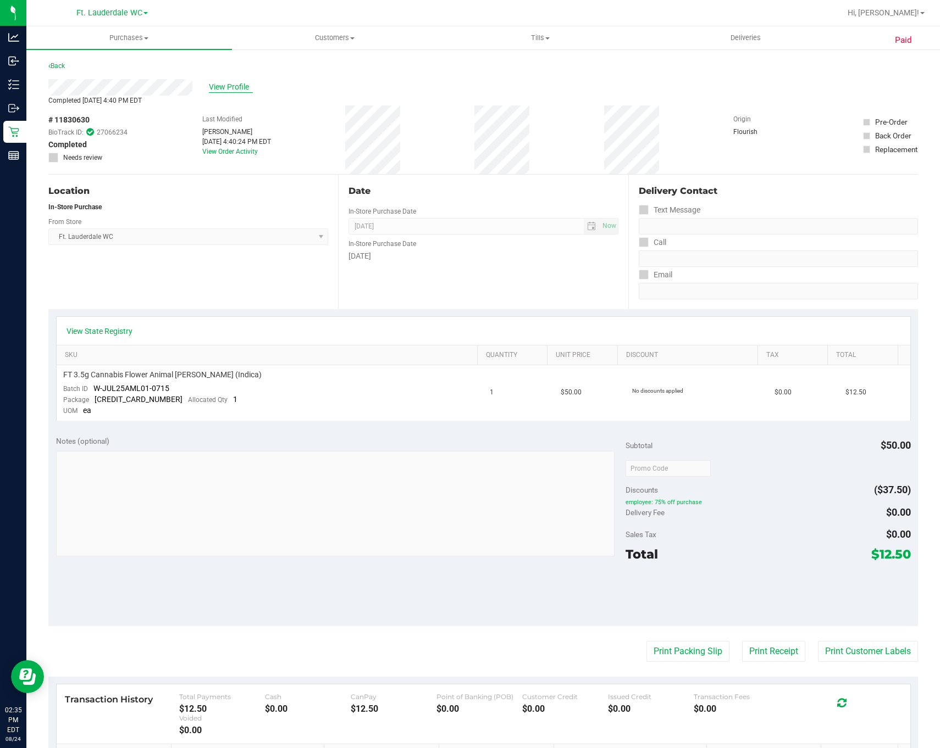
click at [239, 87] on span "View Profile" at bounding box center [231, 87] width 44 height 12
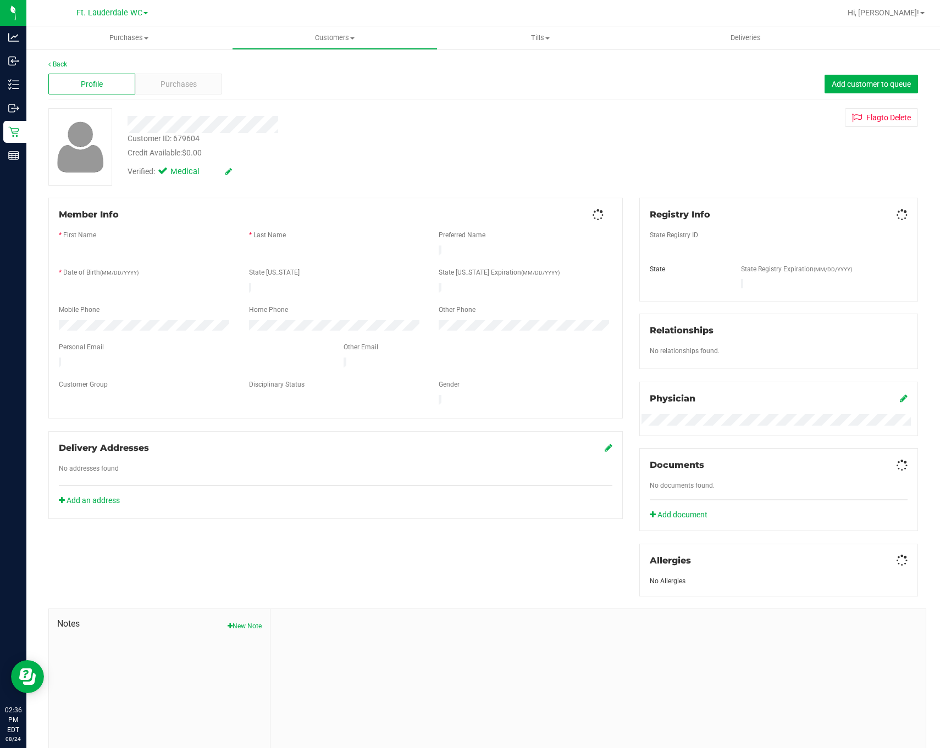
click at [231, 87] on div "Profile Purchases Add customer to queue" at bounding box center [482, 84] width 869 height 30
click at [204, 87] on div "Purchases" at bounding box center [178, 84] width 87 height 21
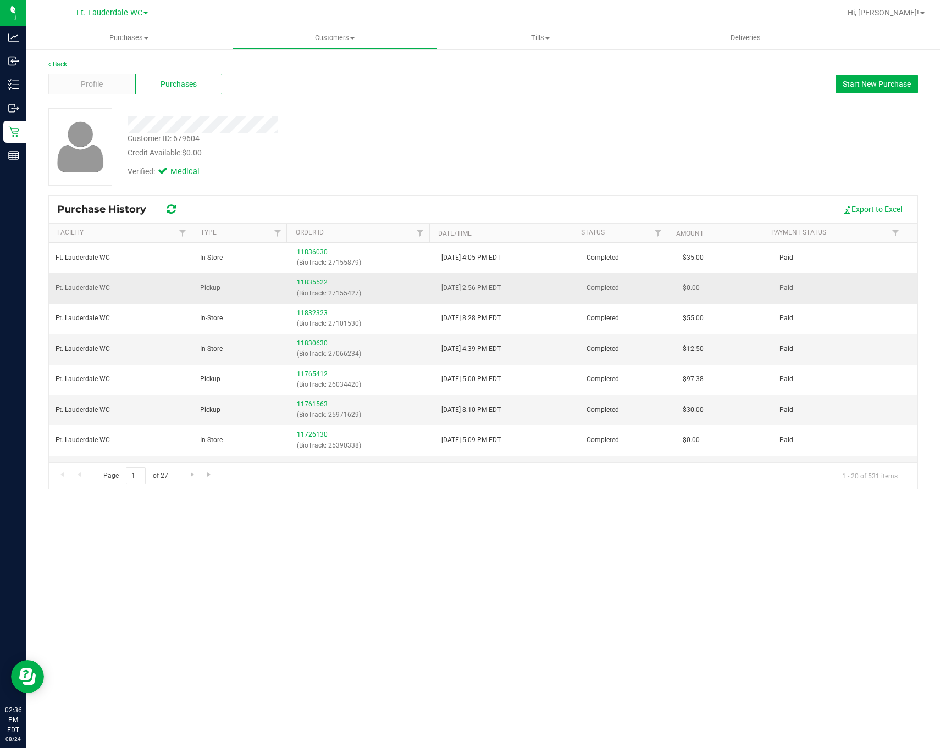
click at [302, 281] on link "11835522" at bounding box center [312, 283] width 31 height 8
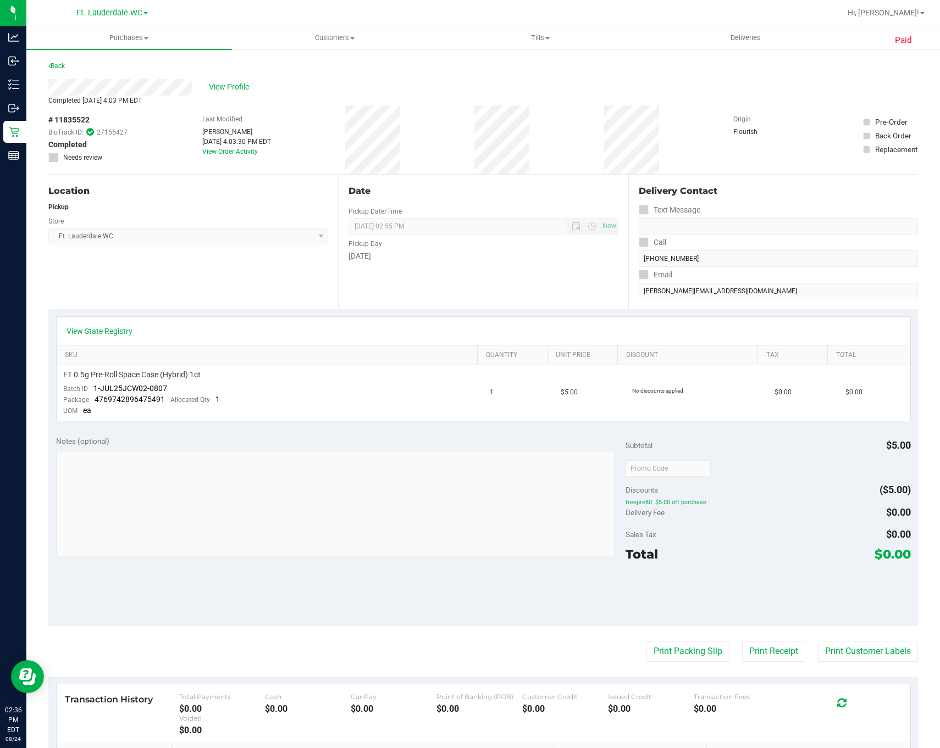
click at [334, 48] on link "Customers All customers Add a new customer All physicians" at bounding box center [335, 37] width 206 height 23
click at [333, 68] on li "All customers" at bounding box center [335, 66] width 206 height 13
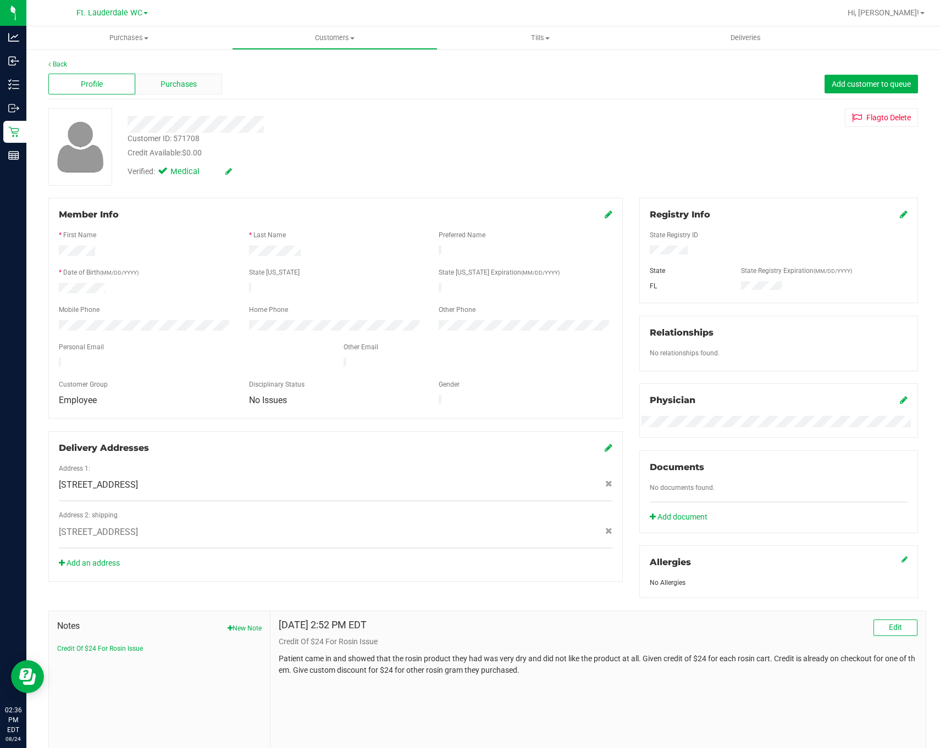
click at [193, 85] on span "Purchases" at bounding box center [178, 85] width 36 height 12
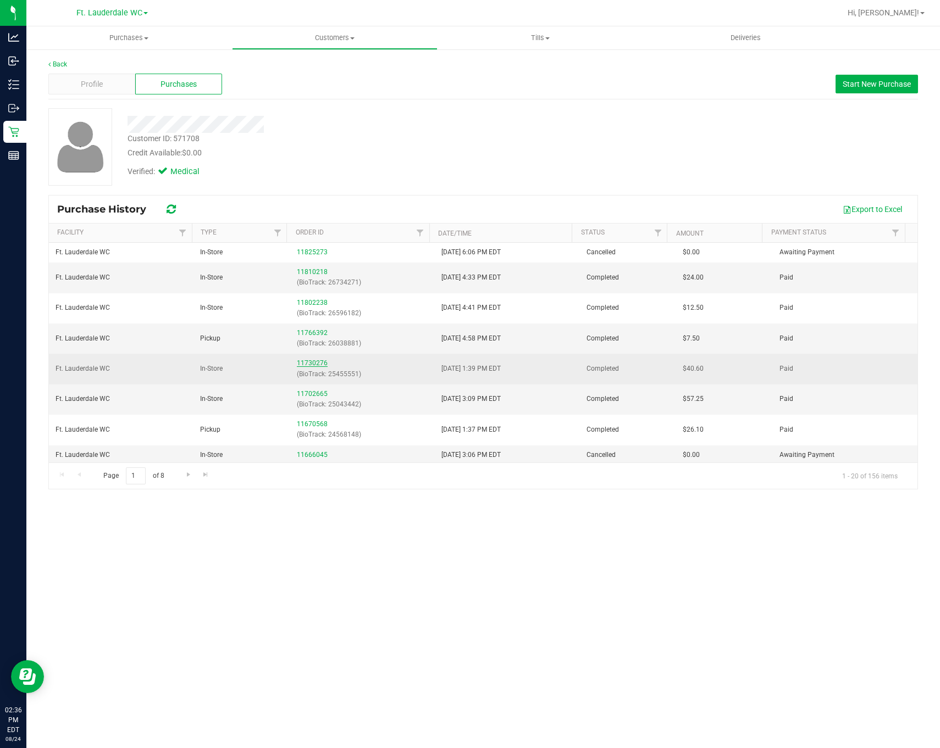
click at [312, 363] on link "11730276" at bounding box center [312, 363] width 31 height 8
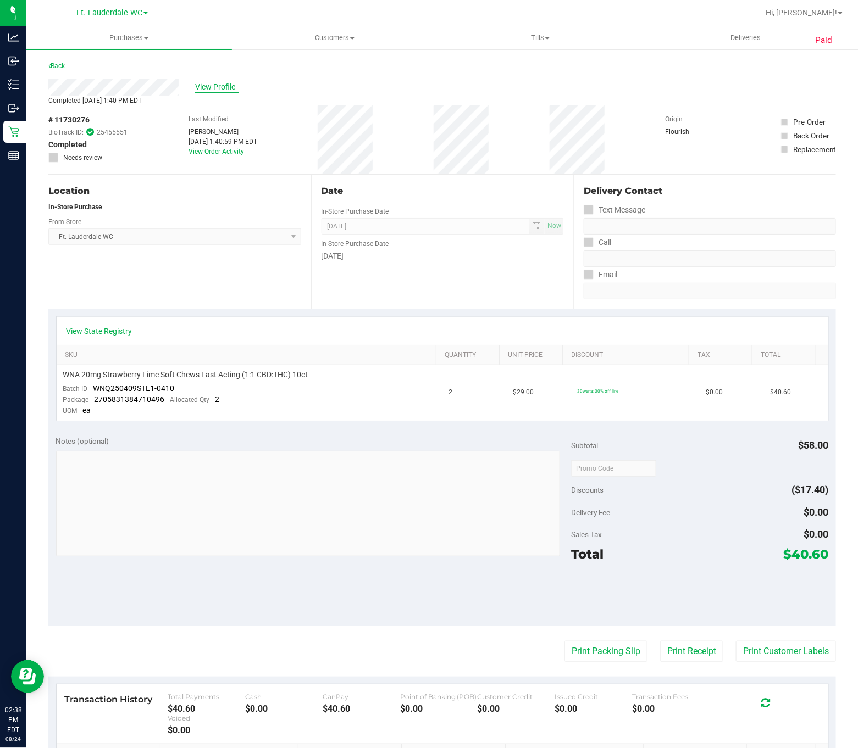
click at [202, 84] on span "View Profile" at bounding box center [217, 87] width 44 height 12
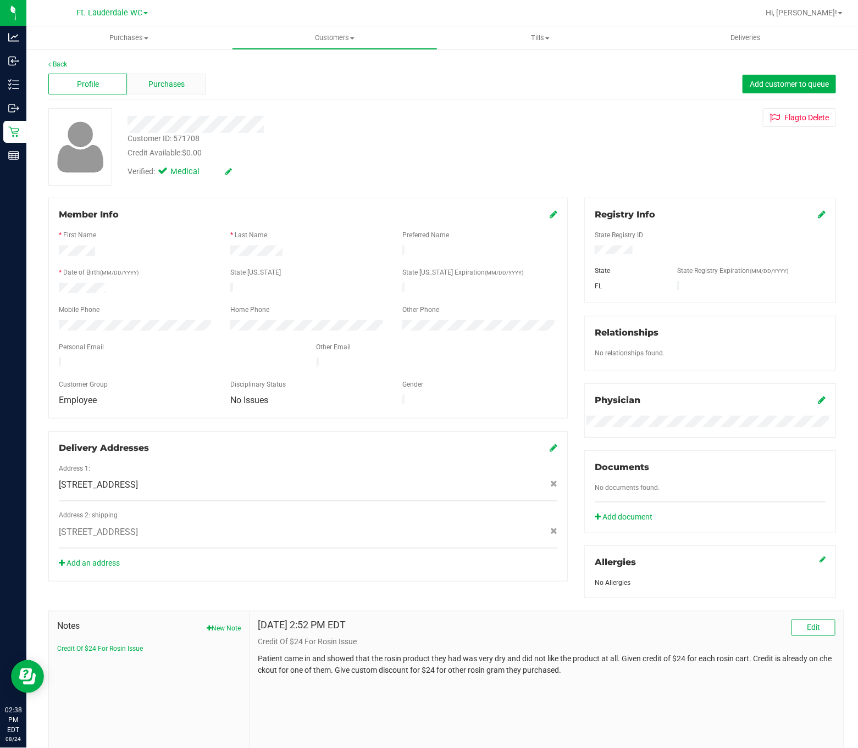
click at [174, 79] on span "Purchases" at bounding box center [166, 85] width 36 height 12
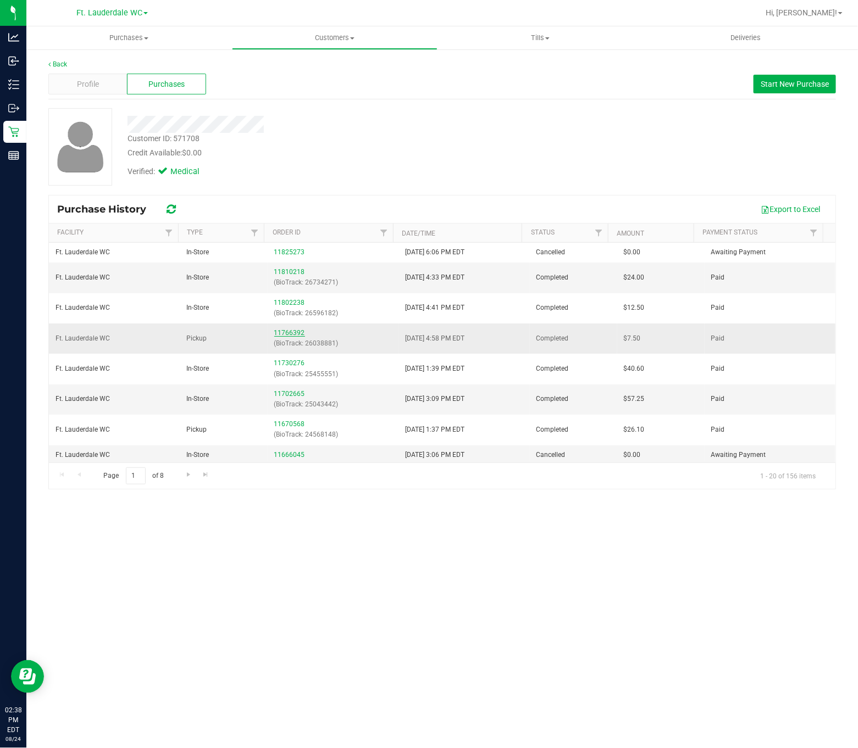
click at [297, 332] on link "11766392" at bounding box center [289, 333] width 31 height 8
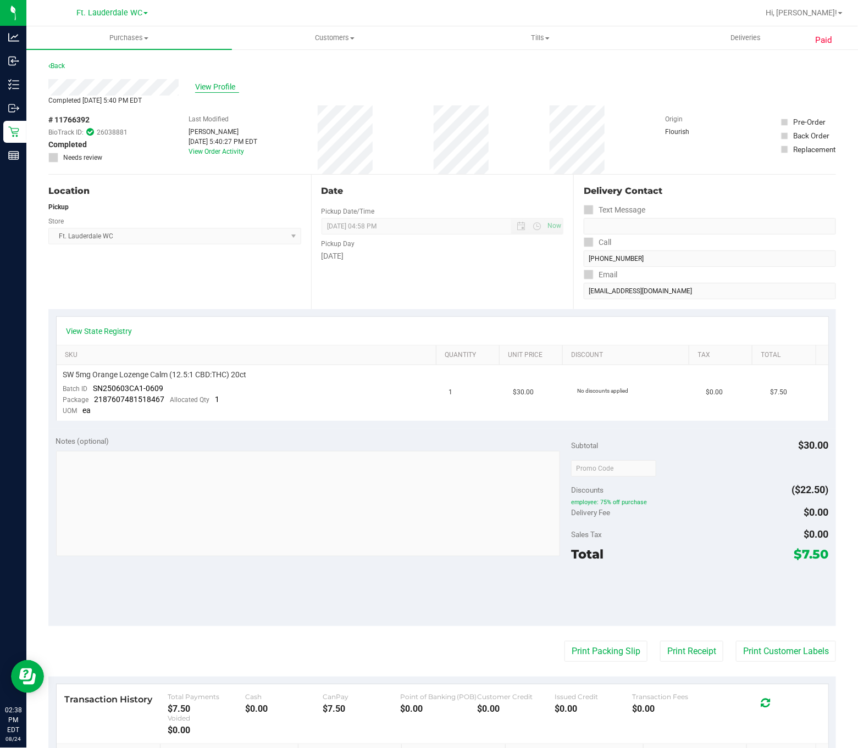
click at [213, 81] on span "View Profile" at bounding box center [217, 87] width 44 height 12
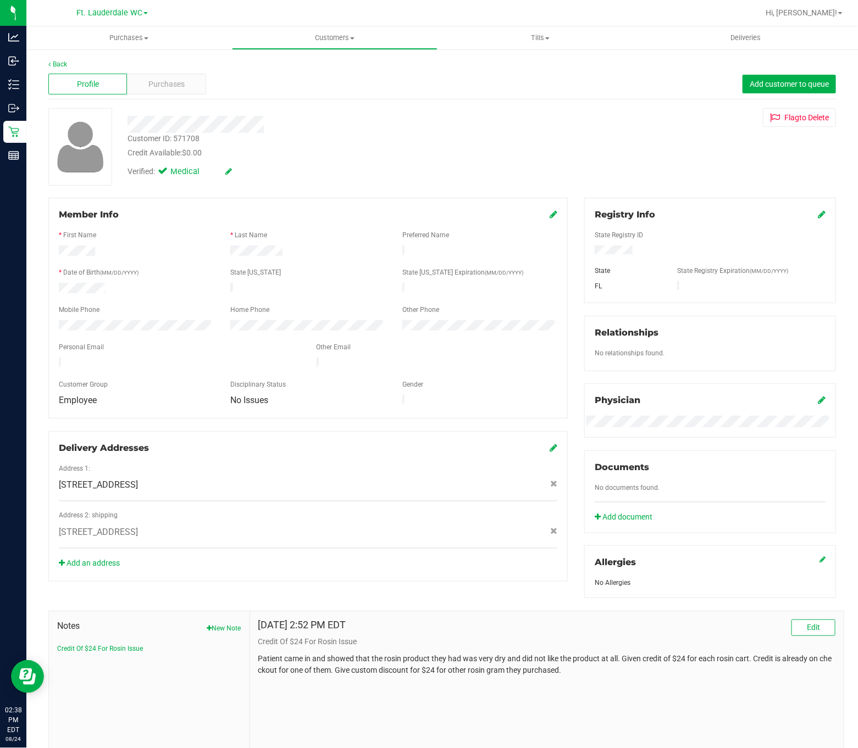
click at [199, 88] on div "Purchases" at bounding box center [166, 84] width 79 height 21
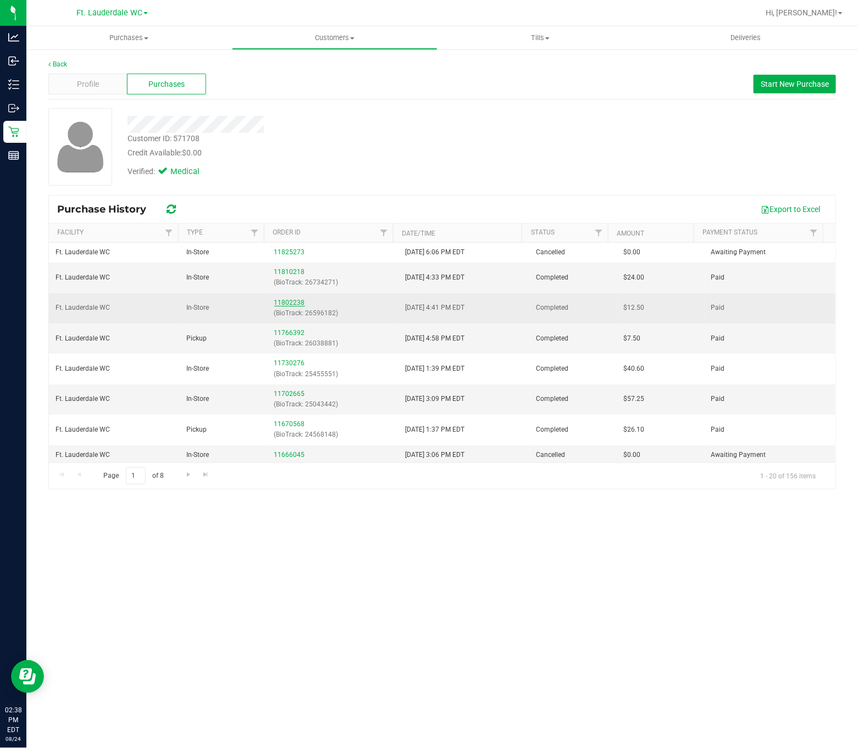
click at [294, 301] on link "11802238" at bounding box center [289, 303] width 31 height 8
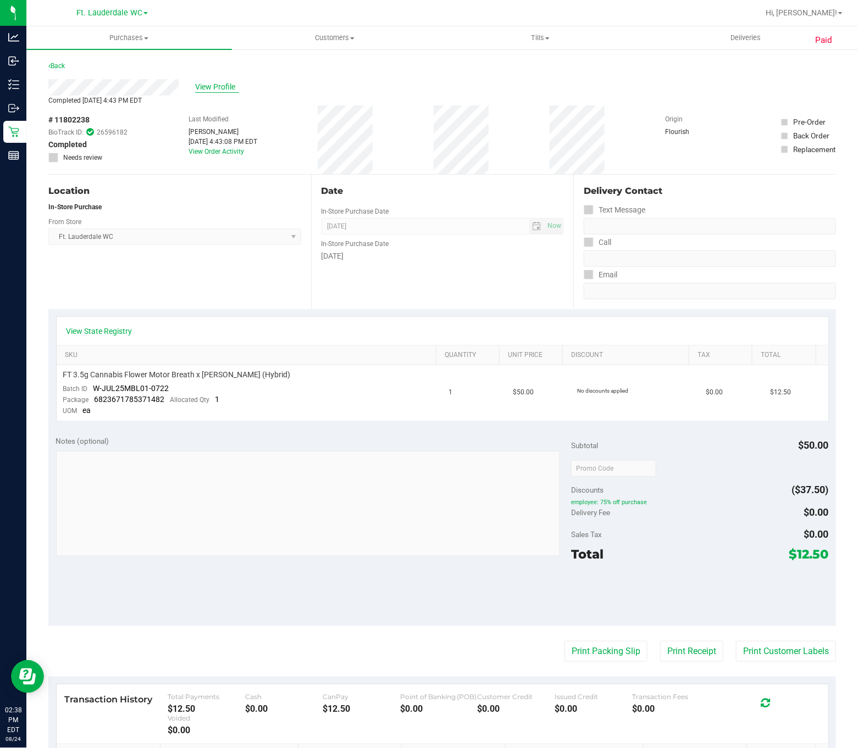
drag, startPoint x: 218, startPoint y: 94, endPoint x: 218, endPoint y: 83, distance: 11.0
click at [218, 94] on div "View Profile" at bounding box center [441, 87] width 787 height 16
click at [217, 81] on div "View Profile" at bounding box center [441, 87] width 787 height 16
click at [216, 81] on span "View Profile" at bounding box center [217, 87] width 44 height 12
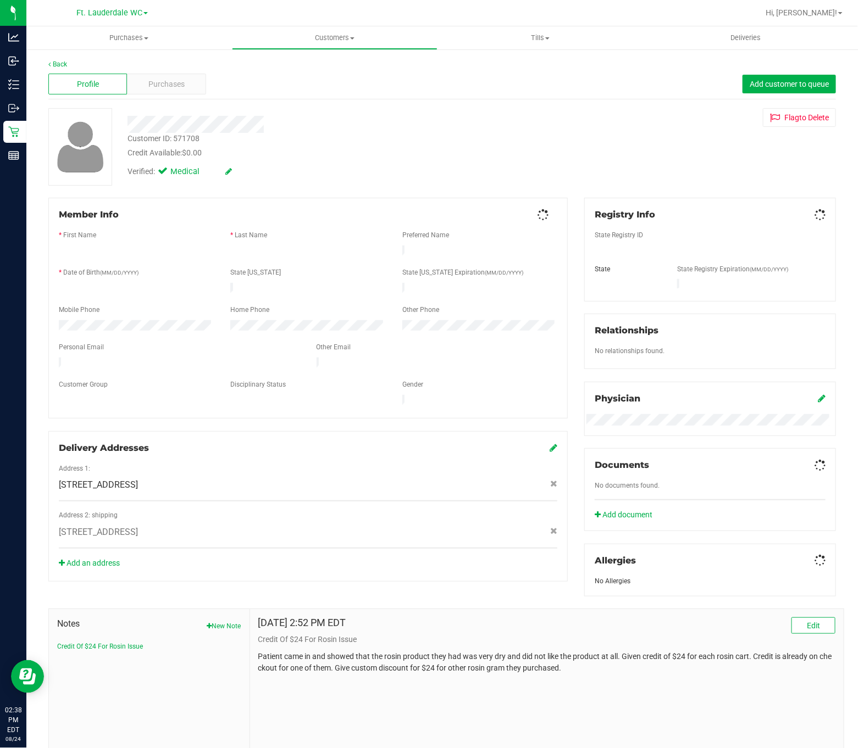
click at [193, 81] on div "Purchases" at bounding box center [166, 84] width 79 height 21
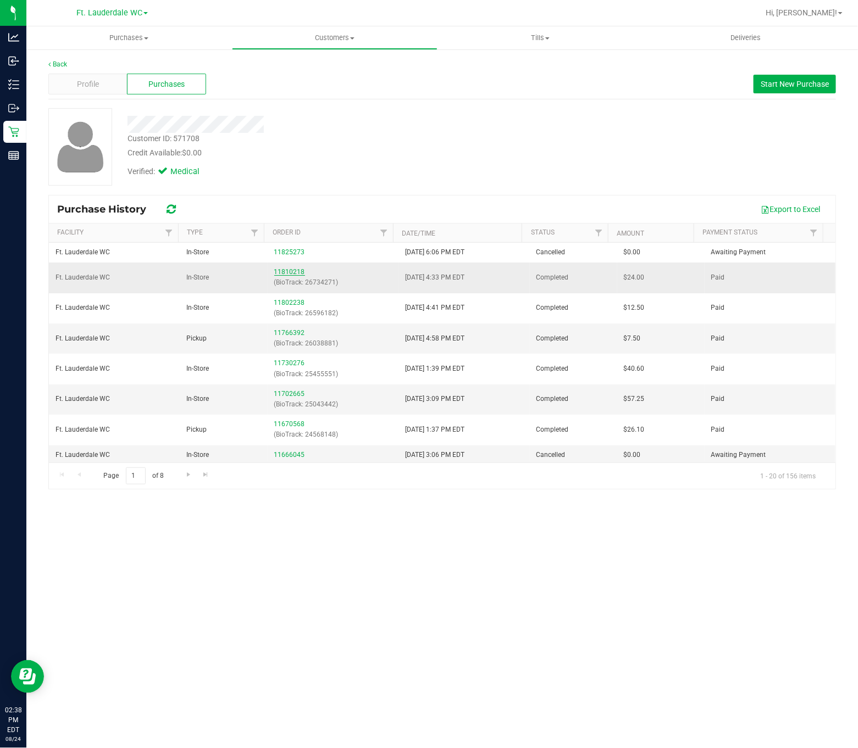
click at [280, 273] on link "11810218" at bounding box center [289, 272] width 31 height 8
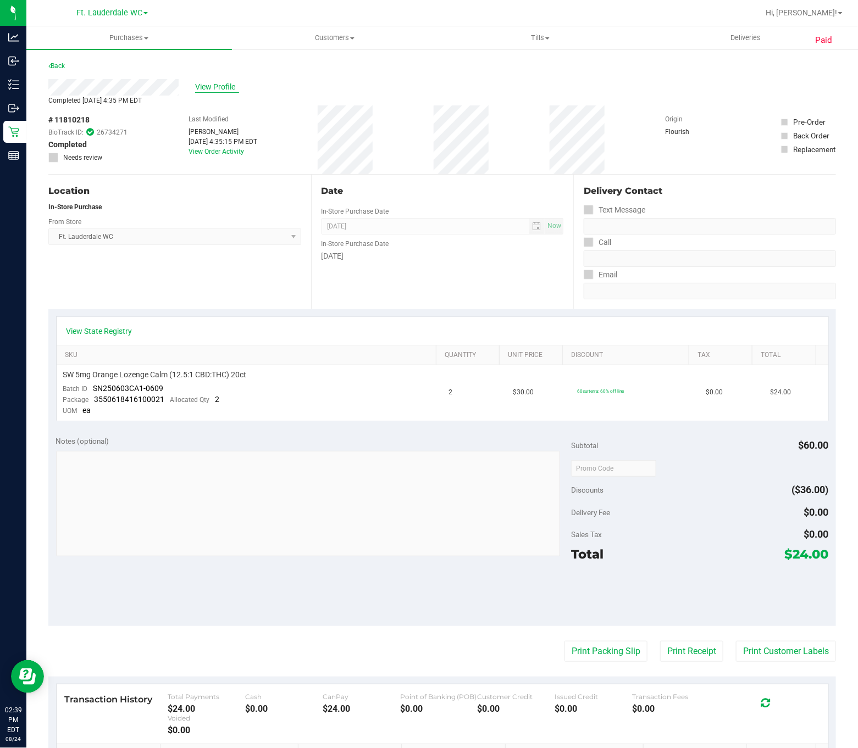
click at [211, 87] on span "View Profile" at bounding box center [217, 87] width 44 height 12
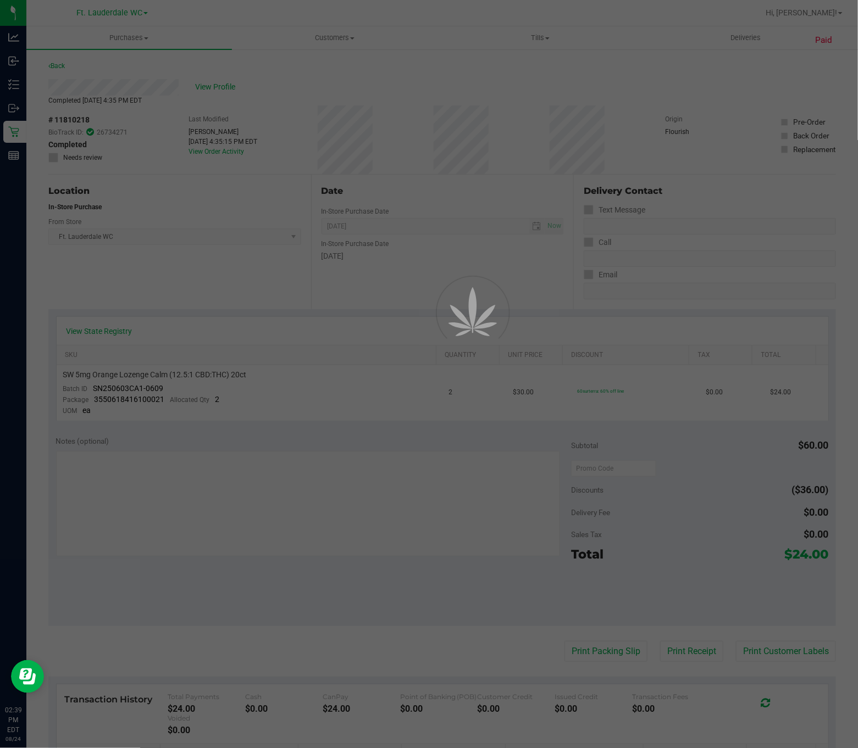
click at [196, 84] on div at bounding box center [429, 374] width 858 height 748
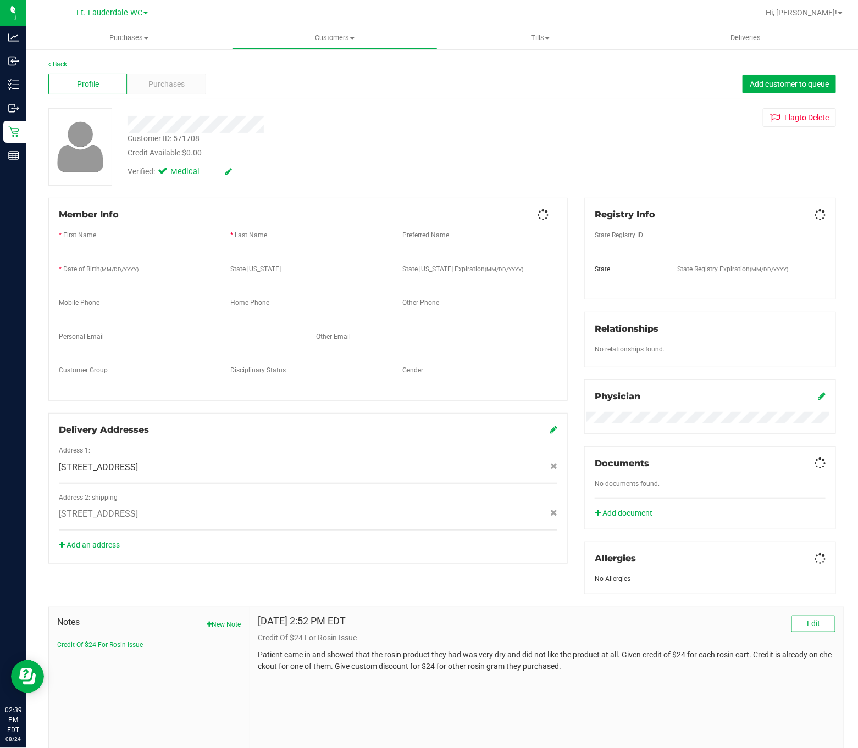
click at [193, 84] on div "Purchases" at bounding box center [166, 84] width 79 height 21
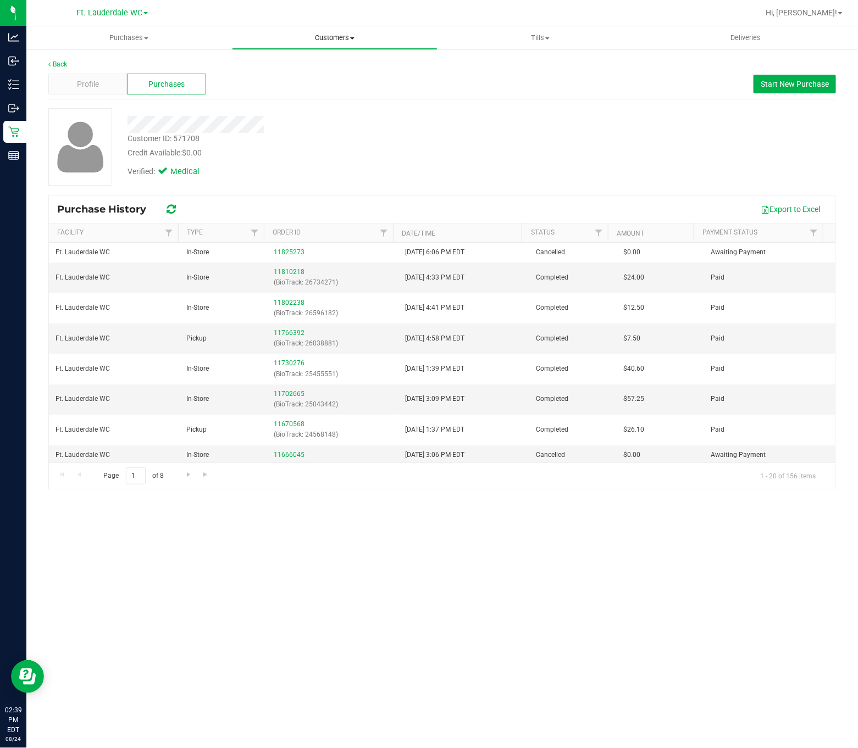
click at [323, 38] on span "Customers" at bounding box center [334, 38] width 204 height 10
click at [315, 66] on li "All customers" at bounding box center [335, 66] width 206 height 13
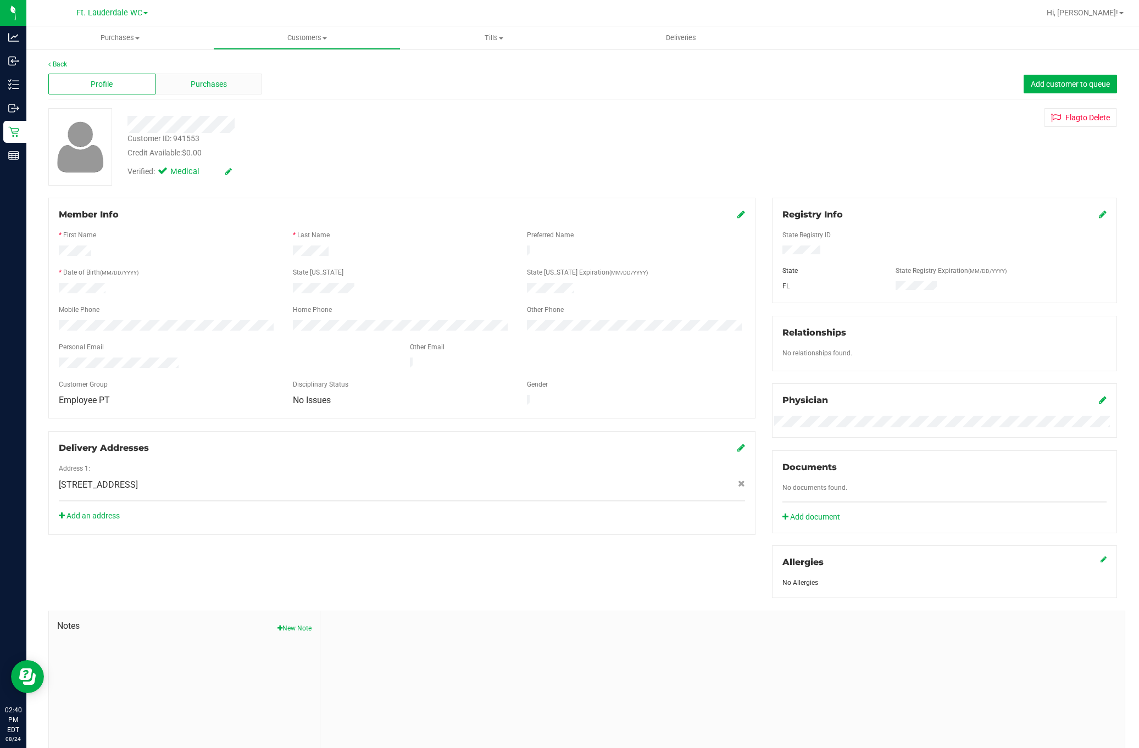
click at [176, 94] on div "Purchases" at bounding box center [209, 84] width 107 height 21
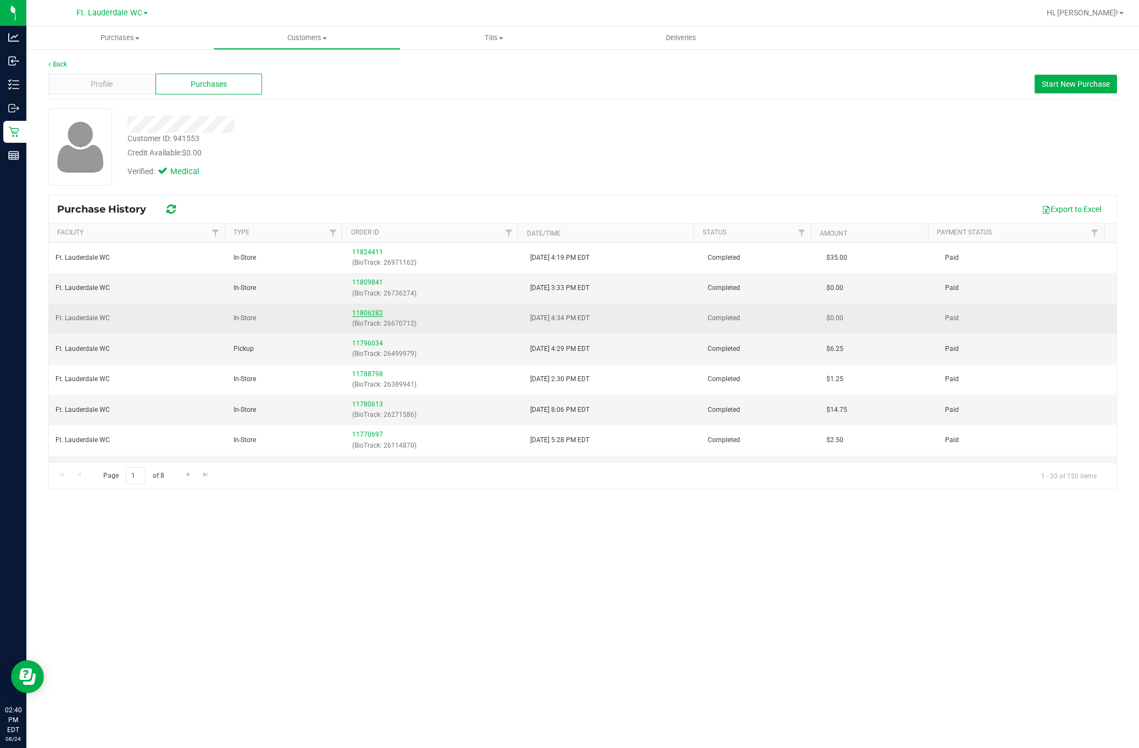
click at [367, 313] on link "11806282" at bounding box center [367, 313] width 31 height 8
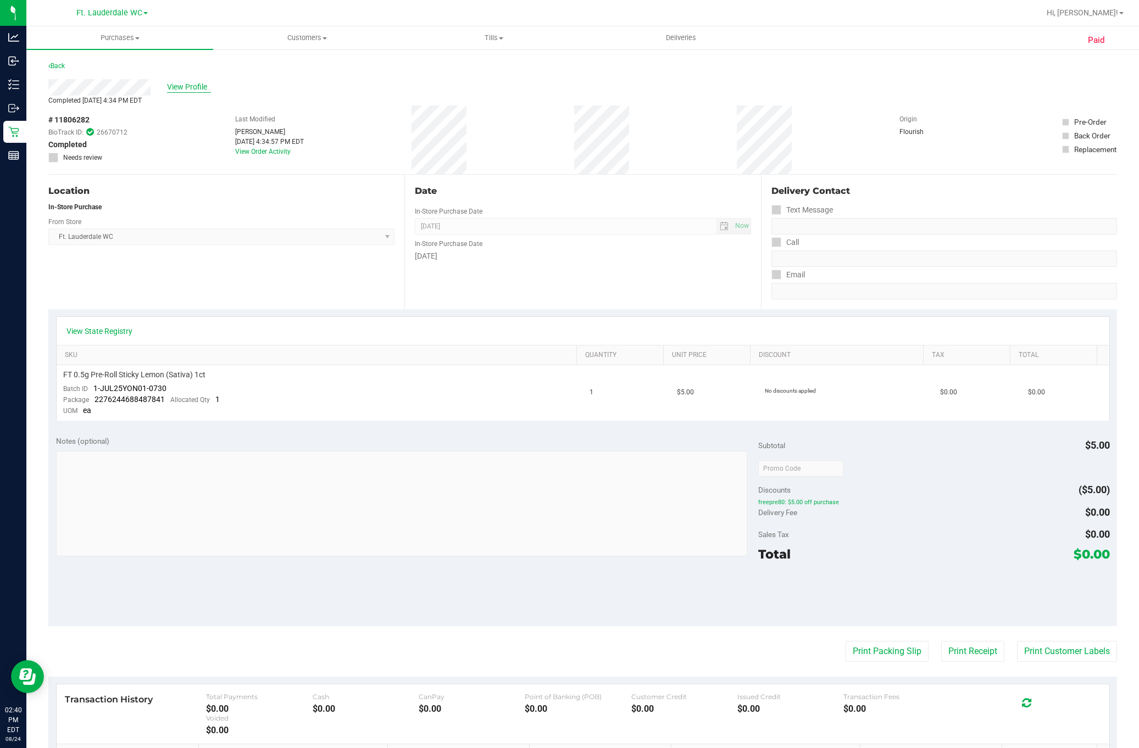
click at [192, 92] on span "View Profile" at bounding box center [189, 87] width 44 height 12
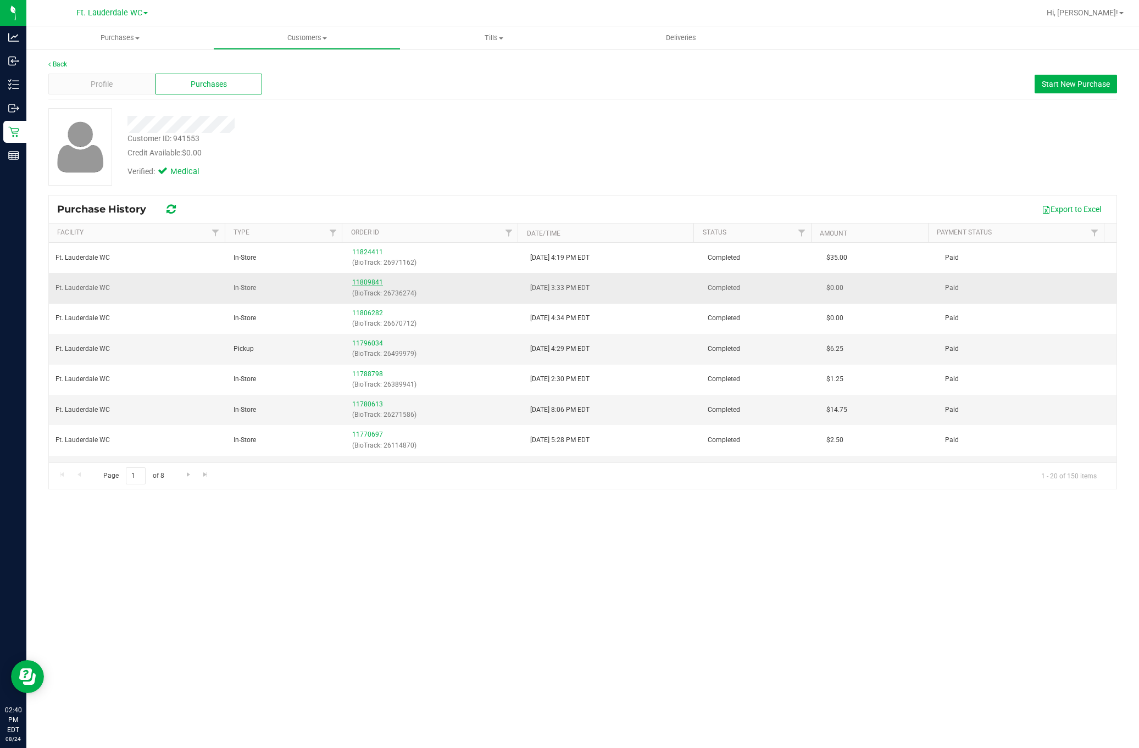
click at [352, 282] on link "11809841" at bounding box center [367, 283] width 31 height 8
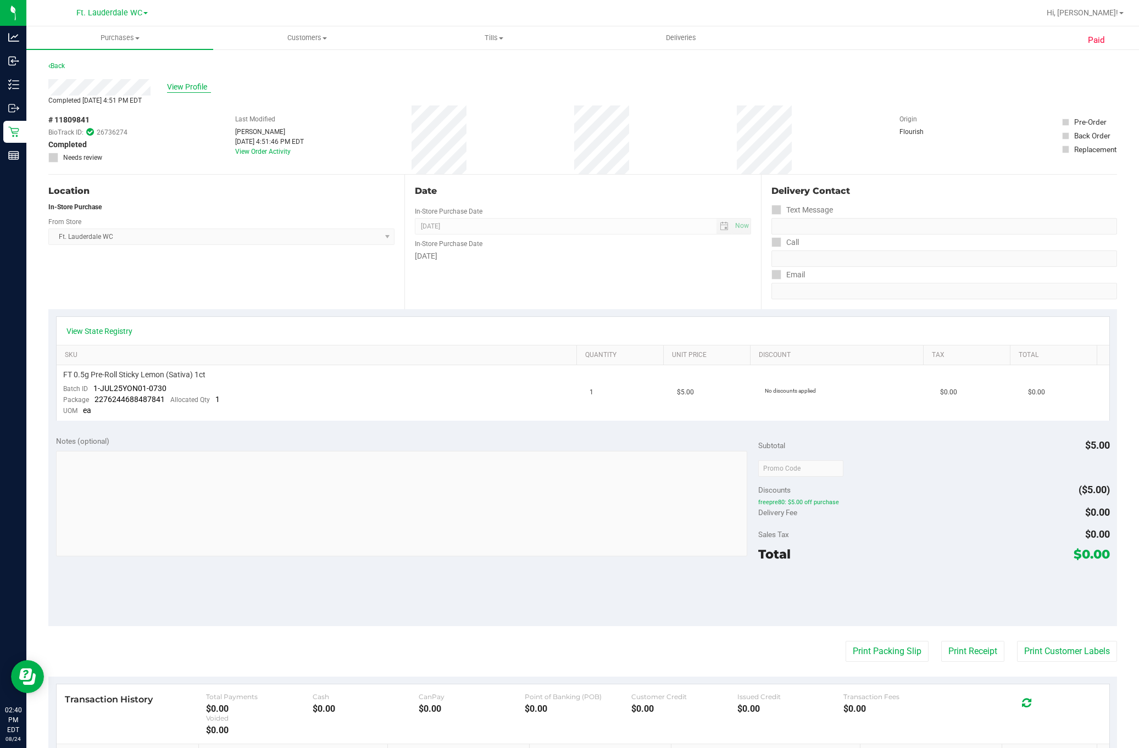
click at [203, 85] on span "View Profile" at bounding box center [189, 87] width 44 height 12
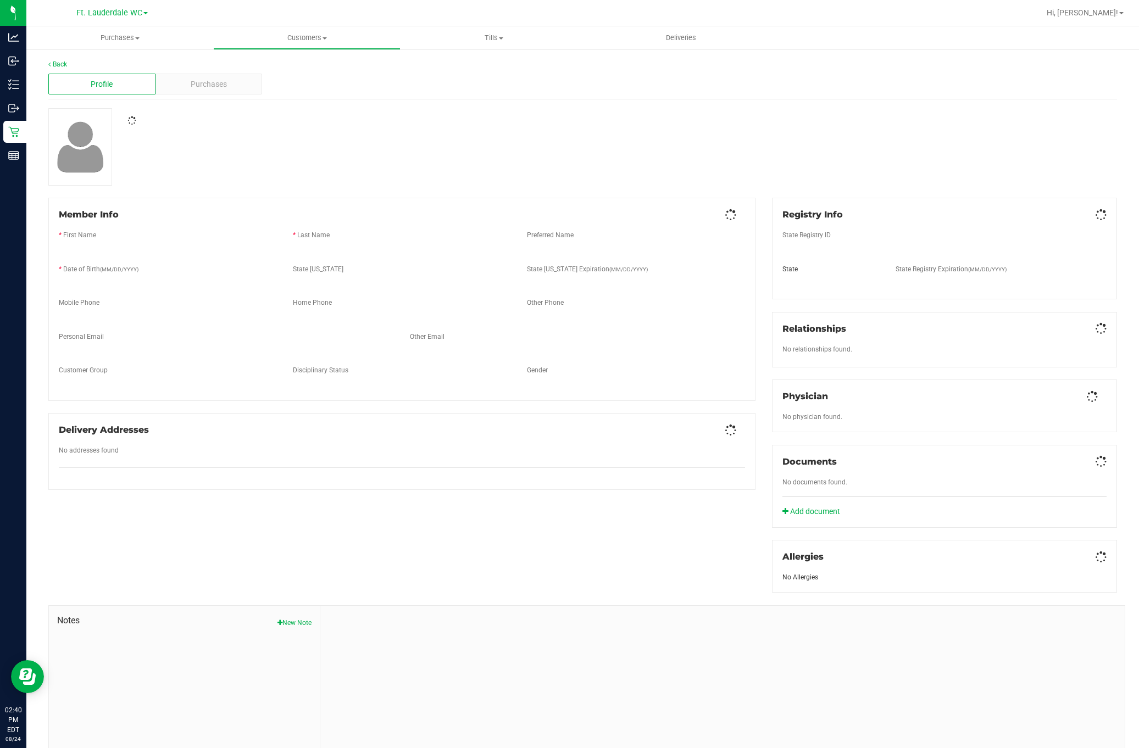
click at [203, 85] on span "Purchases" at bounding box center [209, 85] width 36 height 12
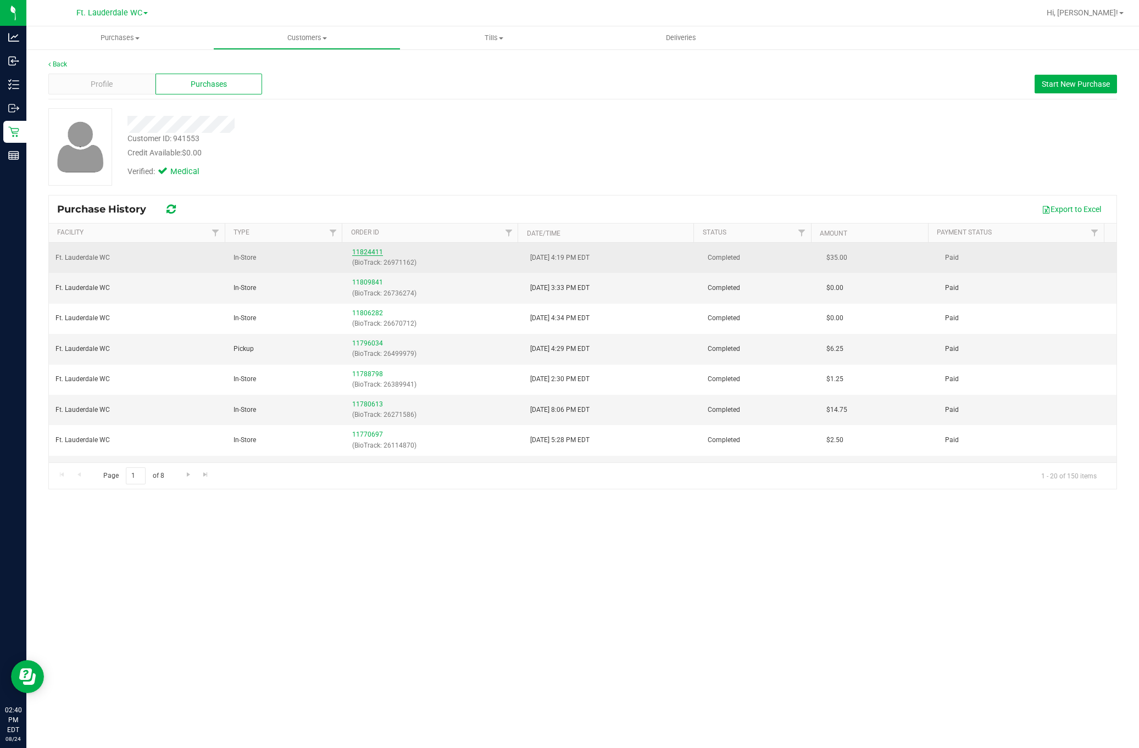
click at [368, 254] on link "11824411" at bounding box center [367, 252] width 31 height 8
